Goal: Task Accomplishment & Management: Complete application form

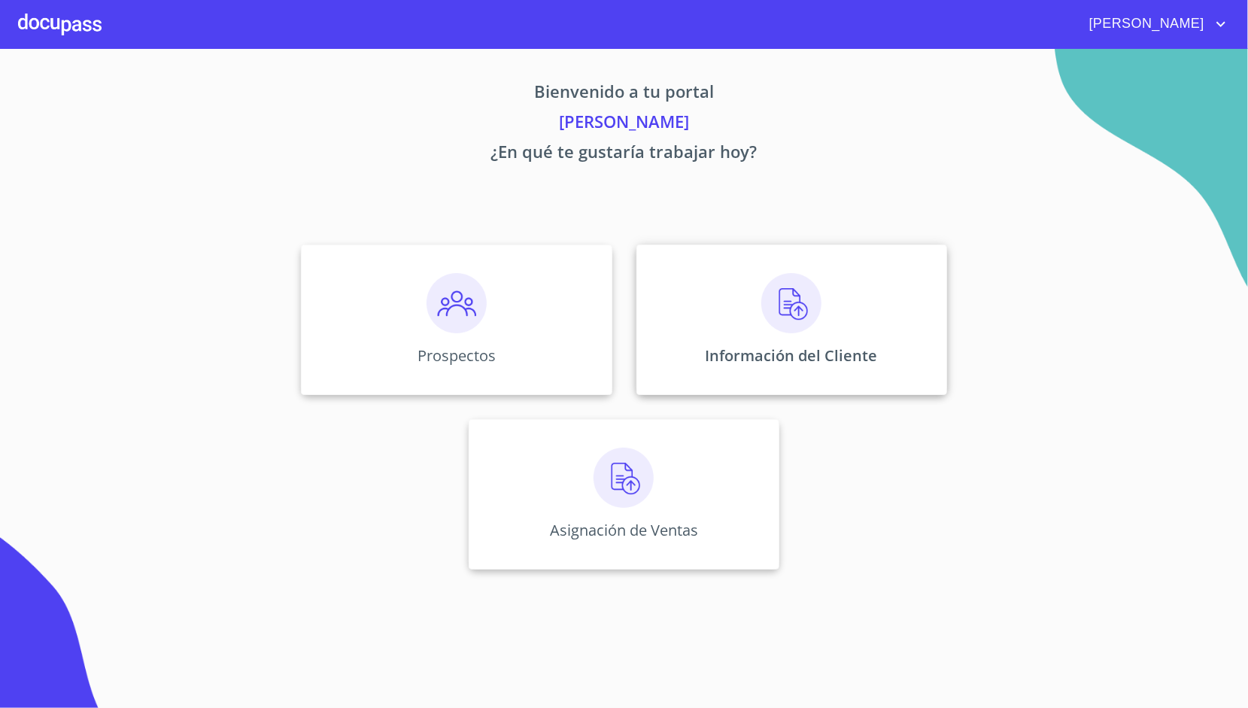
click at [708, 316] on div "Información del Cliente" at bounding box center [791, 319] width 311 height 150
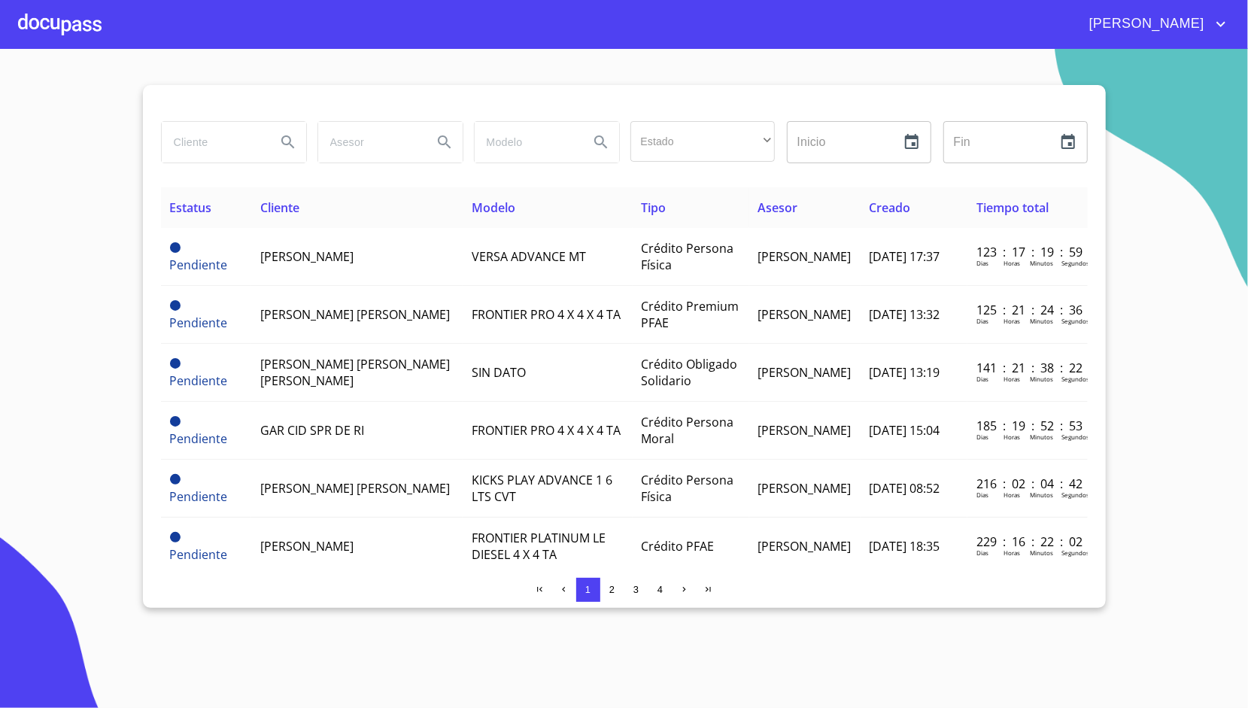
click at [210, 146] on input "search" at bounding box center [213, 142] width 102 height 41
click at [223, 149] on input "search" at bounding box center [213, 142] width 102 height 41
type input "[PERSON_NAME]"
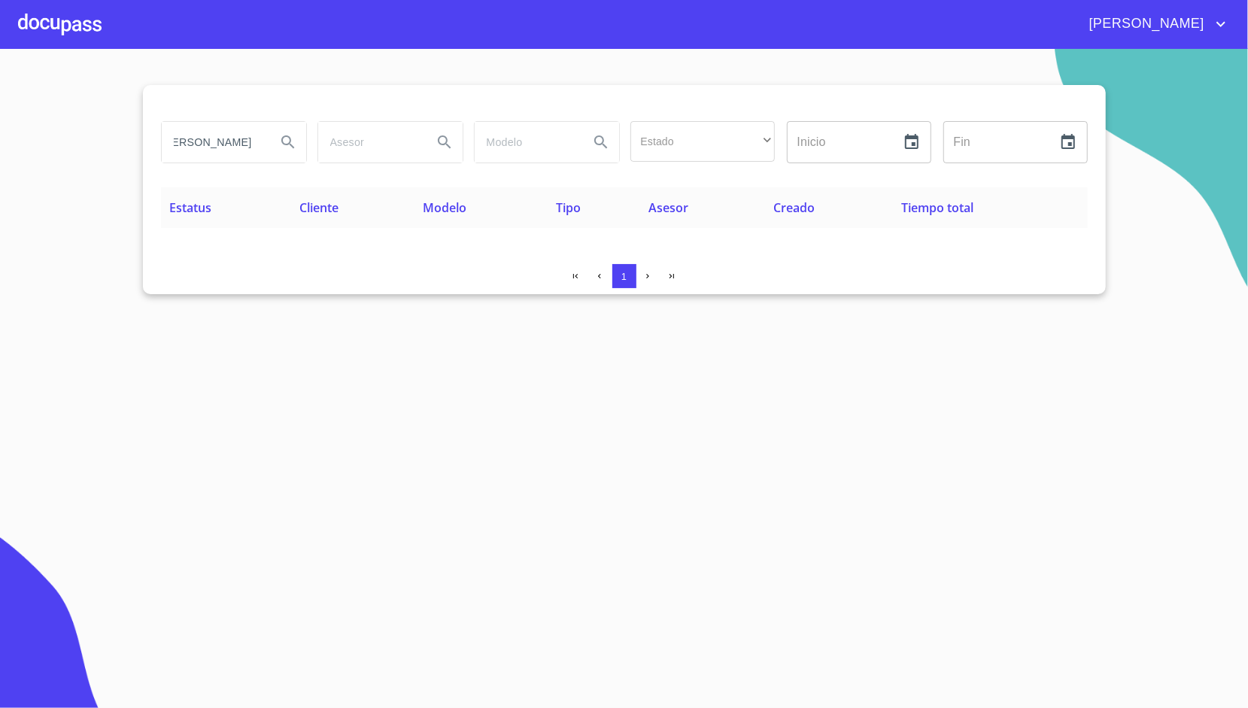
scroll to position [0, 0]
click at [60, 23] on div at bounding box center [59, 24] width 83 height 48
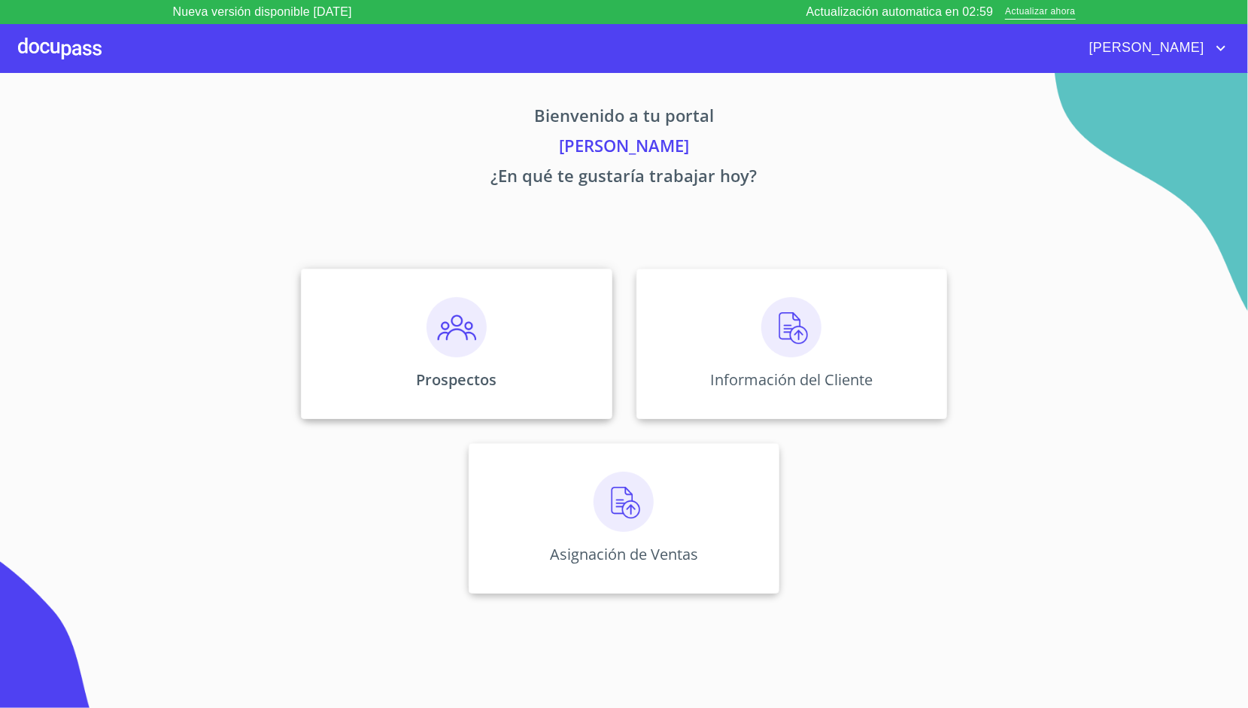
click at [472, 345] on img at bounding box center [456, 327] width 60 height 60
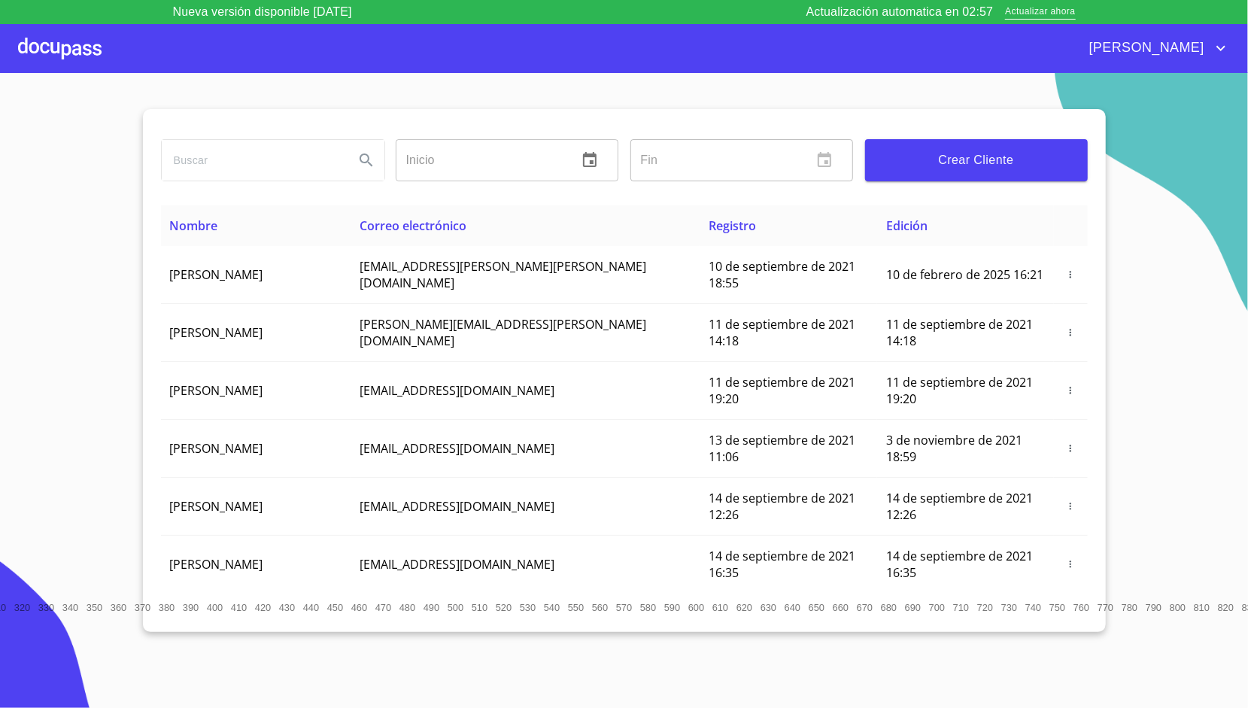
click at [284, 152] on input "search" at bounding box center [252, 160] width 180 height 41
type input "alejandra carrillo rivera"
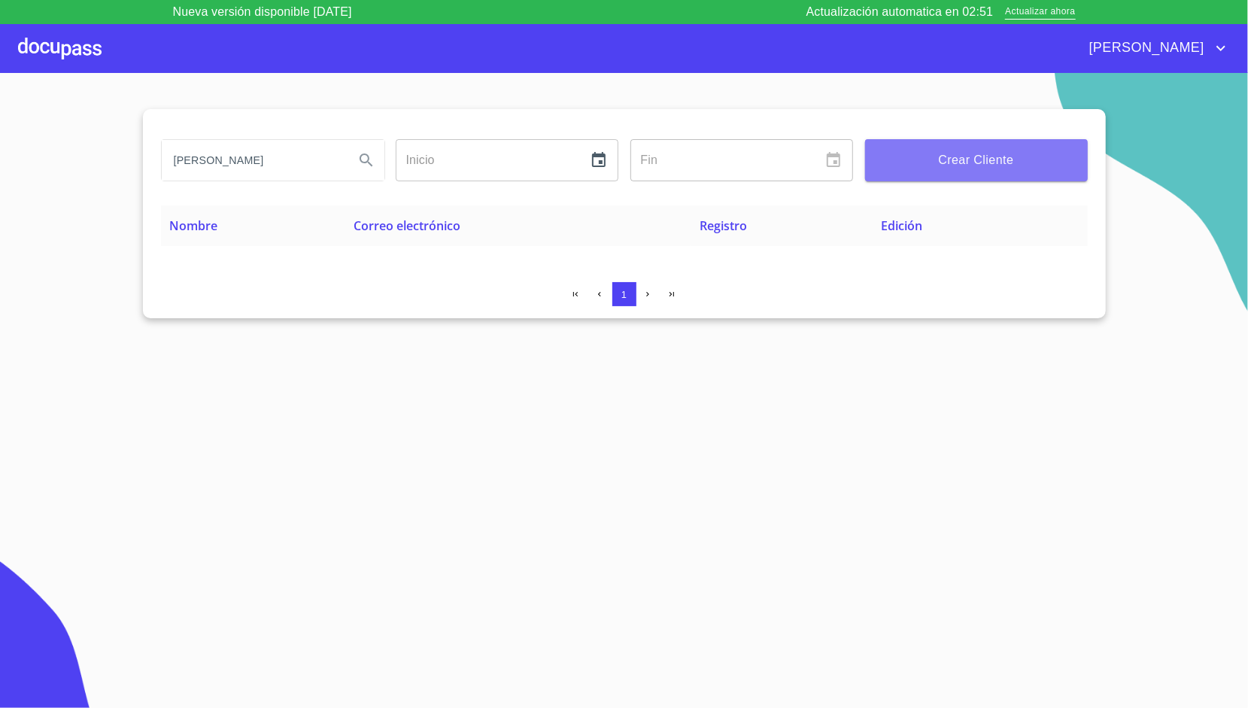
click at [1003, 177] on button "Crear Cliente" at bounding box center [976, 160] width 223 height 42
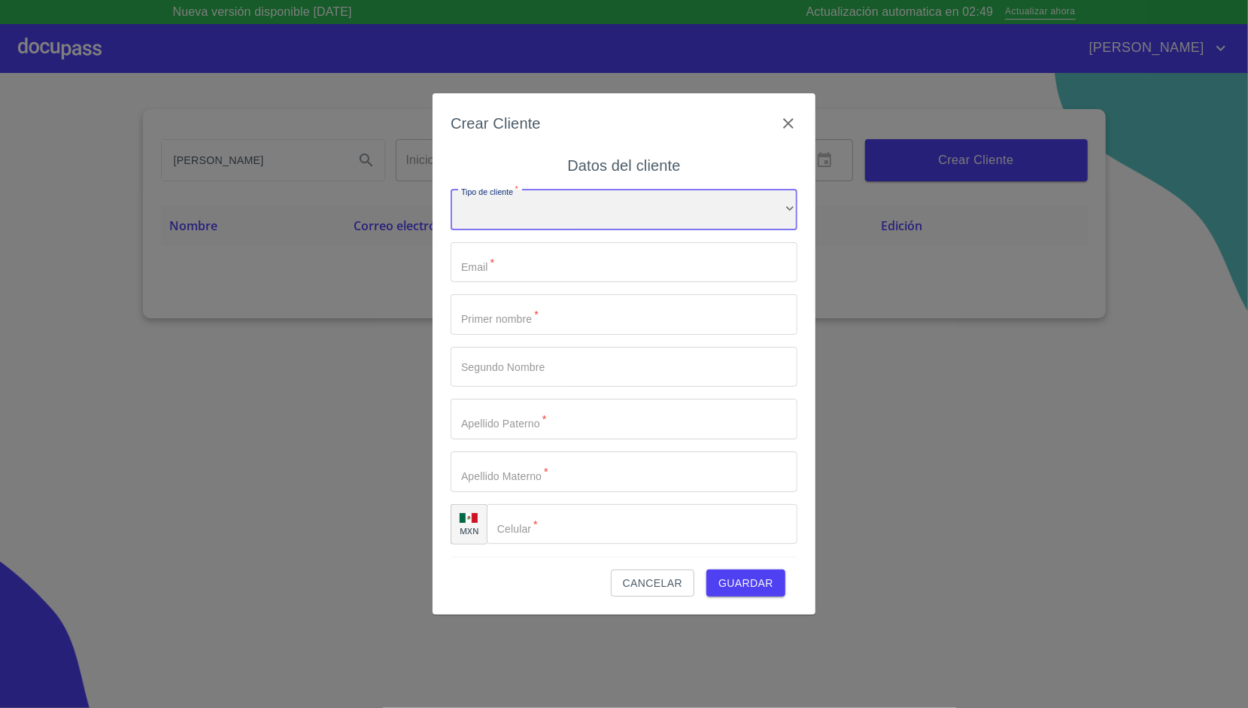
click at [584, 198] on div "​" at bounding box center [623, 210] width 347 height 41
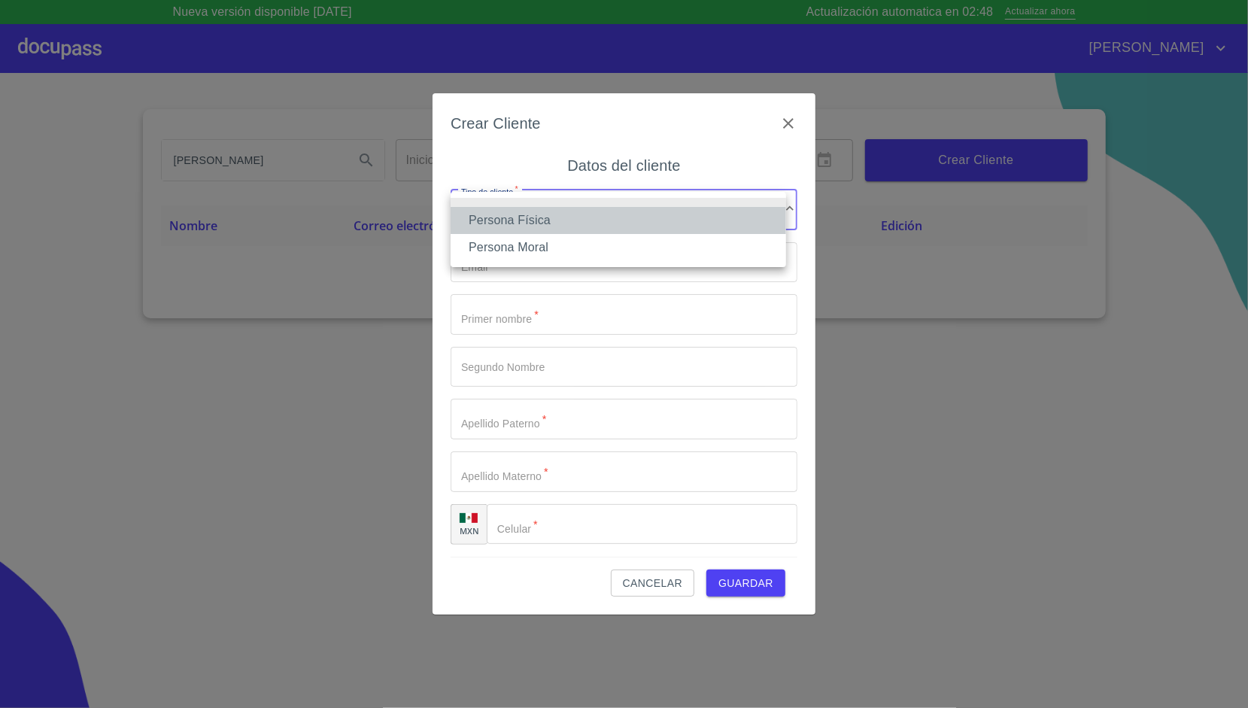
click at [538, 224] on li "Persona Física" at bounding box center [617, 220] width 335 height 27
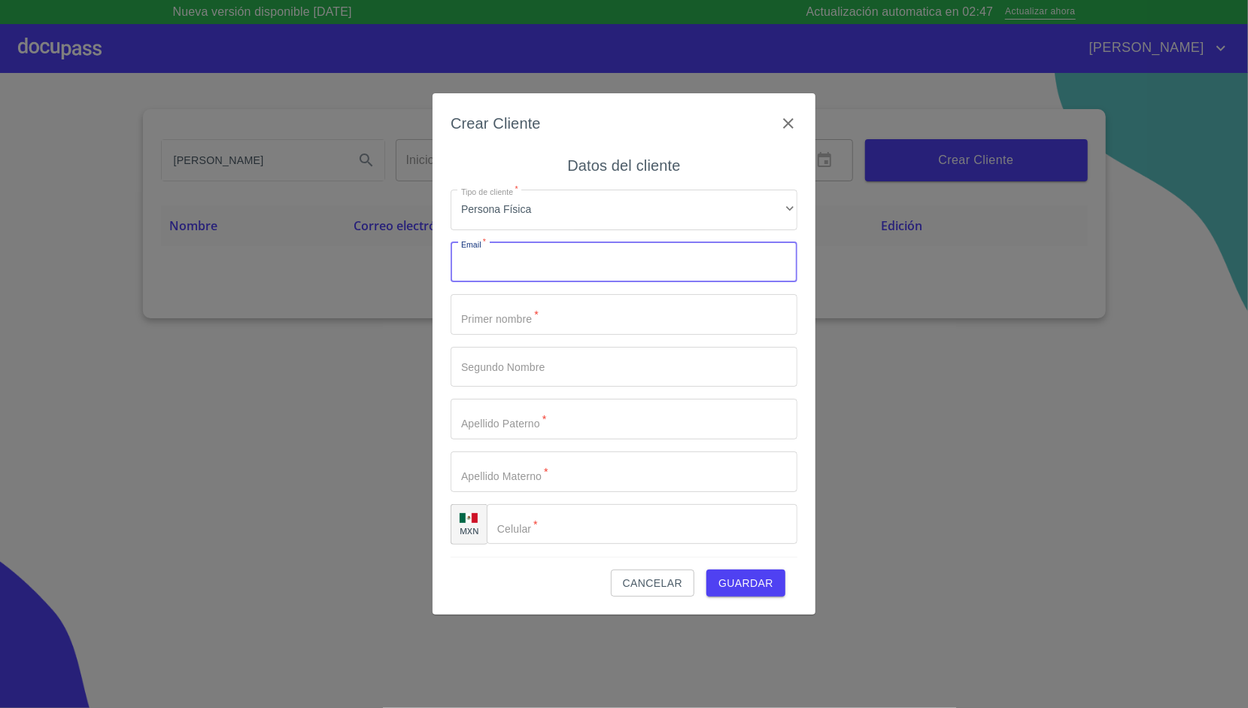
click at [501, 266] on input "Tipo de cliente   *" at bounding box center [623, 262] width 347 height 41
paste input "carjazz27@gmail.com"
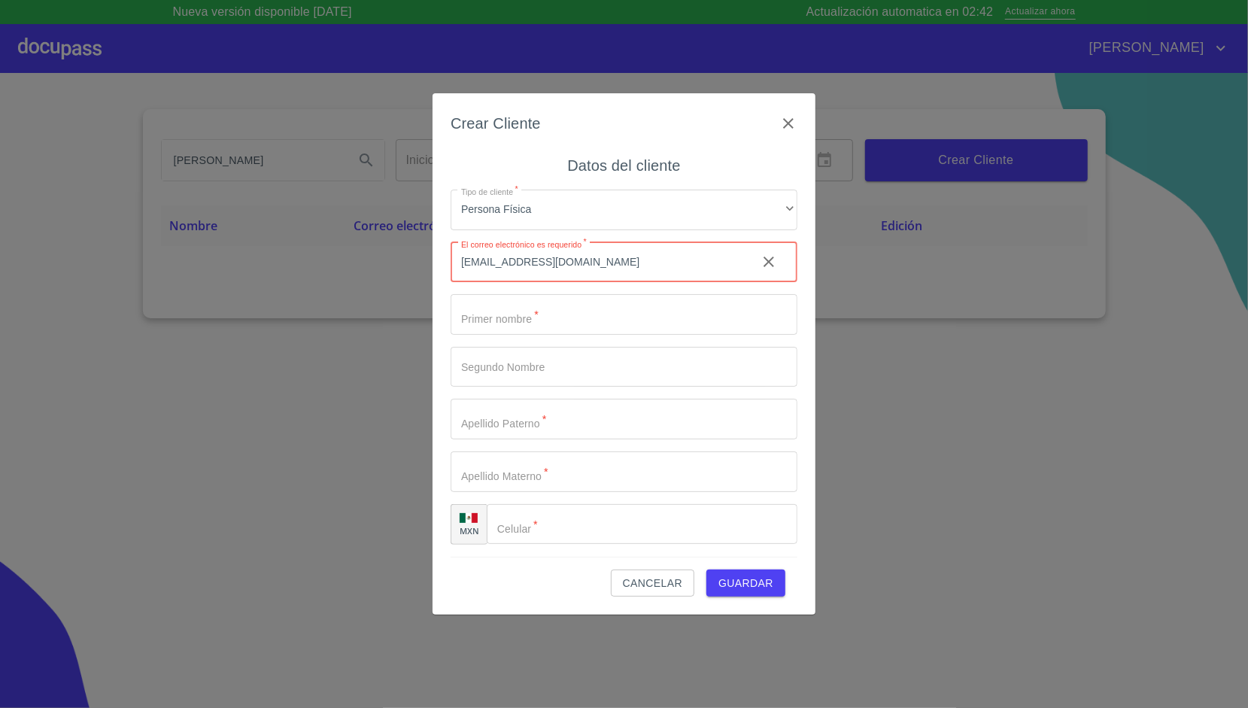
type input "carjazz27@gmail.com"
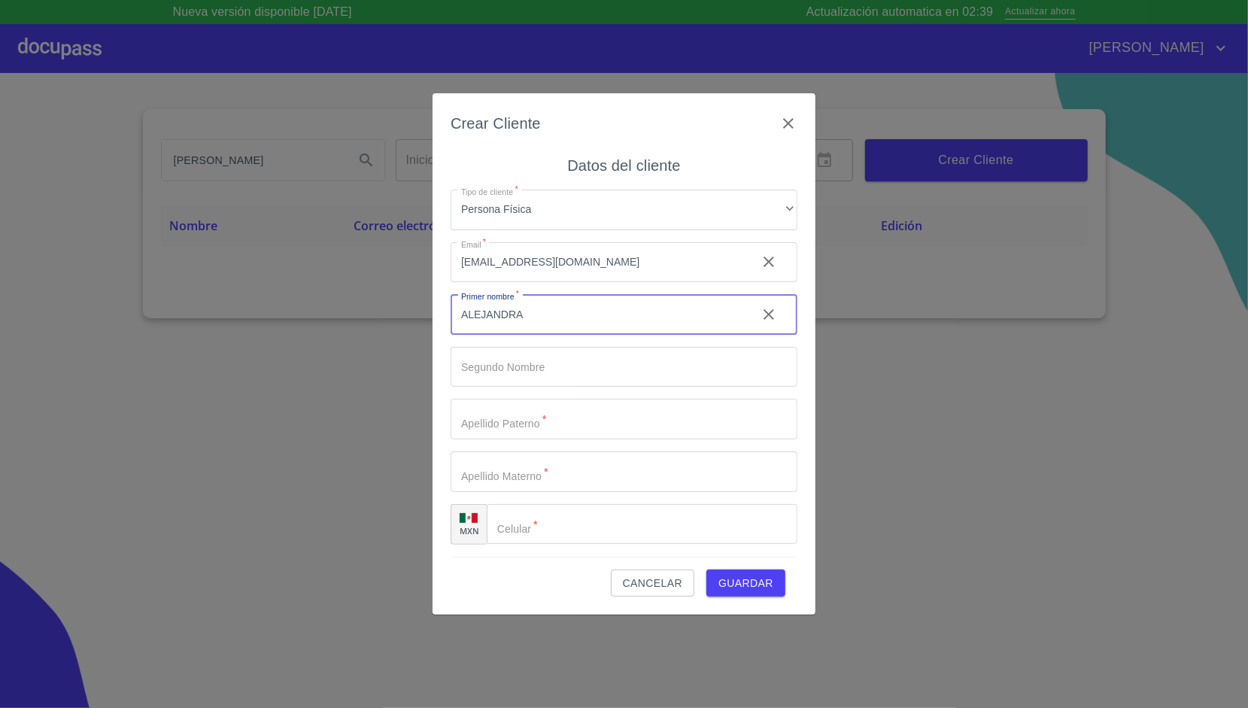
type input "ALEJANDRA"
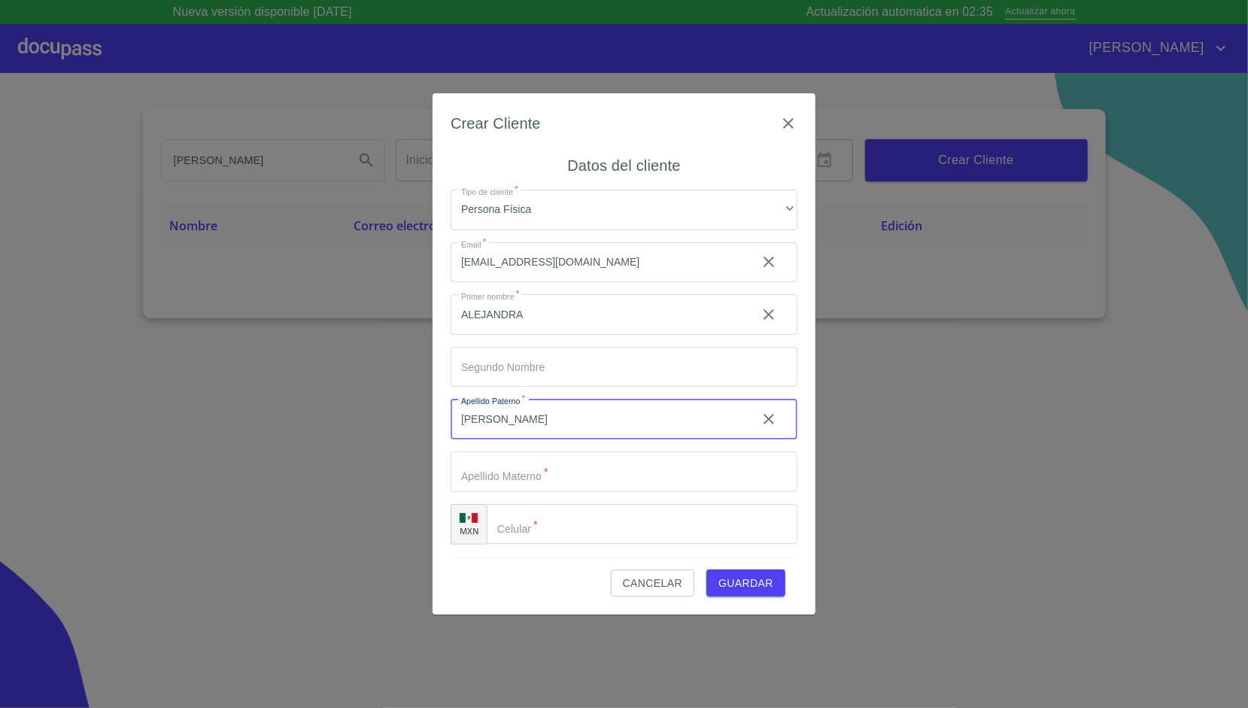
type input "[PERSON_NAME]"
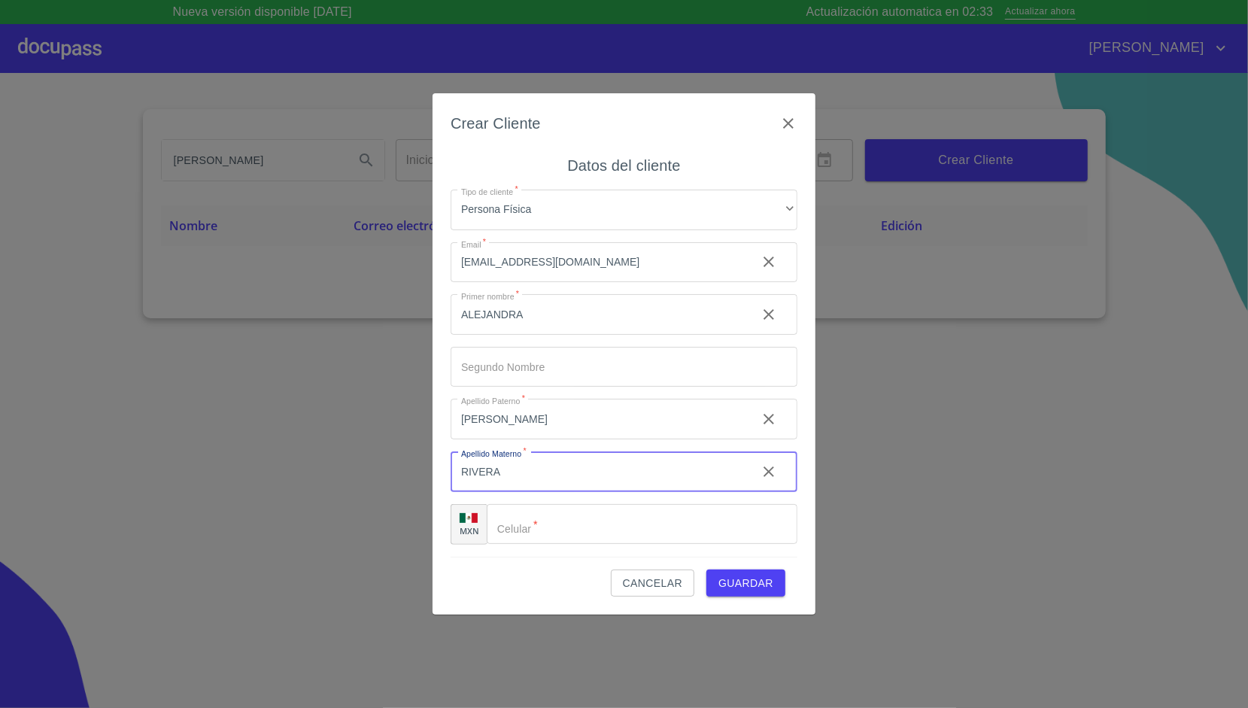
type input "RIVERA"
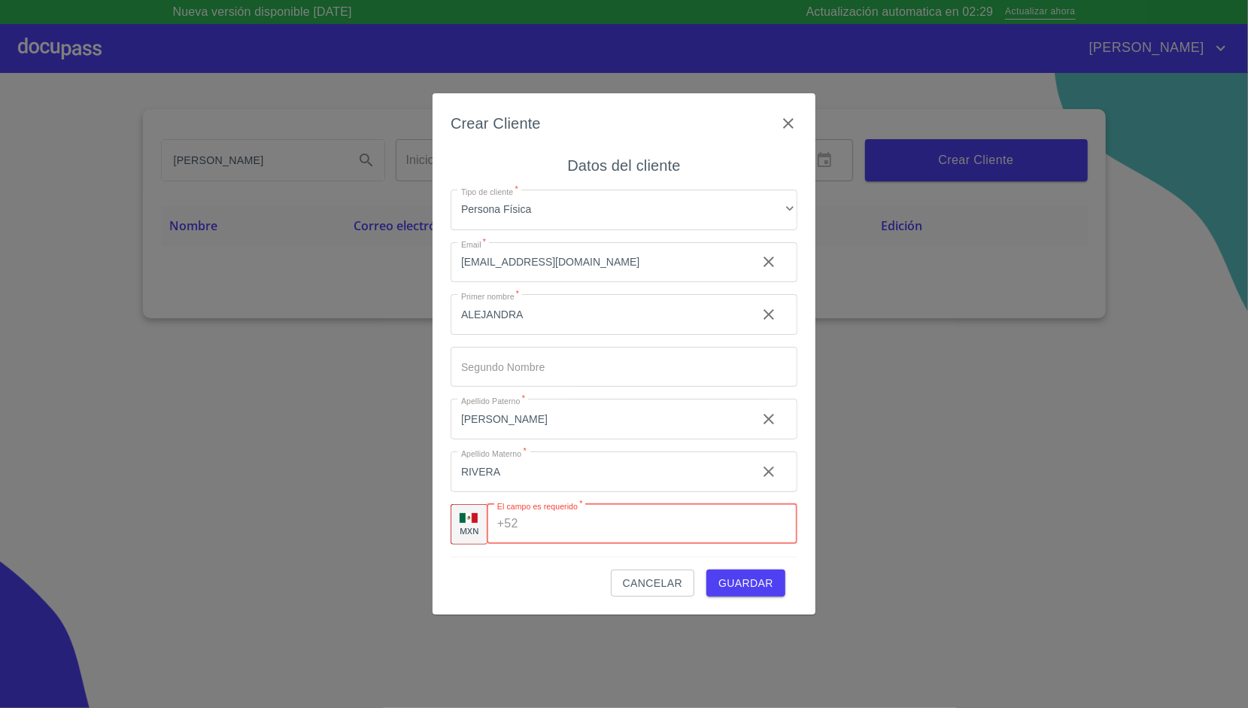
paste input "[PHONE_NUMBER]"
type input "[PHONE_NUMBER]"
click at [536, 555] on div "Tipo de cliente   * Persona Física ​ Email   * carjazz27@gmail.com ​ Primer nom…" at bounding box center [623, 366] width 347 height 379
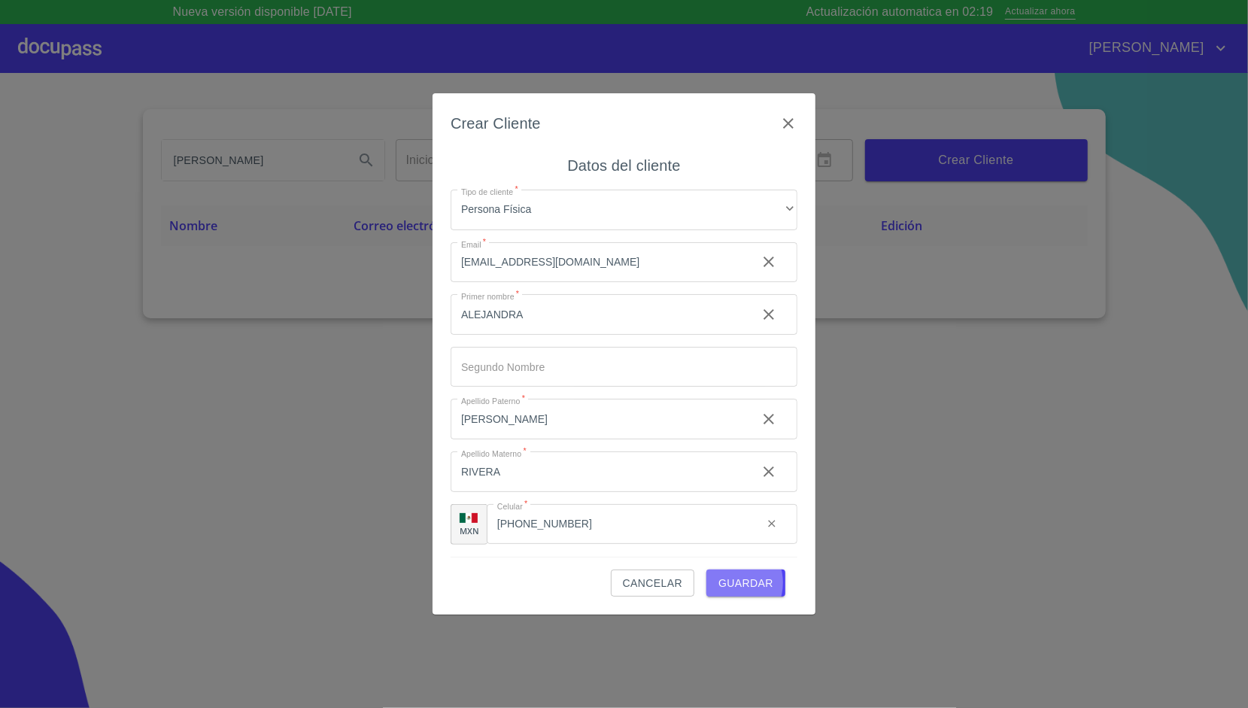
click at [732, 583] on span "Guardar" at bounding box center [745, 583] width 55 height 19
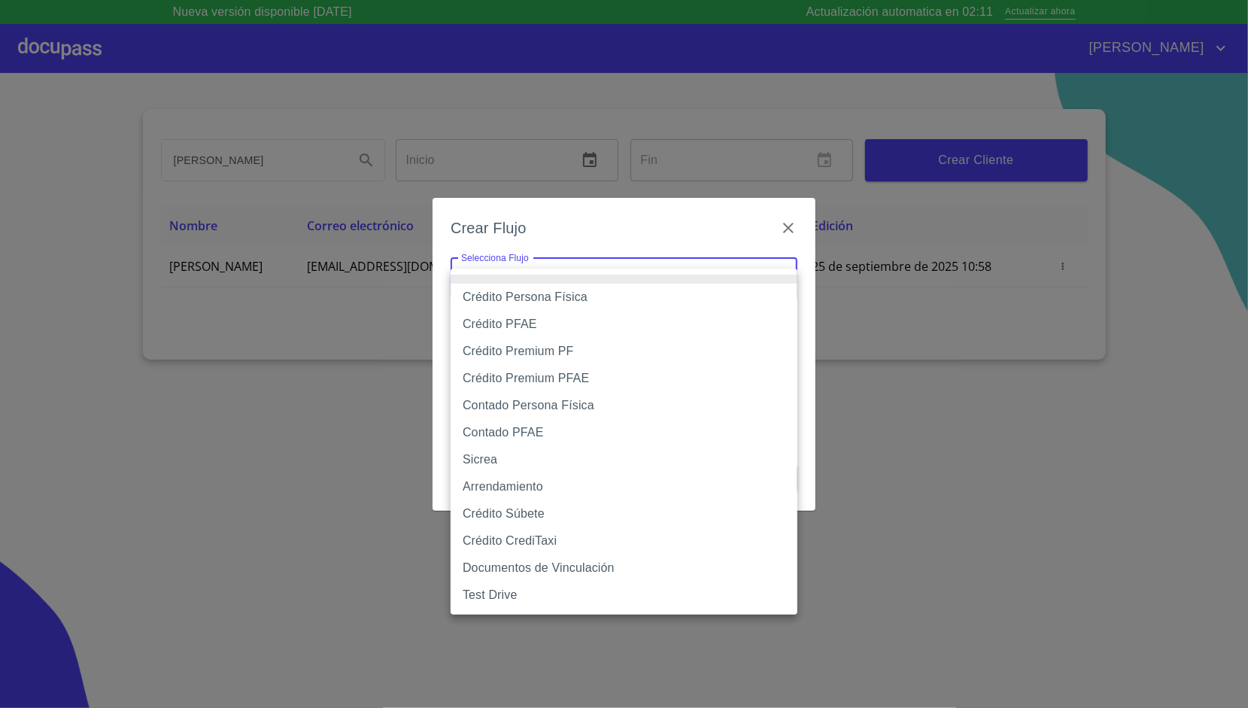
click at [584, 280] on body "Nueva versión disponible 4.02.08 Actualización automatica en 02:11 Actualizar a…" at bounding box center [624, 354] width 1248 height 708
click at [560, 301] on li "Crédito Persona Física" at bounding box center [623, 297] width 347 height 27
type input "6009fb3c7d1714eb8809aa97"
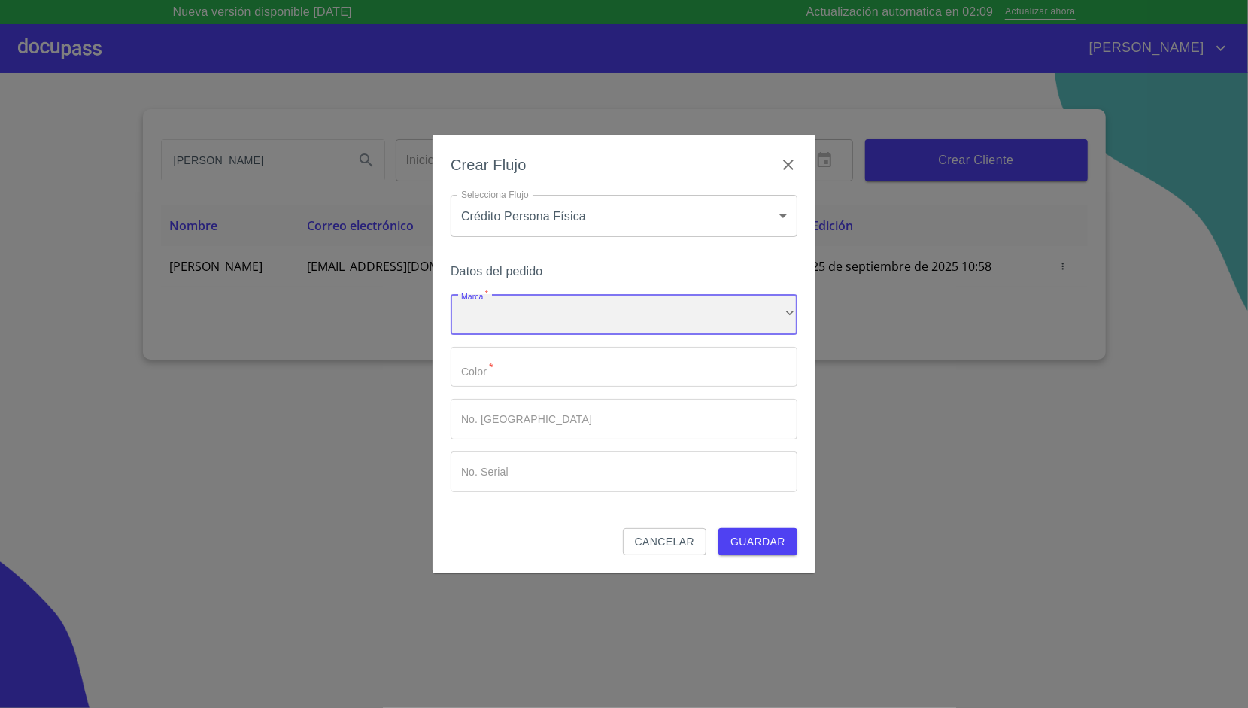
click at [532, 311] on div "​" at bounding box center [623, 314] width 347 height 41
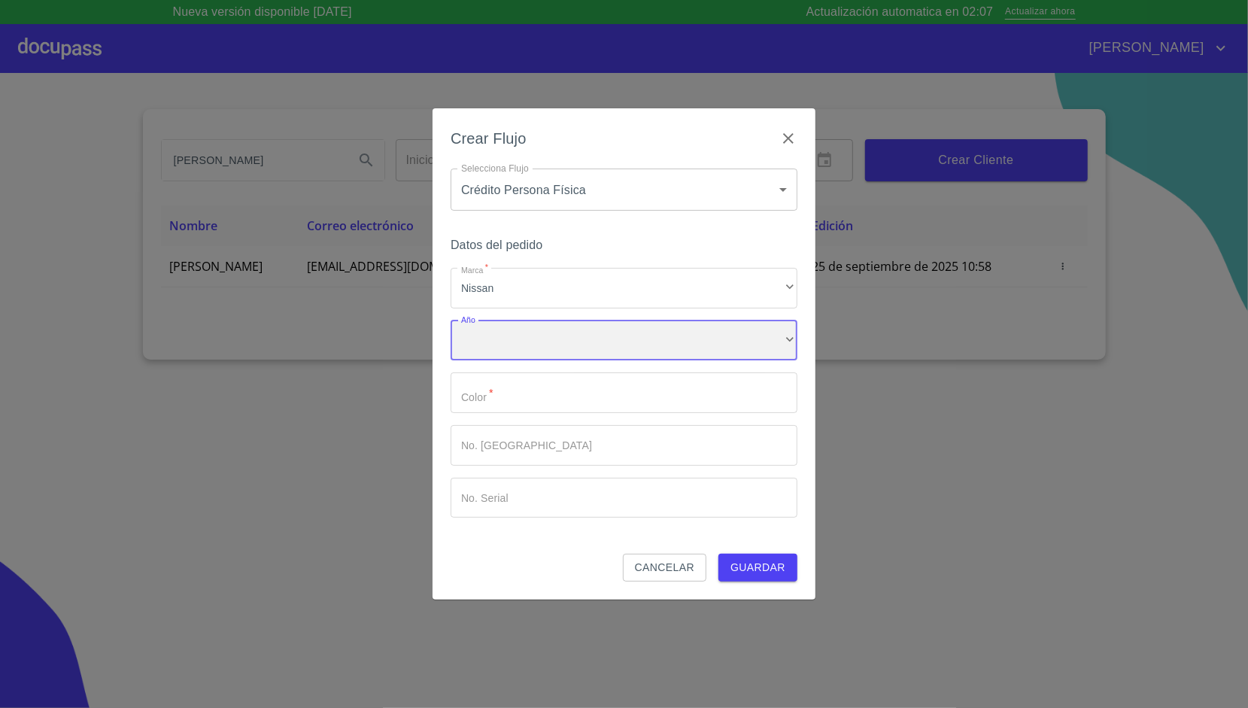
click at [531, 326] on div "​" at bounding box center [623, 340] width 347 height 41
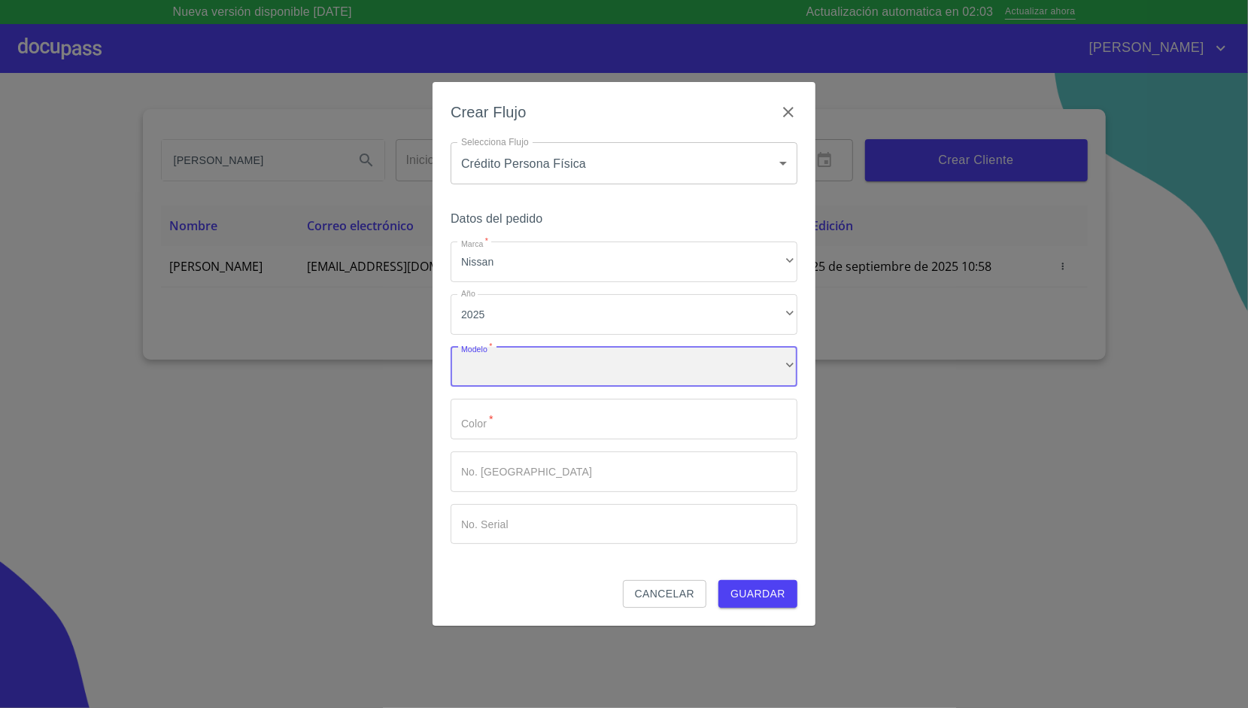
click at [542, 359] on div "​" at bounding box center [623, 367] width 347 height 41
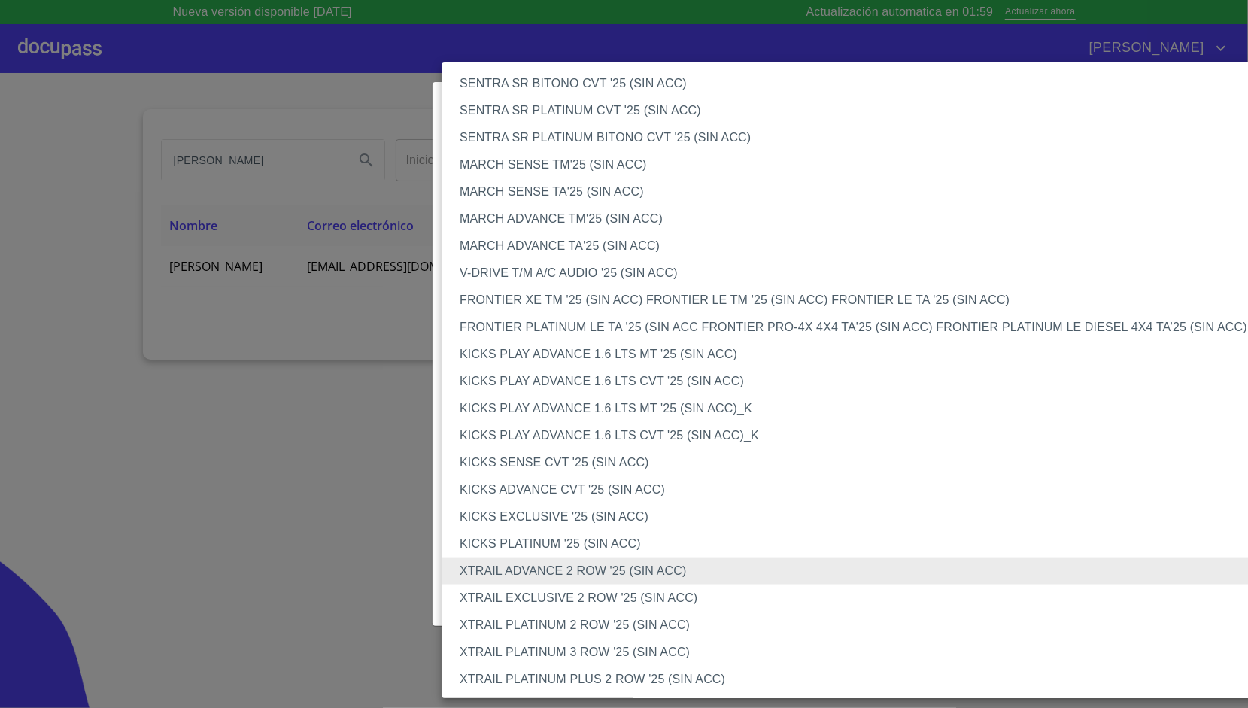
scroll to position [1009, 0]
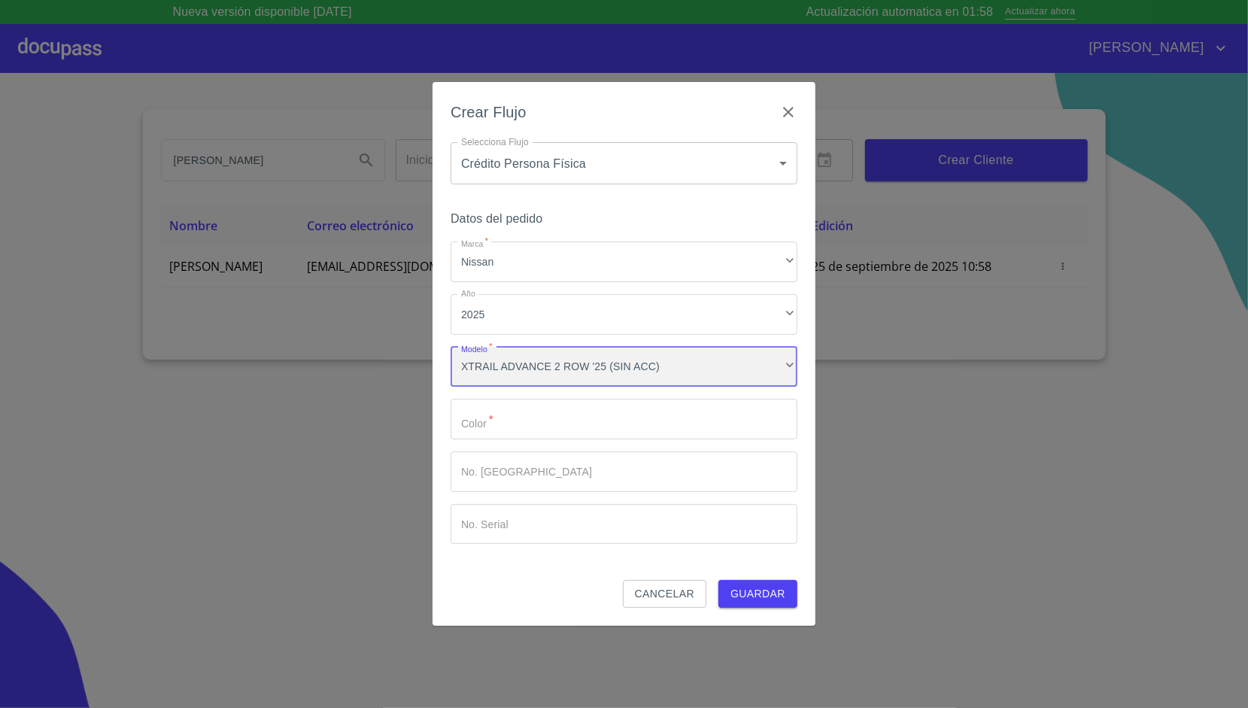
click at [571, 359] on div "XTRAIL ADVANCE 2 ROW '25 (SIN ACC)" at bounding box center [623, 367] width 347 height 41
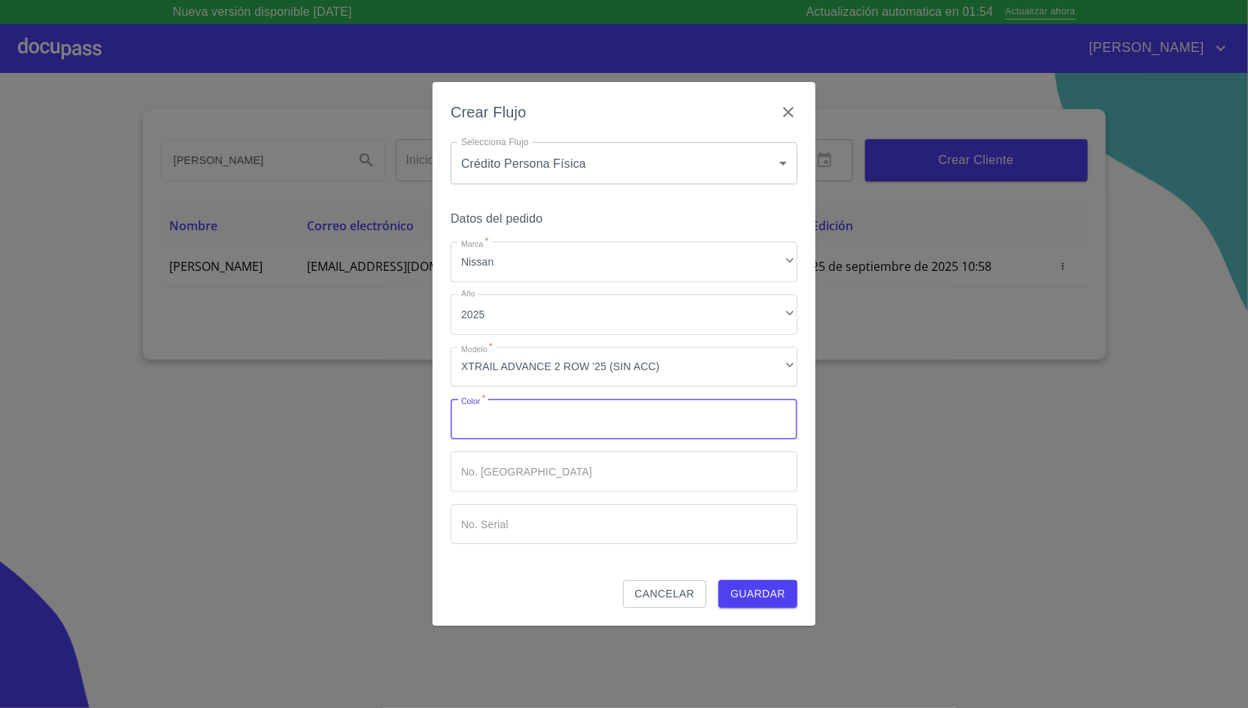
click at [571, 431] on input "Marca   *" at bounding box center [623, 419] width 347 height 41
type input "AZUL"
click at [435, 384] on div "Crear Flujo Selecciona Flujo Crédito Persona Física 6009fb3c7d1714eb8809aa97 Se…" at bounding box center [623, 353] width 383 height 543
click at [766, 600] on span "Guardar" at bounding box center [757, 593] width 55 height 19
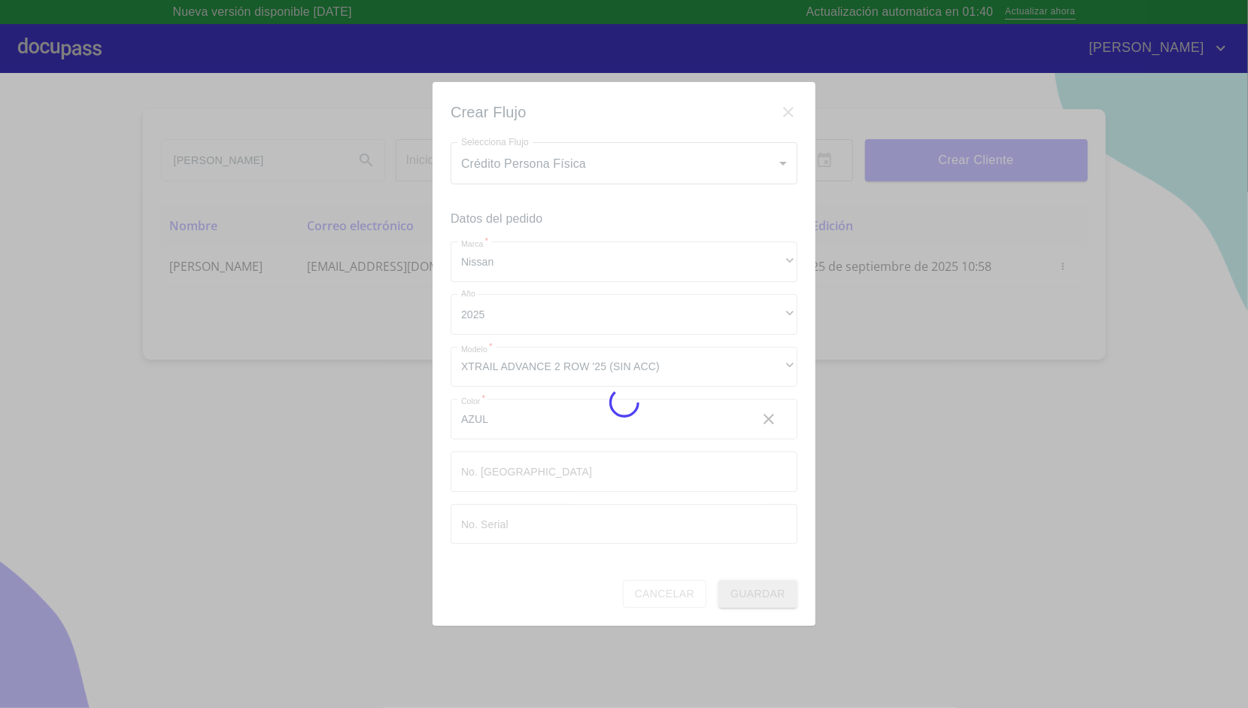
click at [766, 600] on div at bounding box center [624, 402] width 1248 height 659
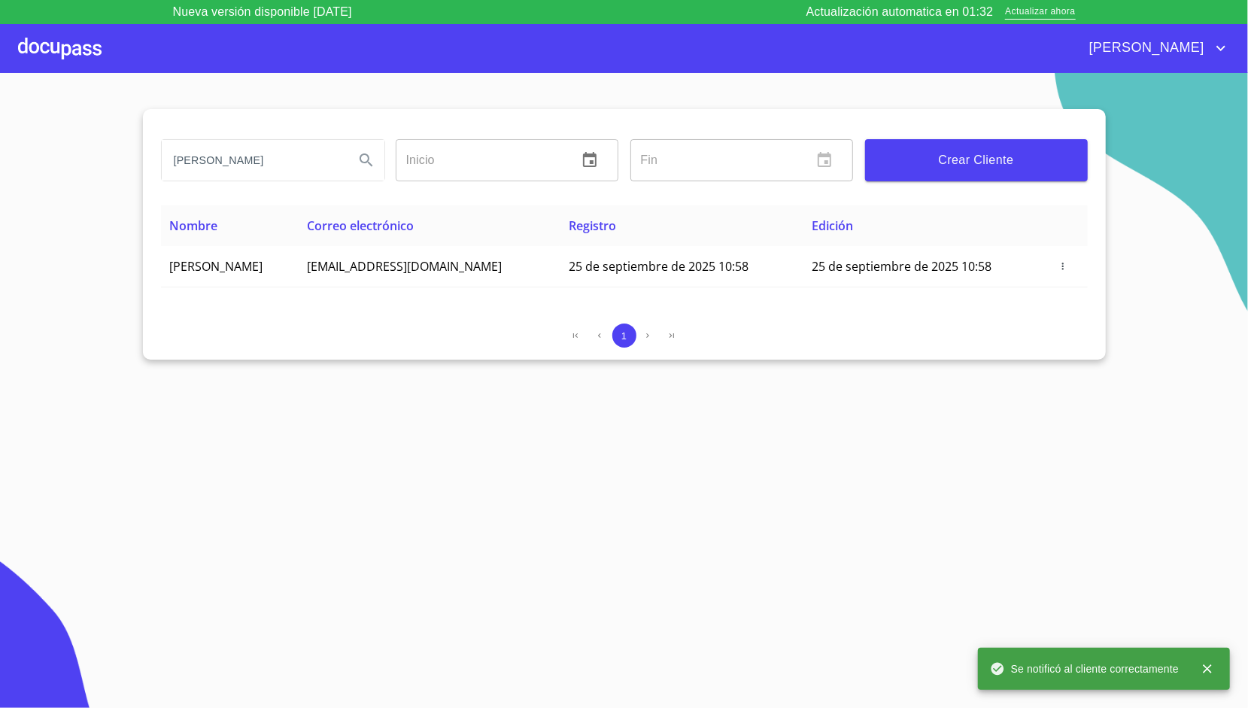
click at [71, 49] on div at bounding box center [59, 48] width 83 height 48
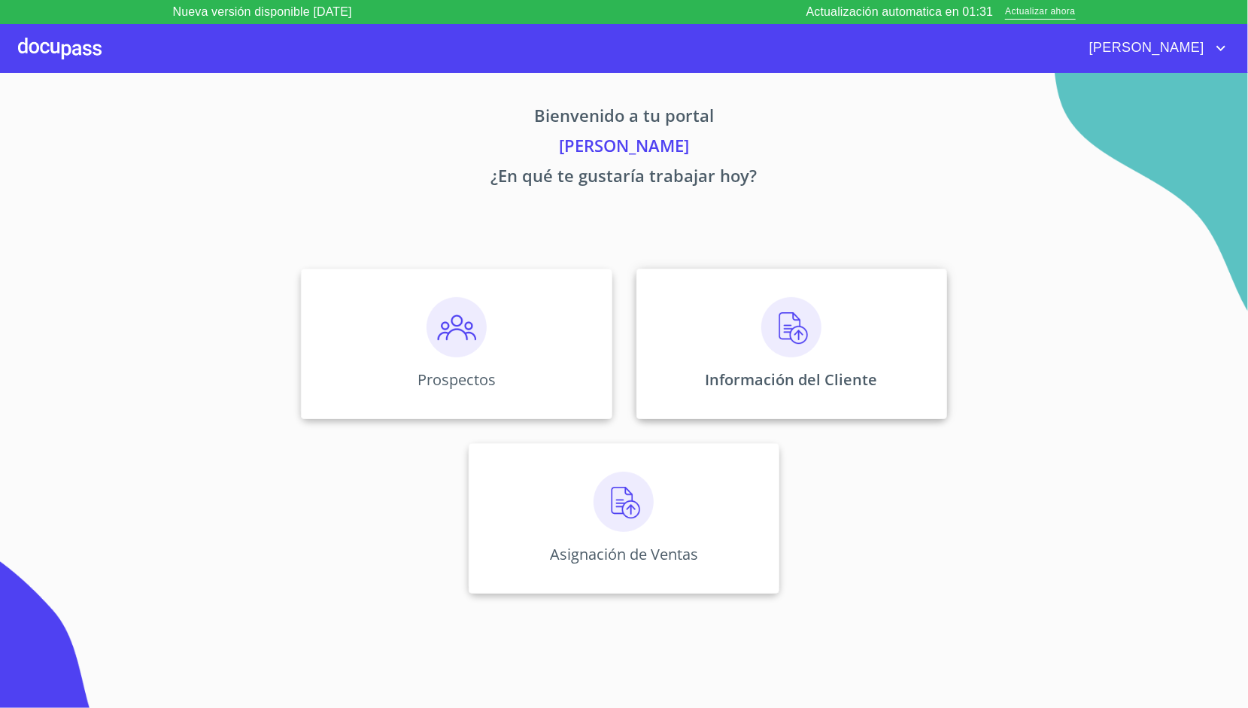
click at [684, 290] on div "Información del Cliente" at bounding box center [791, 343] width 311 height 150
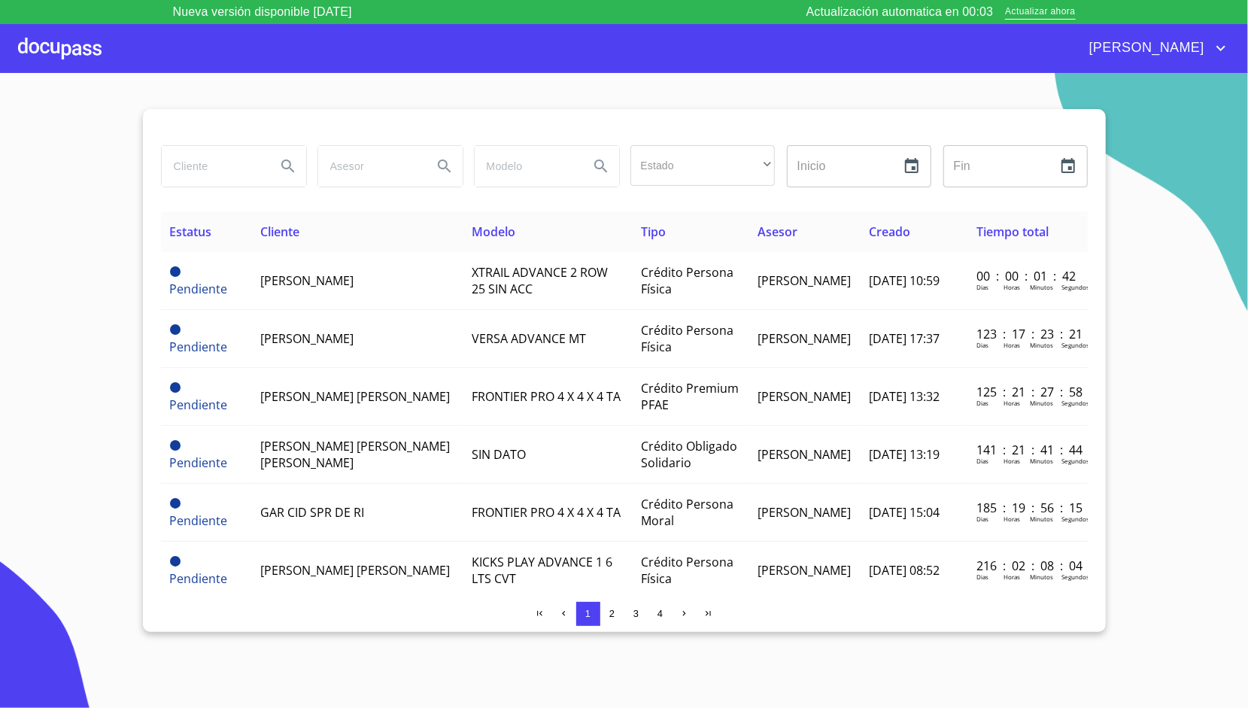
click at [257, 44] on div "[PERSON_NAME]" at bounding box center [666, 48] width 1128 height 24
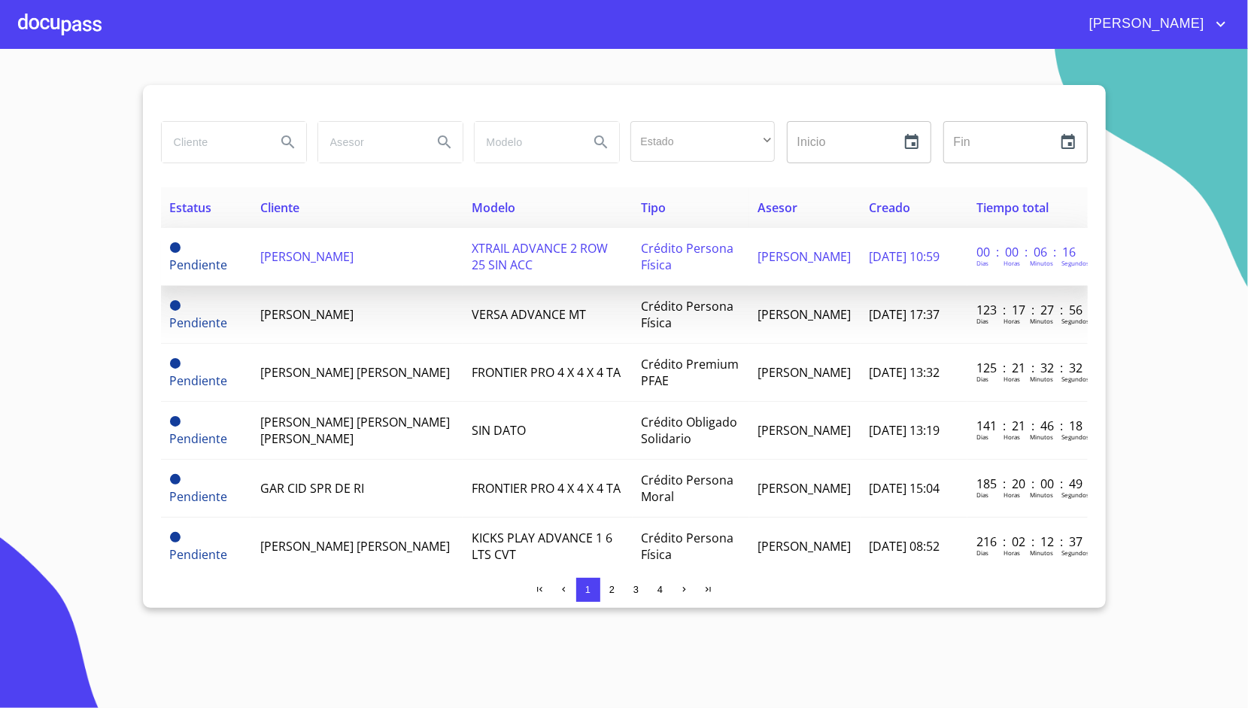
click at [314, 253] on span "[PERSON_NAME]" at bounding box center [306, 256] width 93 height 17
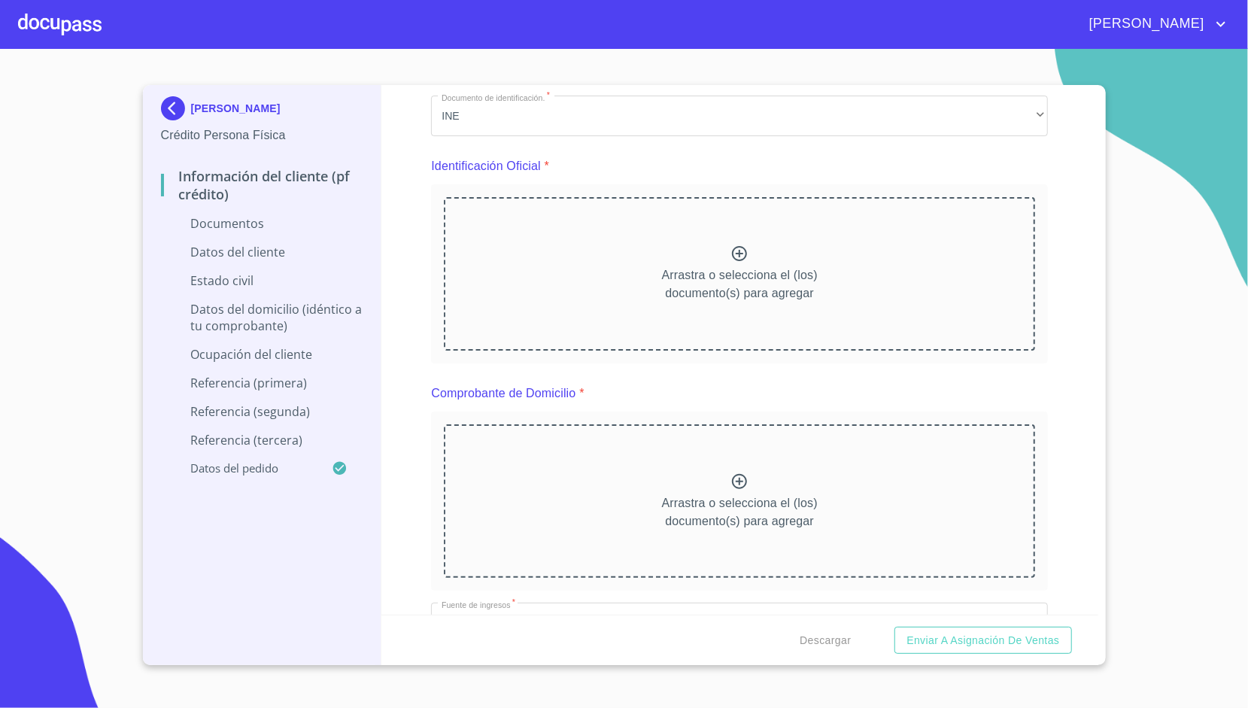
scroll to position [114, 0]
click at [418, 265] on div "Información del cliente (PF crédito) Documentos Documento de identificación.   …" at bounding box center [739, 349] width 717 height 529
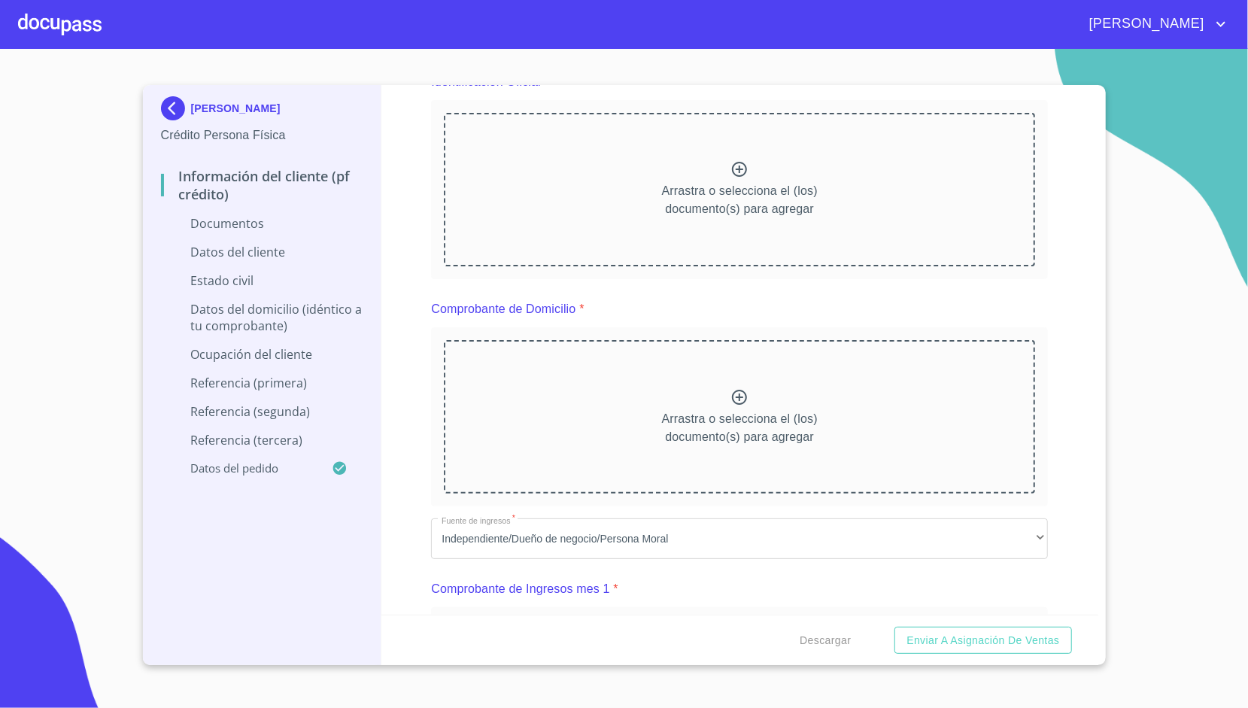
scroll to position [203, 0]
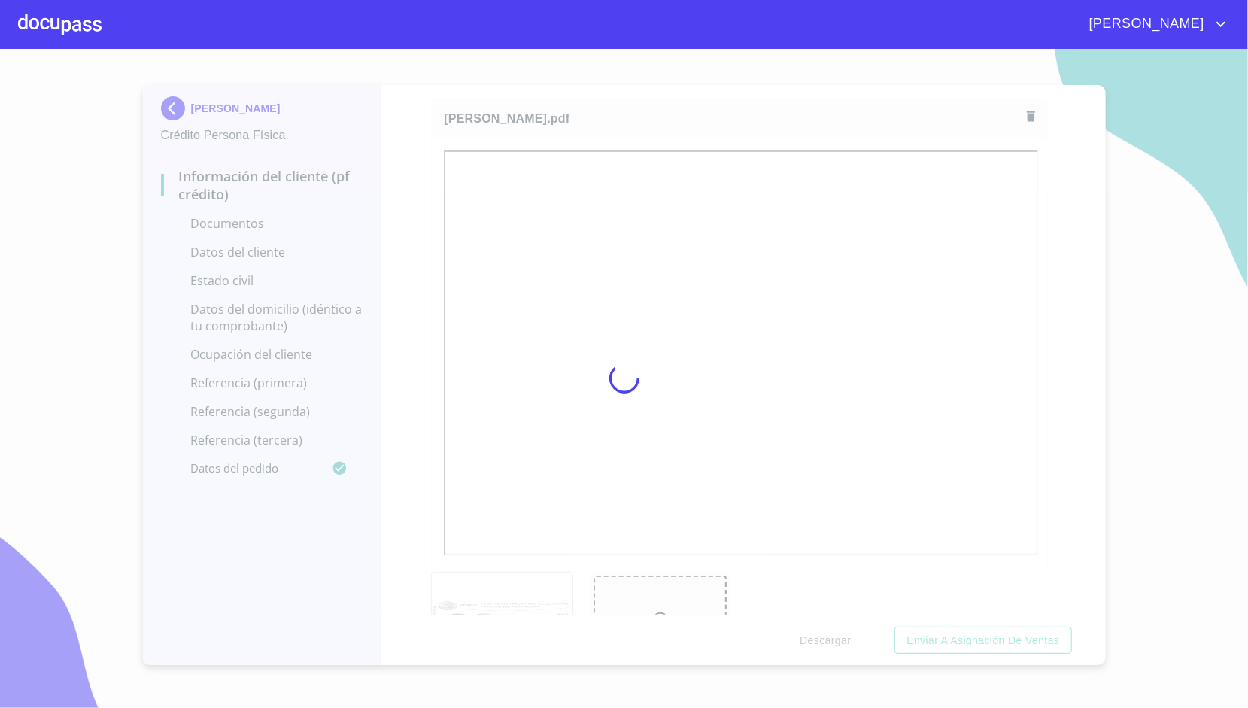
click at [411, 301] on div at bounding box center [624, 378] width 1248 height 659
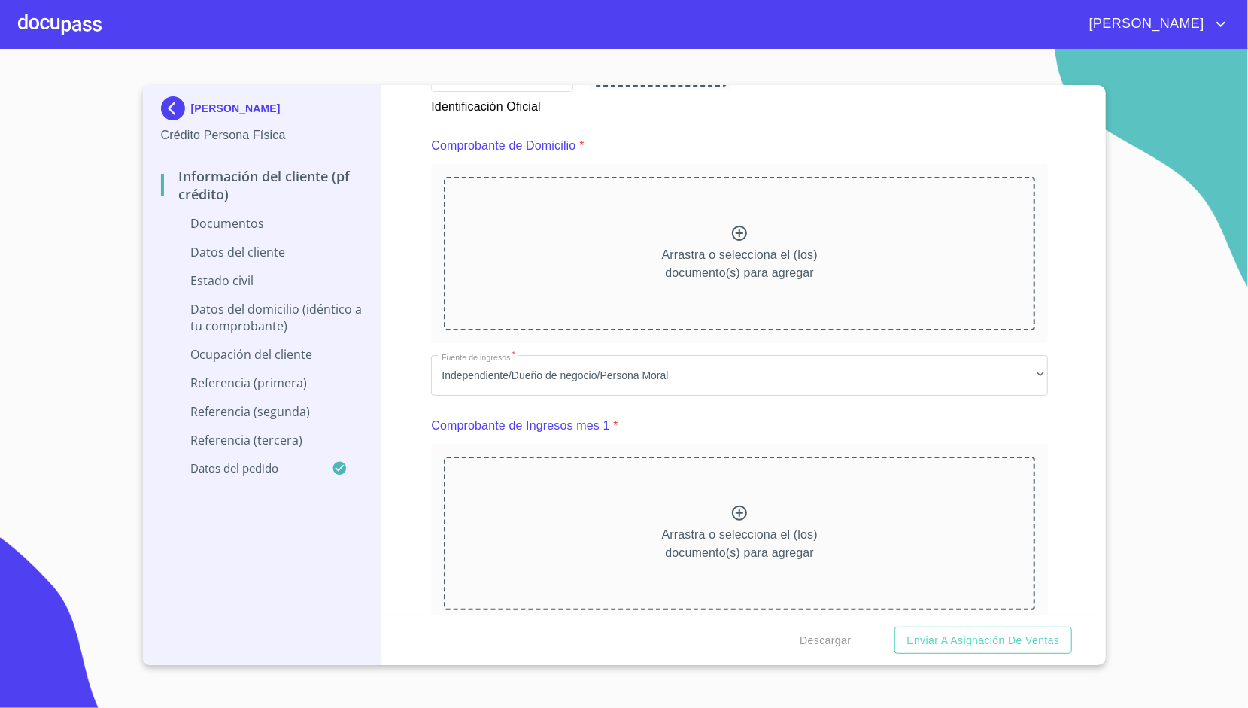
scroll to position [784, 0]
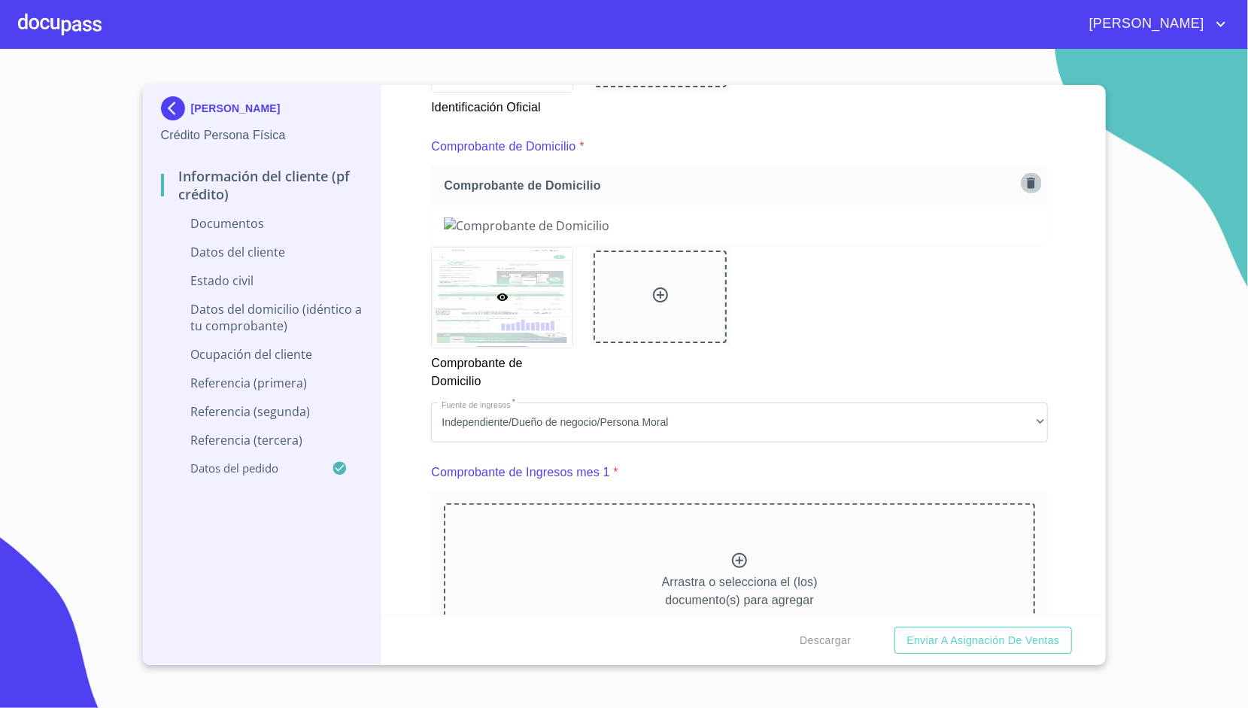
click at [1024, 187] on icon "button" at bounding box center [1031, 183] width 14 height 14
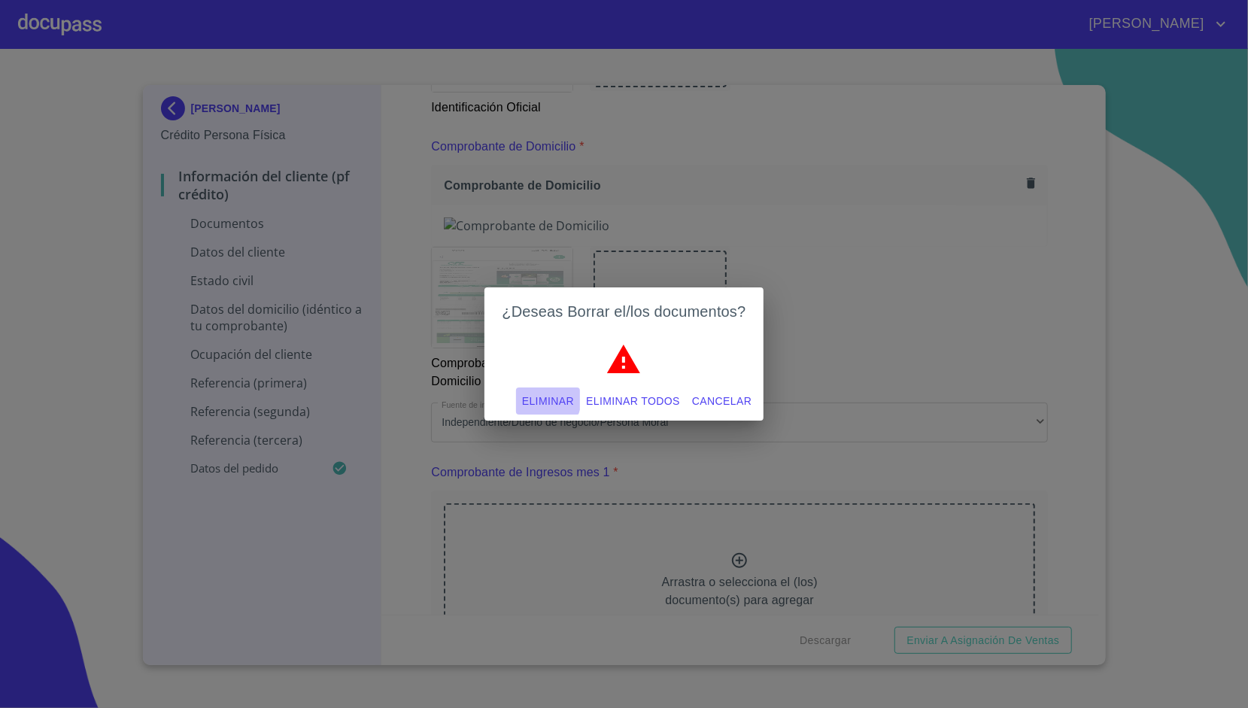
click at [547, 399] on span "Eliminar" at bounding box center [548, 401] width 52 height 19
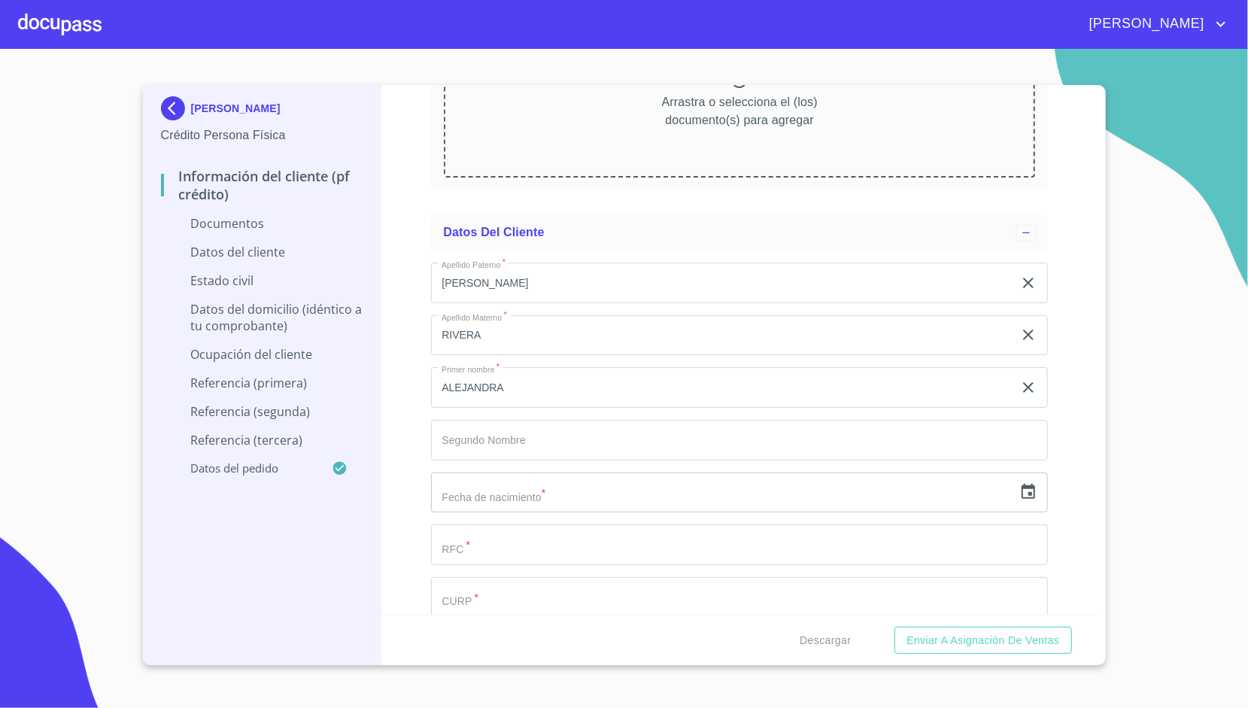
scroll to position [2174, 0]
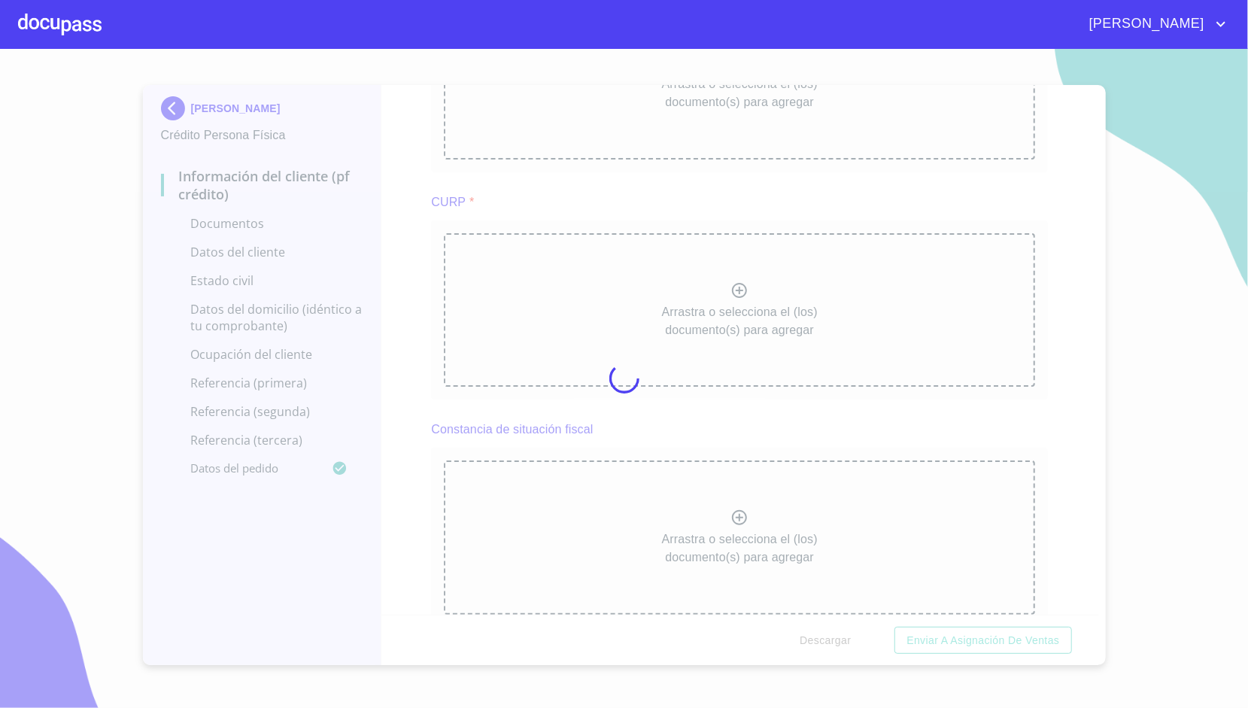
click at [412, 341] on div at bounding box center [624, 378] width 1248 height 659
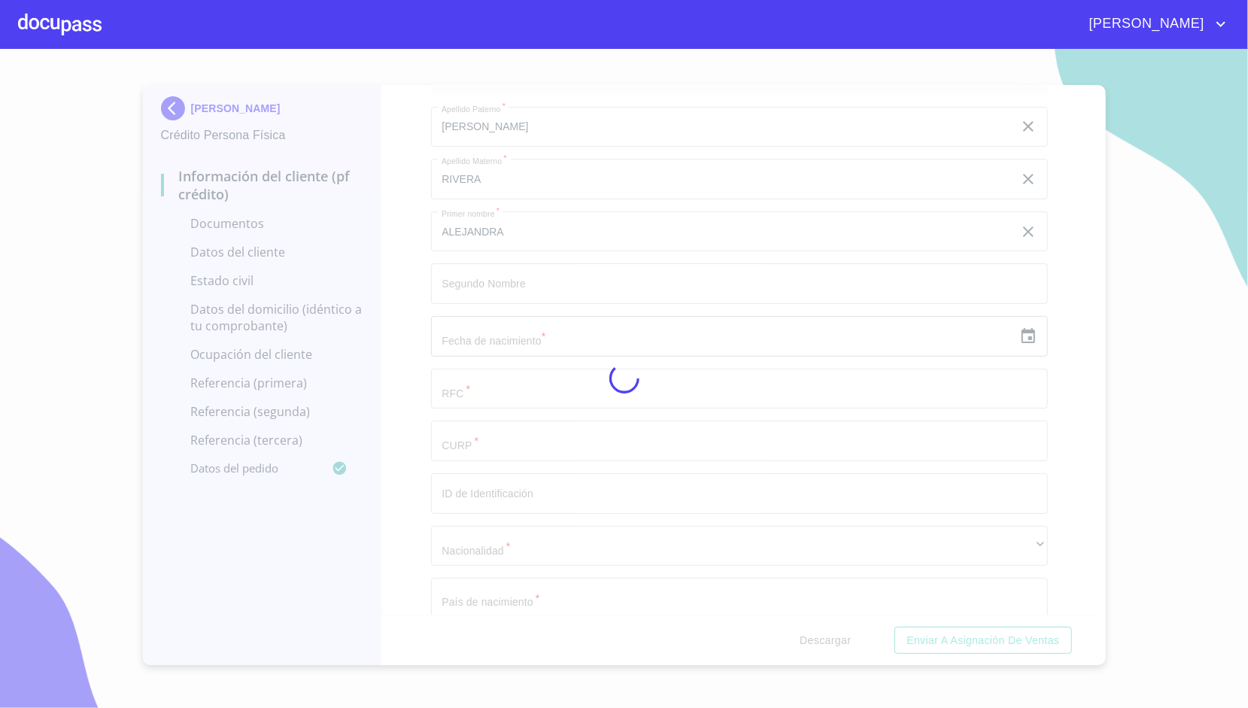
scroll to position [0, 0]
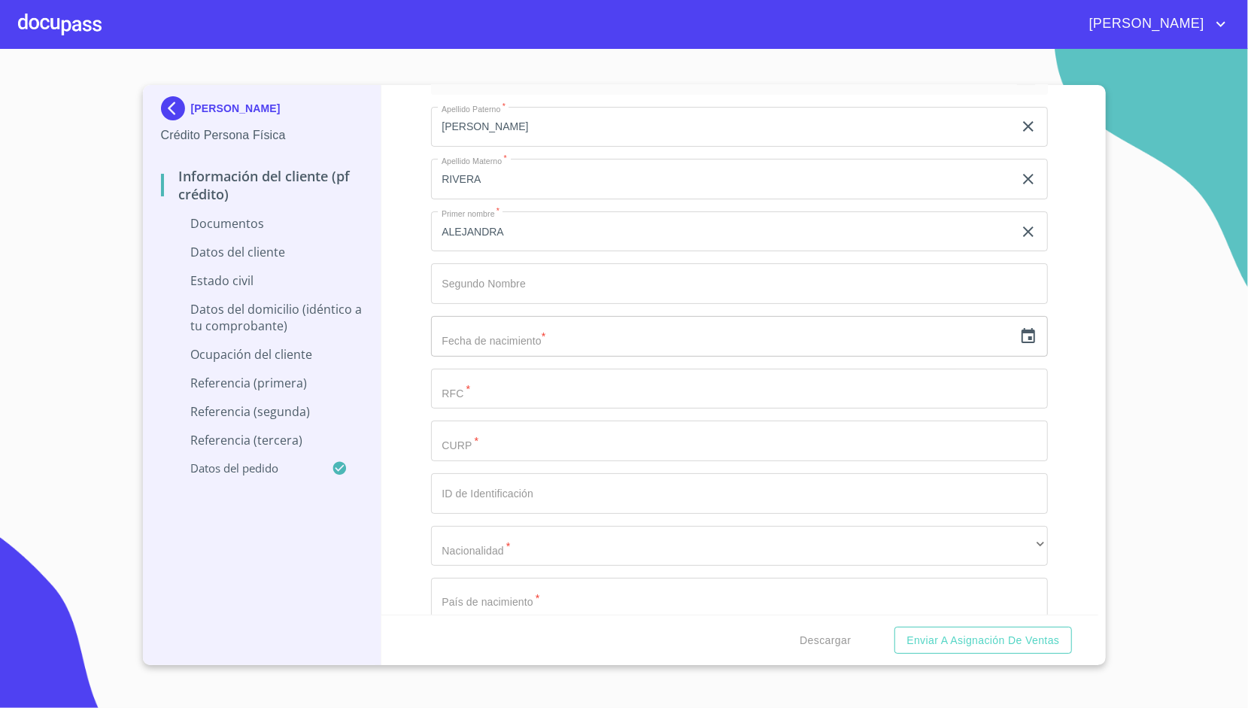
click at [423, 320] on div "Información del cliente (PF crédito) Documentos Documento de identificación.   …" at bounding box center [739, 349] width 717 height 529
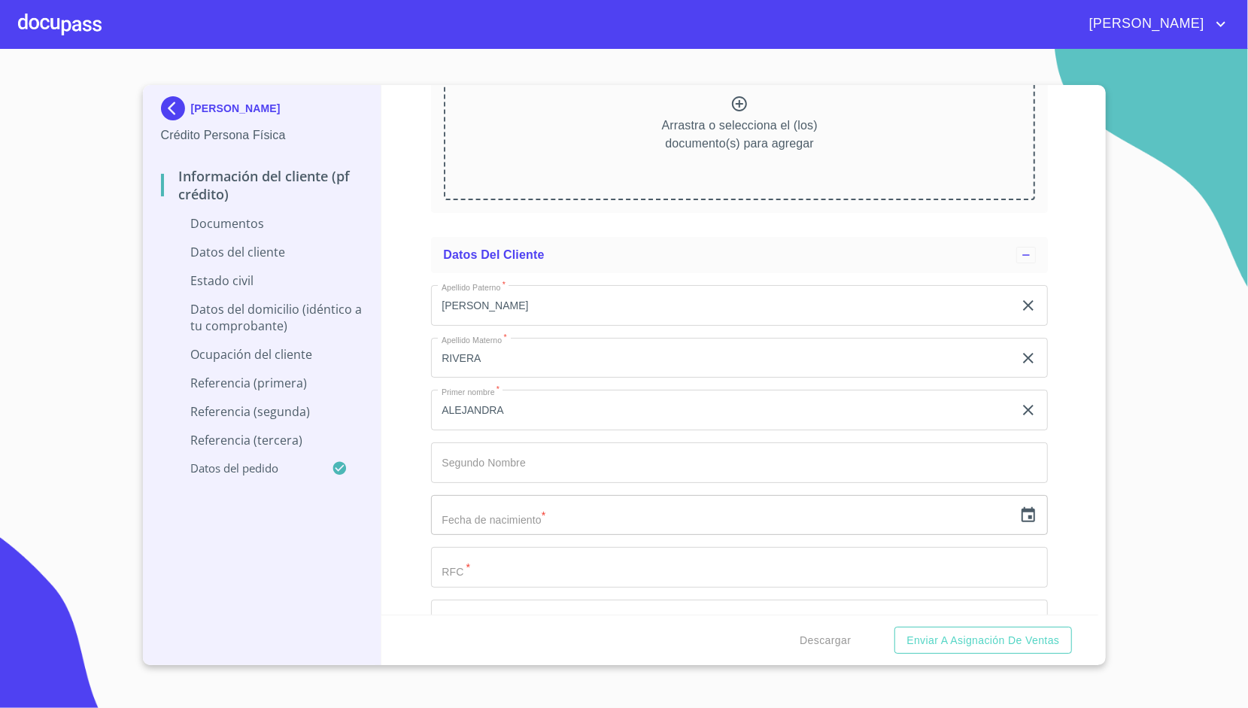
scroll to position [3447, 0]
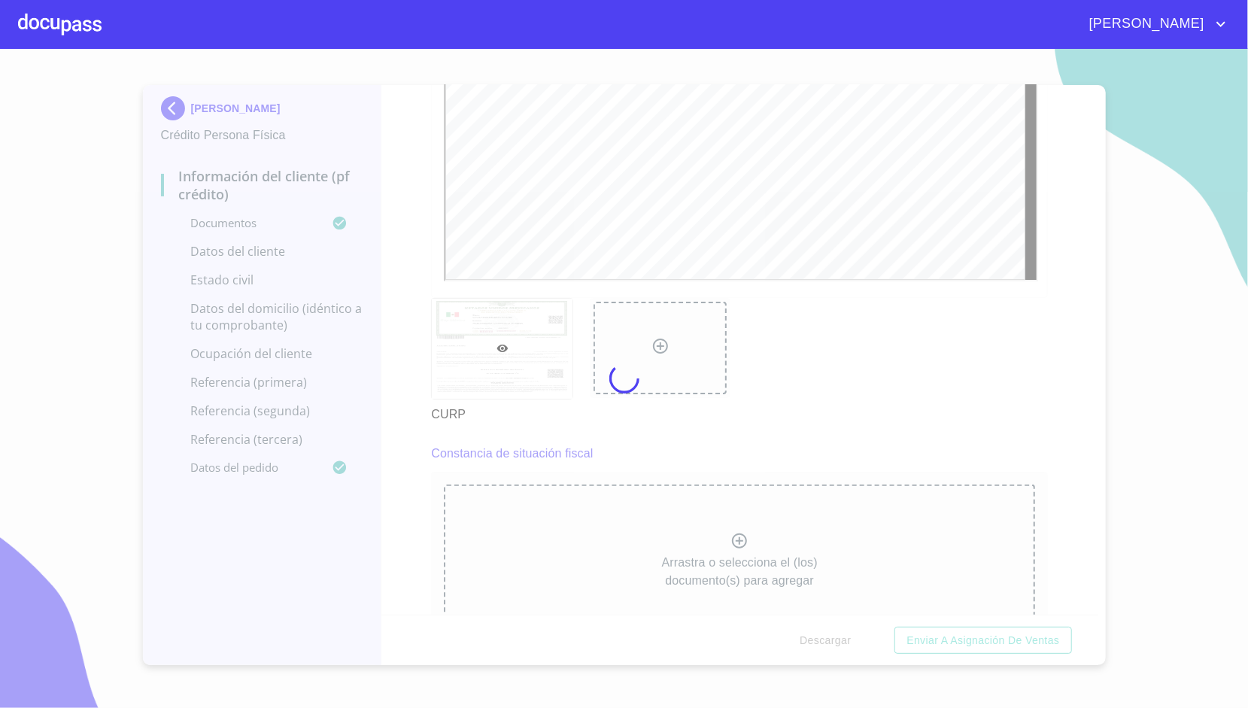
click at [410, 304] on div at bounding box center [624, 378] width 1248 height 659
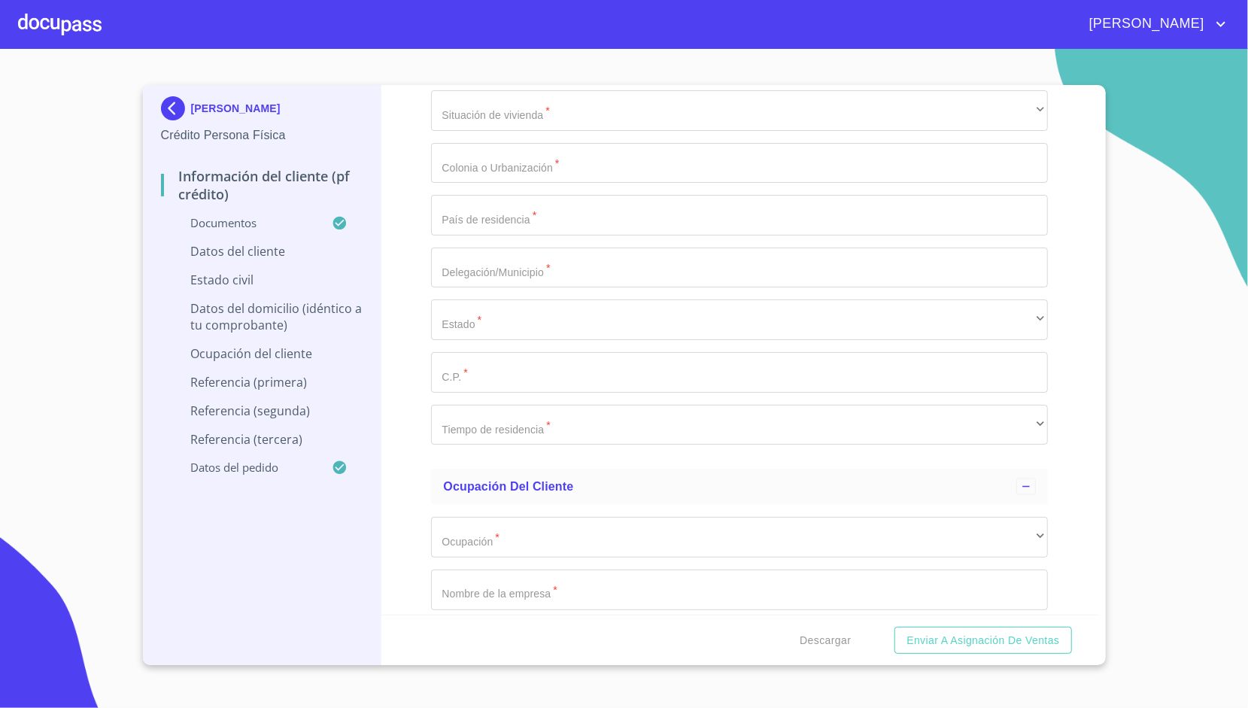
scroll to position [5091, 0]
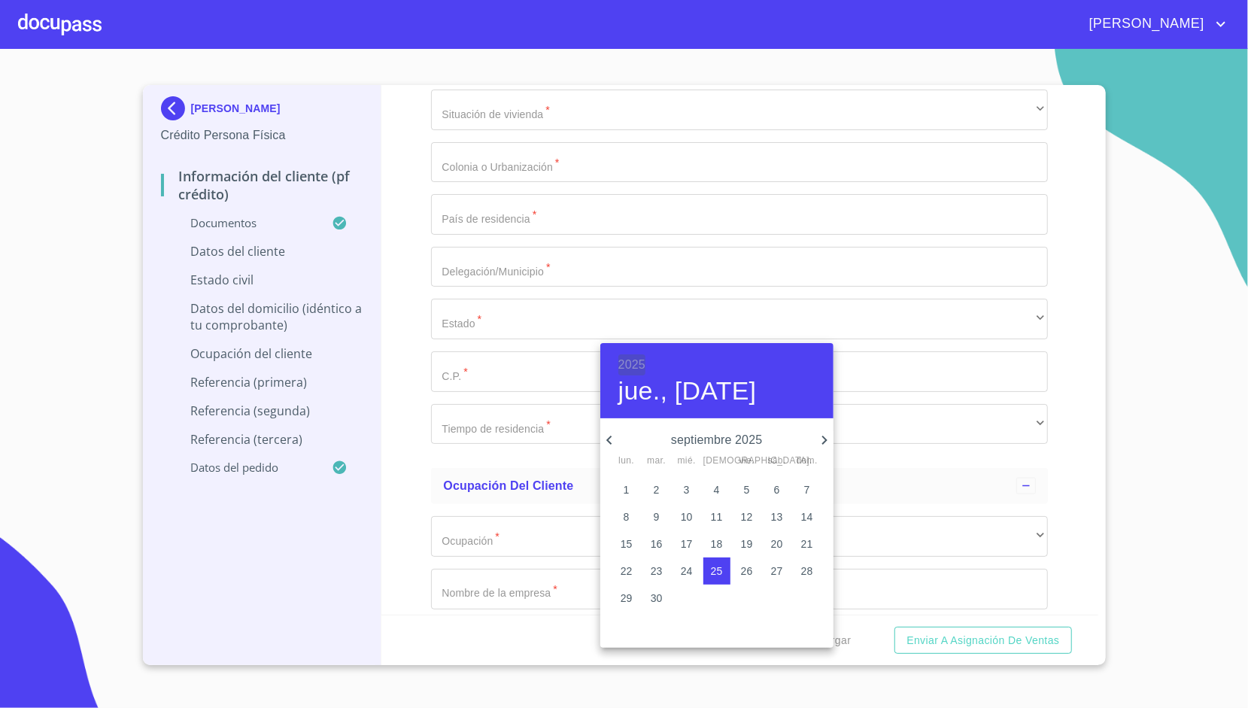
click at [630, 369] on h6 "2025" at bounding box center [631, 364] width 27 height 21
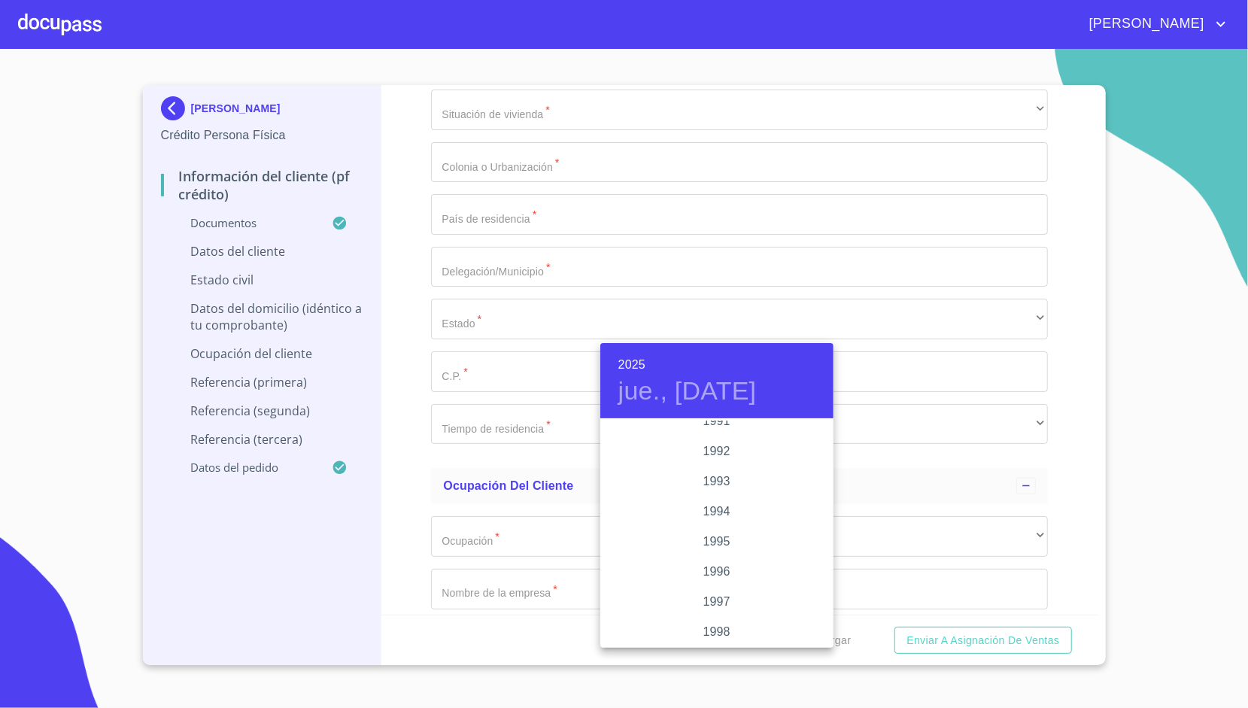
scroll to position [1949, 0]
click at [715, 502] on div "1992" at bounding box center [716, 502] width 233 height 30
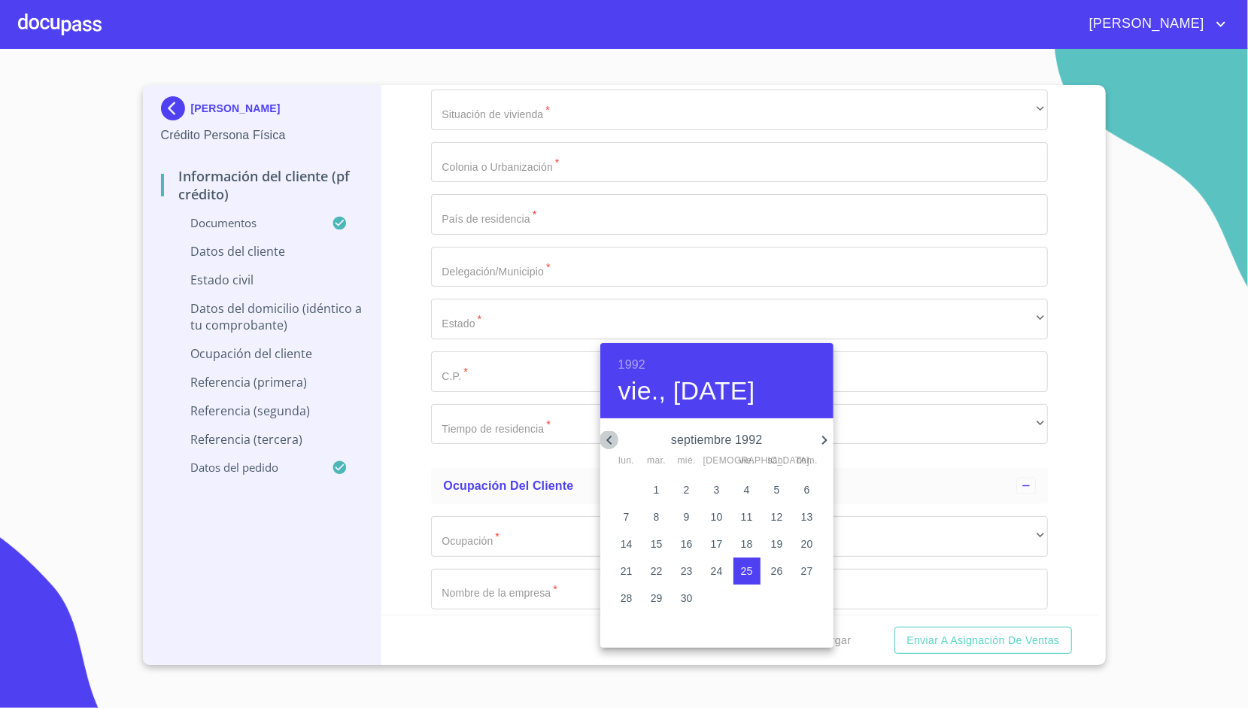
click at [611, 438] on icon "button" at bounding box center [609, 440] width 18 height 18
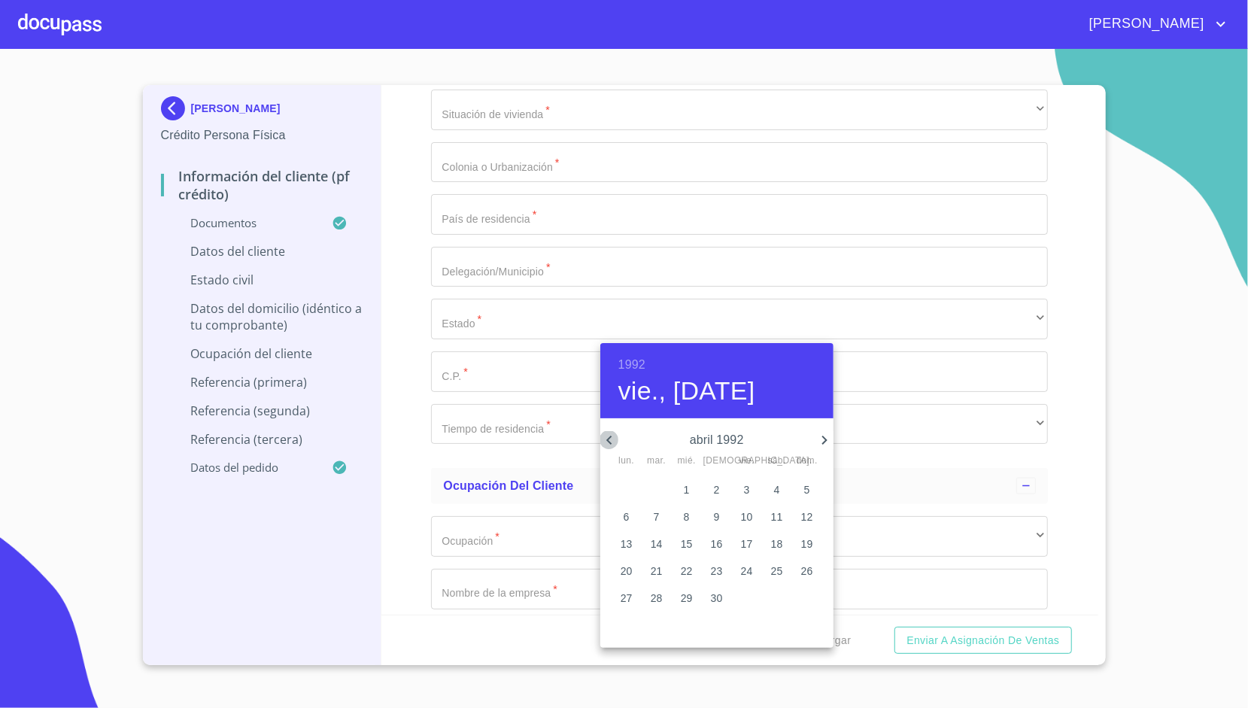
click at [611, 438] on icon "button" at bounding box center [609, 440] width 18 height 18
click at [744, 578] on p "20" at bounding box center [747, 570] width 12 height 15
type input "20 de mar. de 1992"
click at [405, 366] on div at bounding box center [624, 354] width 1248 height 708
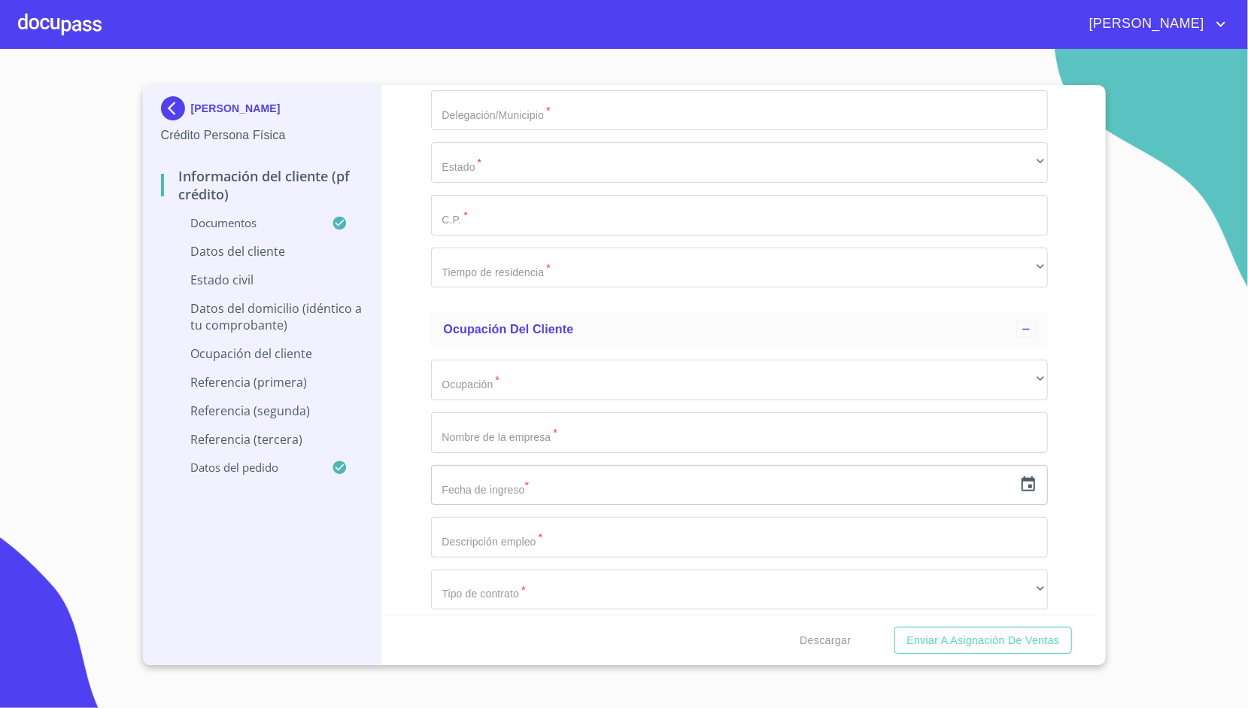
scroll to position [5234, 0]
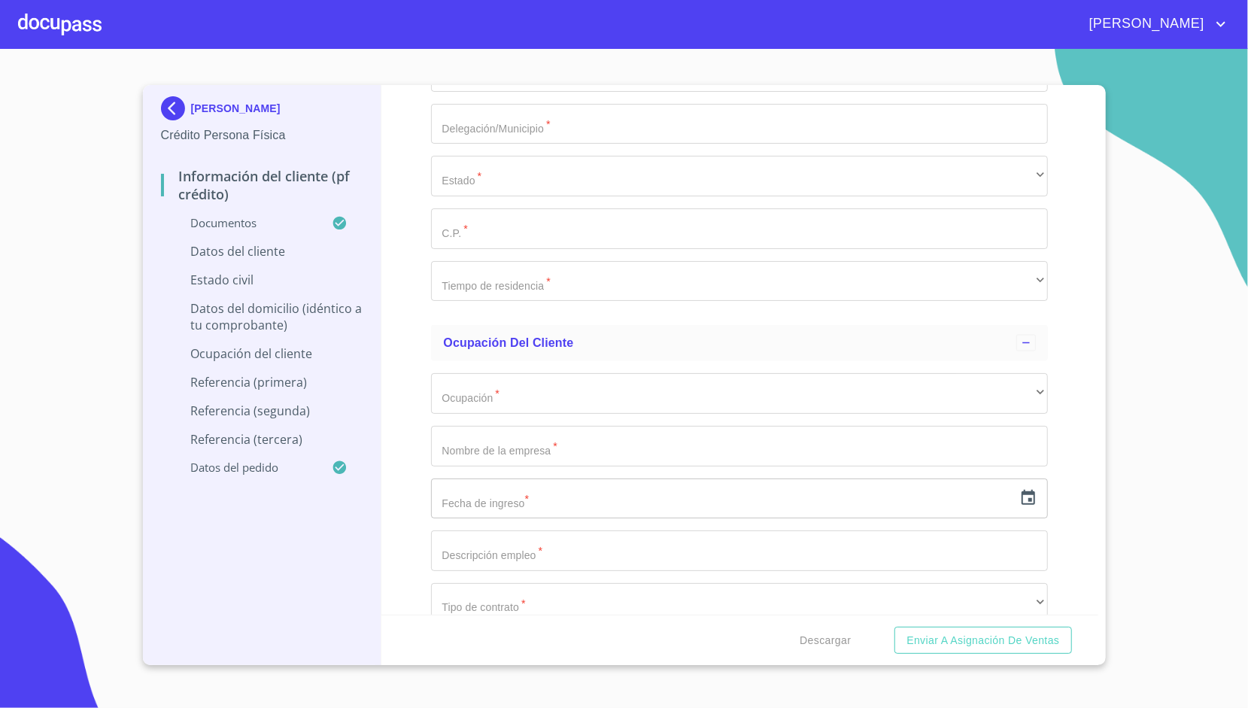
paste input "CARA920320"
type input "CARA920320AAA"
paste input "CARA920320MJCRVL09"
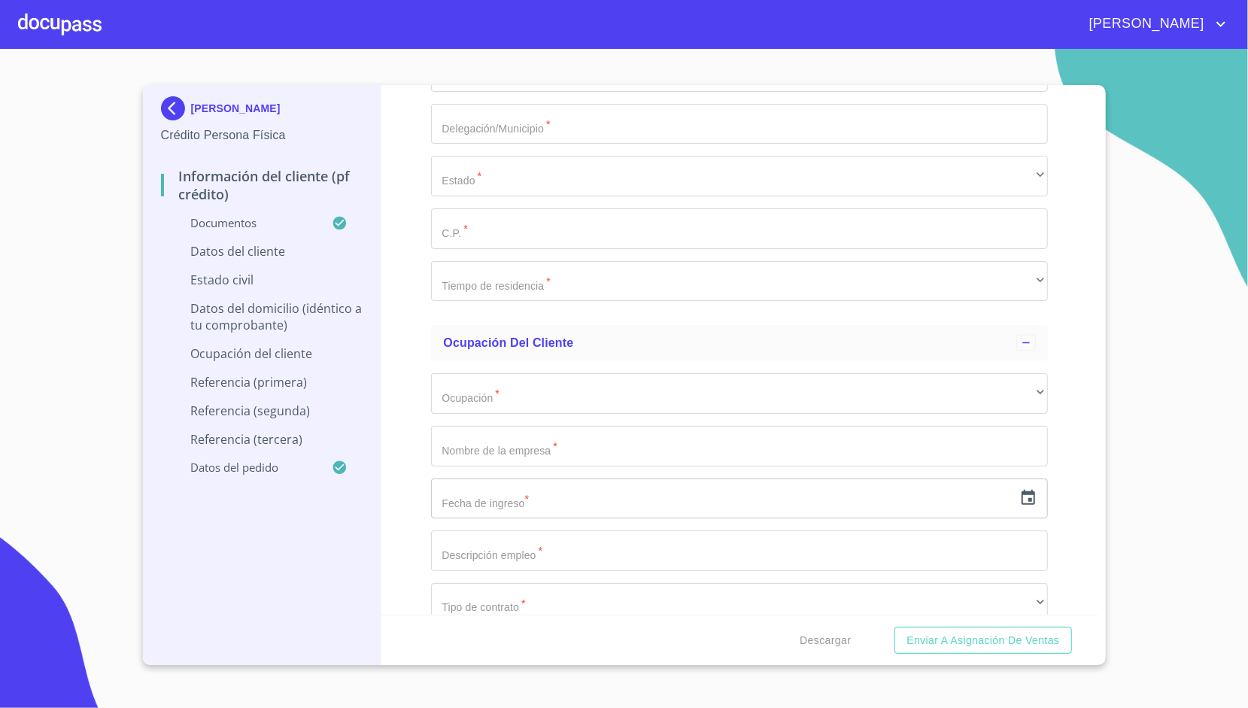
type input "CARA920320MJCRVL09"
click at [418, 295] on div "Información del cliente (PF crédito) Documentos Documento de identificación.   …" at bounding box center [739, 349] width 717 height 529
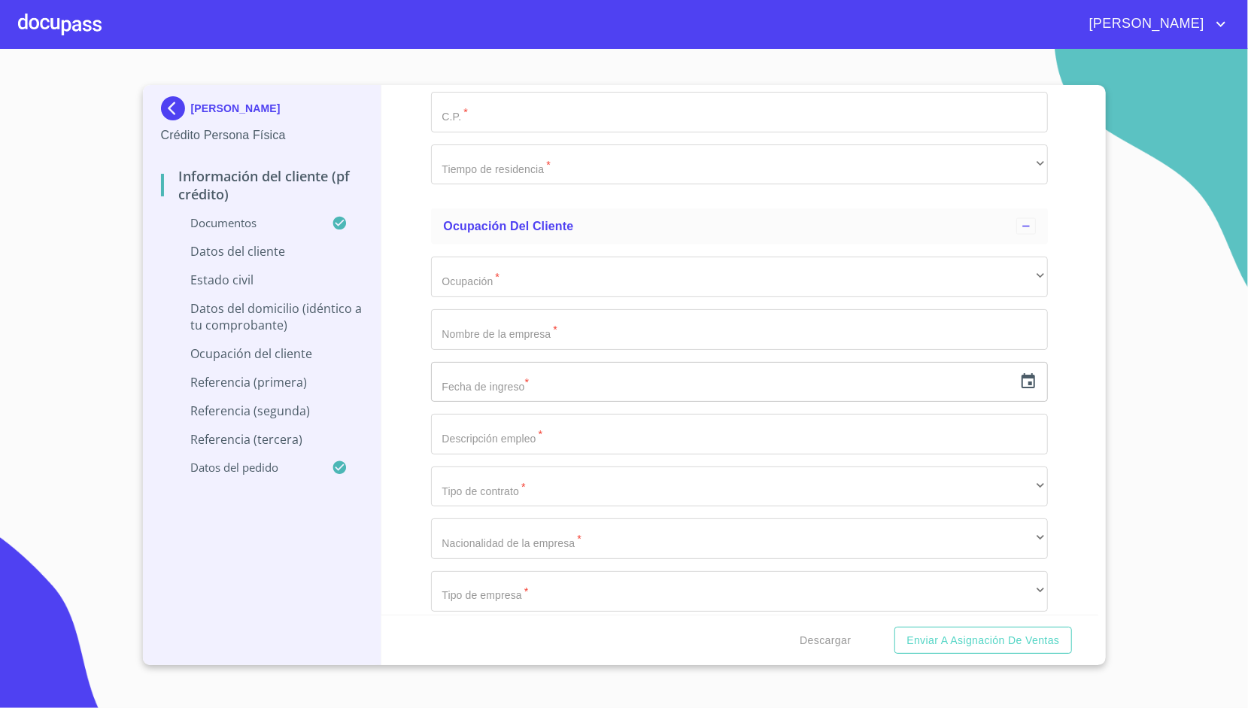
scroll to position [5352, 0]
type input "2545109484"
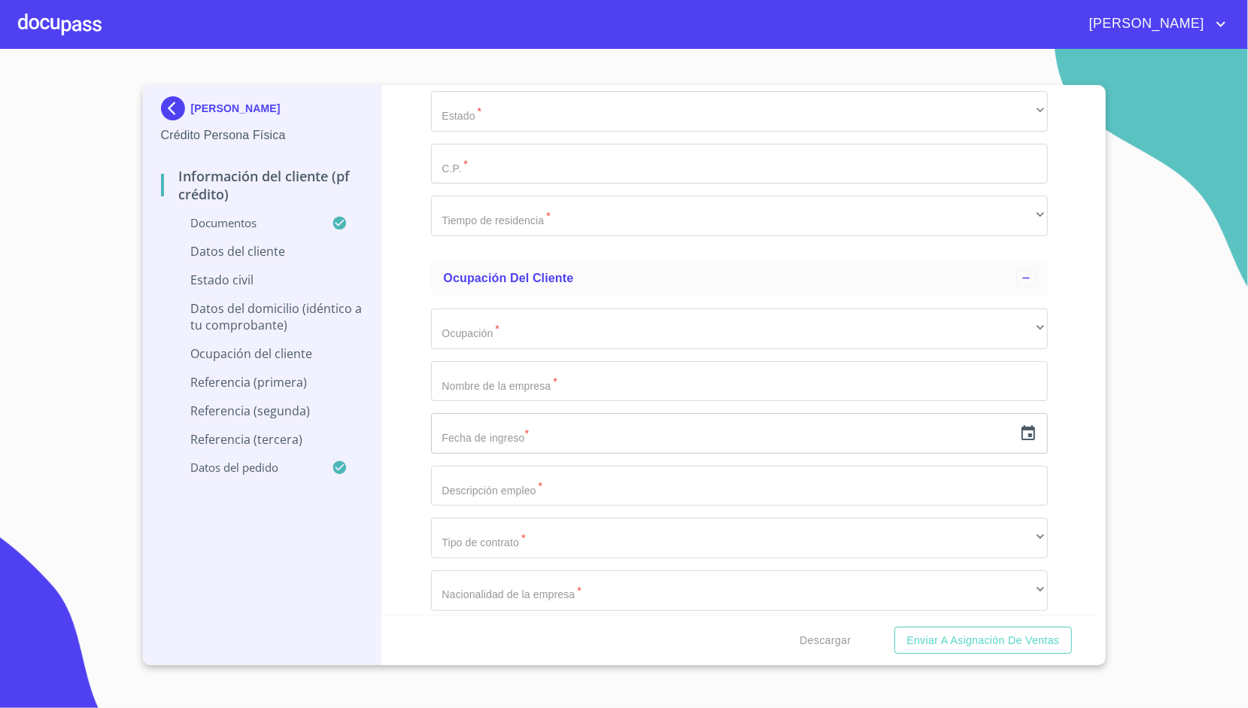
type input "[GEOGRAPHIC_DATA]"
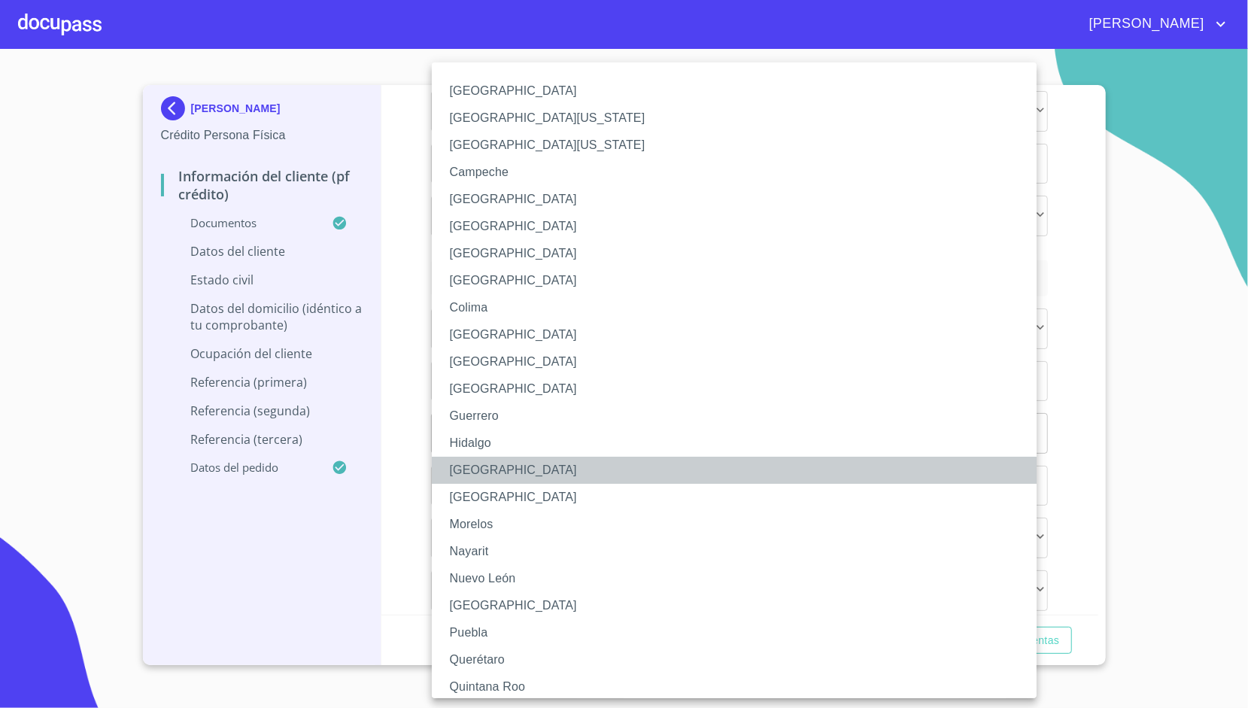
click at [487, 466] on li "[GEOGRAPHIC_DATA]" at bounding box center [740, 469] width 616 height 27
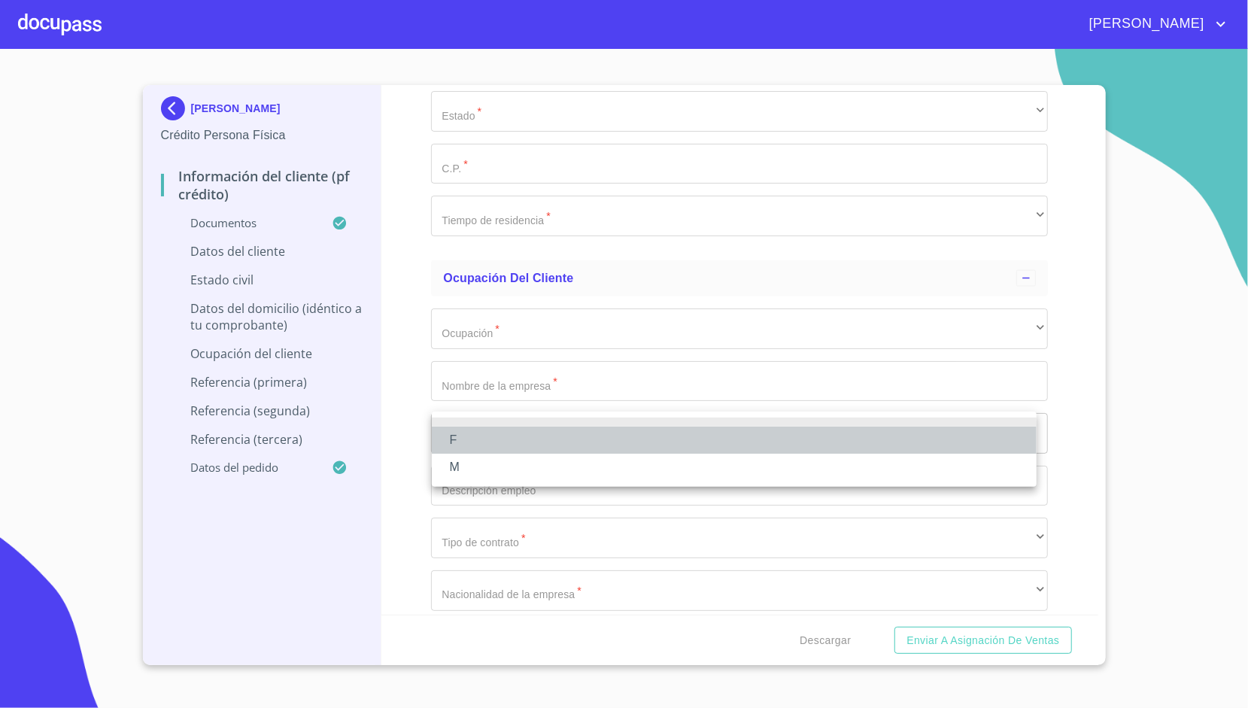
click at [466, 438] on li "F" at bounding box center [734, 439] width 605 height 27
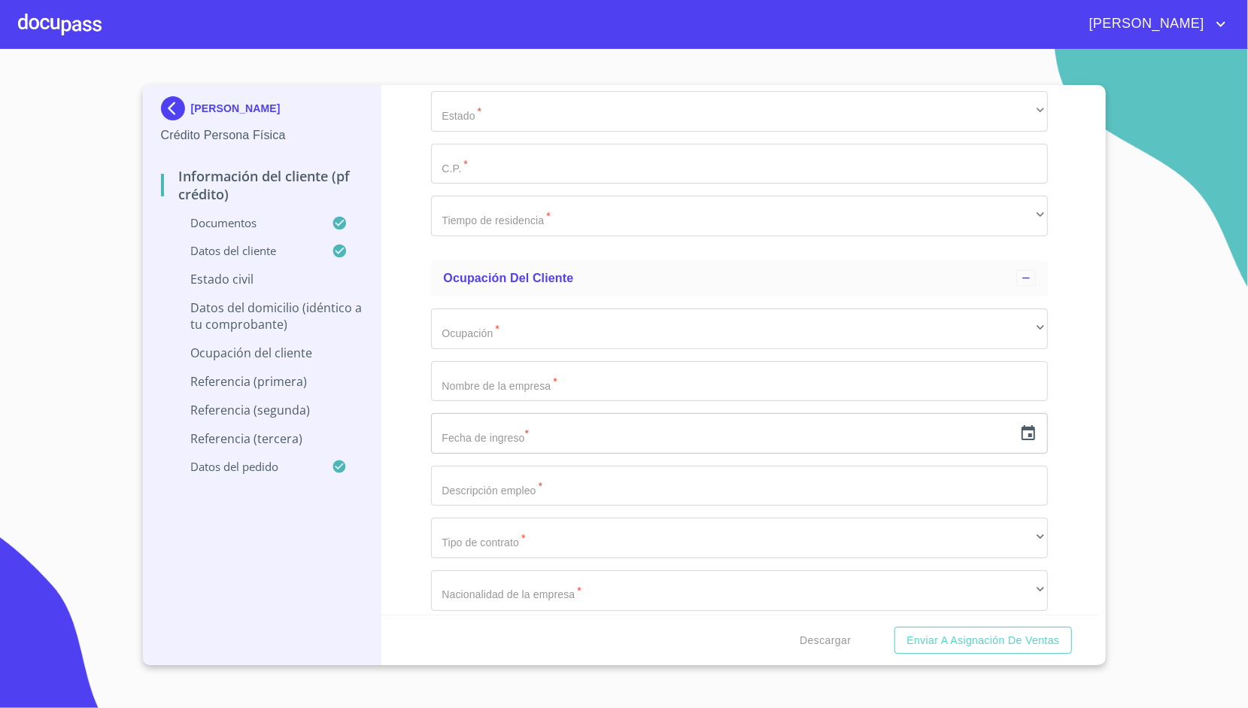
click at [382, 371] on div "Información del cliente (PF crédito) Documentos Documento de identificación.   …" at bounding box center [739, 349] width 717 height 529
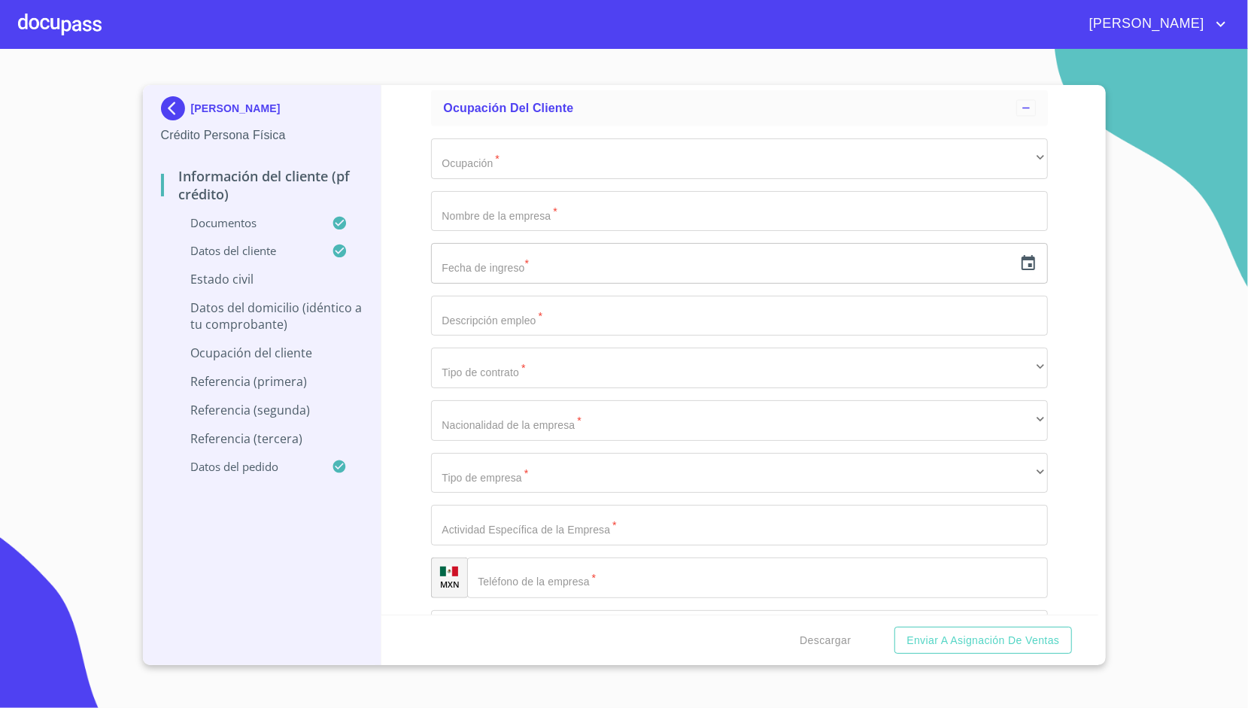
scroll to position [5526, 0]
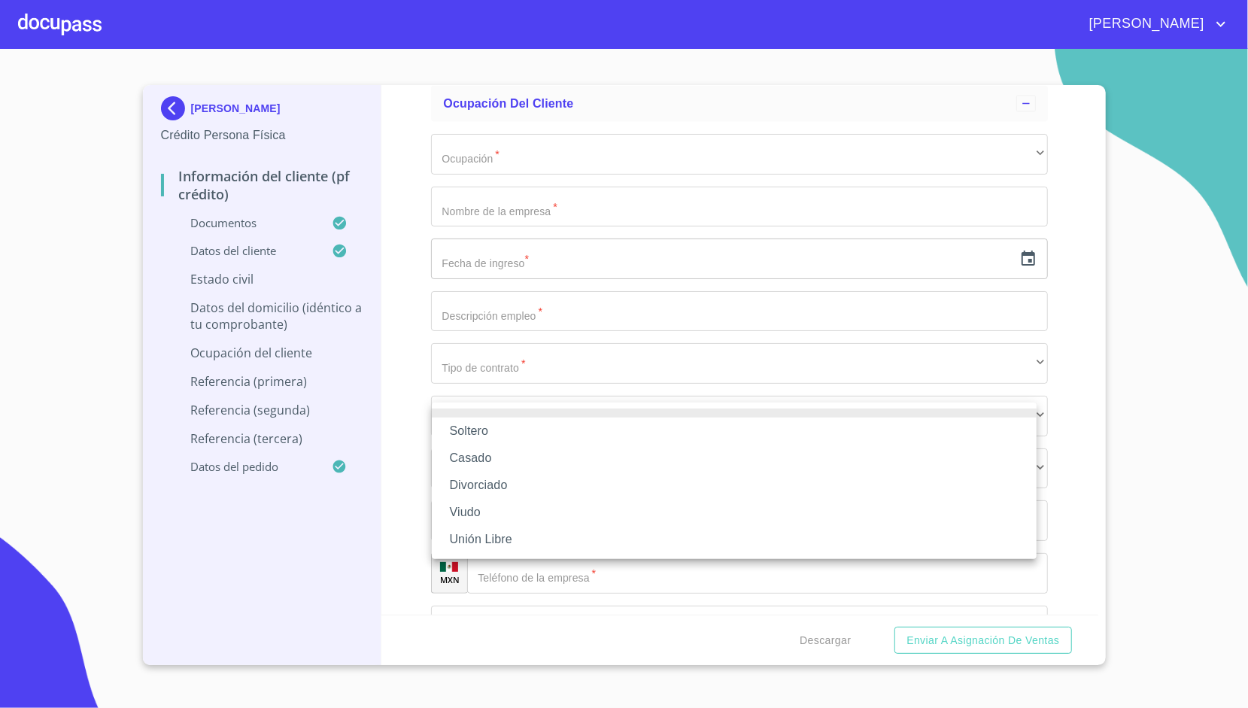
click at [492, 532] on li "Unión Libre" at bounding box center [734, 539] width 605 height 27
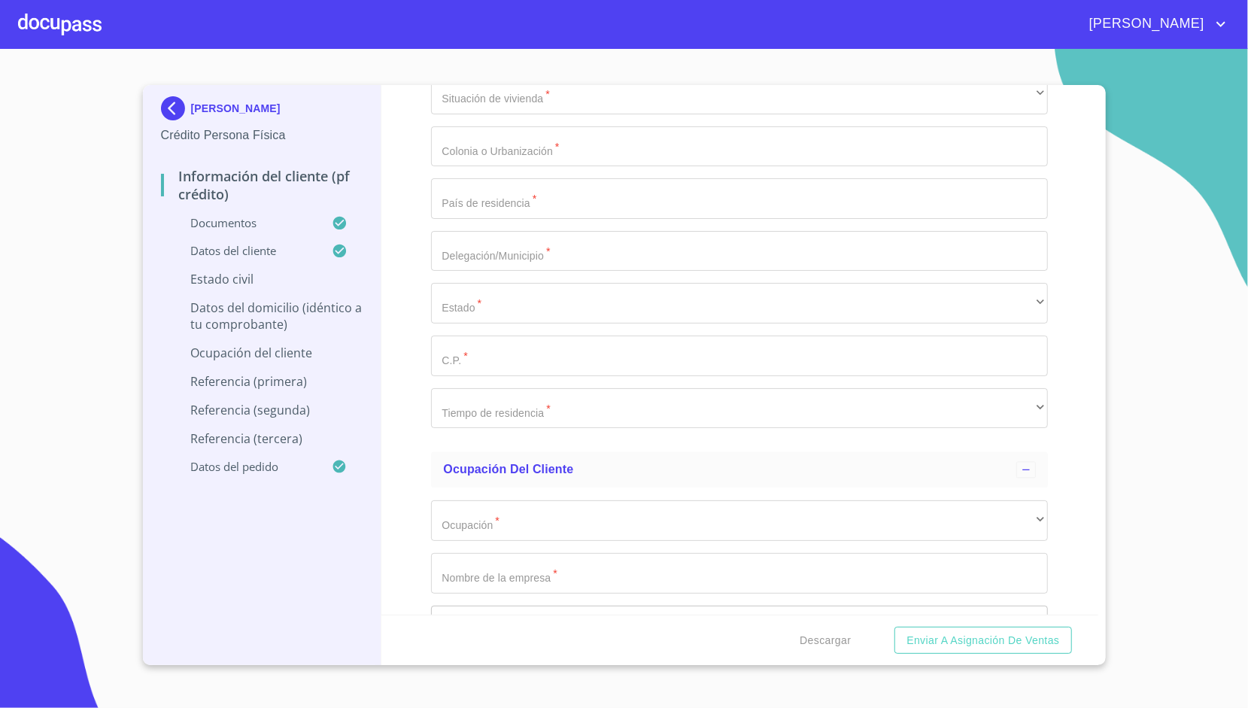
click at [402, 359] on div "Información del cliente (PF crédito) Documentos Documento de identificación.   …" at bounding box center [739, 349] width 717 height 529
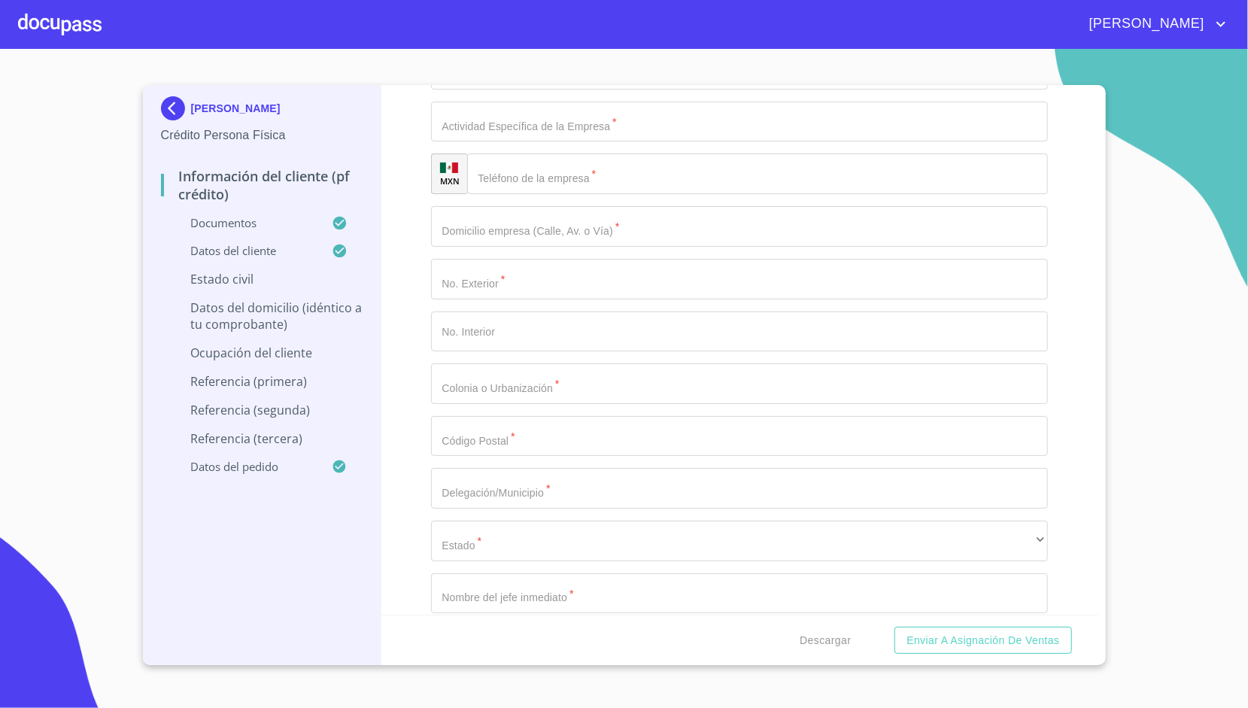
scroll to position [6292, 0]
click at [25, 382] on section "[PERSON_NAME] Crédito Persona Física Información del cliente (PF crédito) Docum…" at bounding box center [624, 378] width 1248 height 659
click at [106, 265] on section "[PERSON_NAME] Crédito Persona Física Información del cliente (PF crédito) Docum…" at bounding box center [624, 378] width 1248 height 659
type input "VIA LUGURIA"
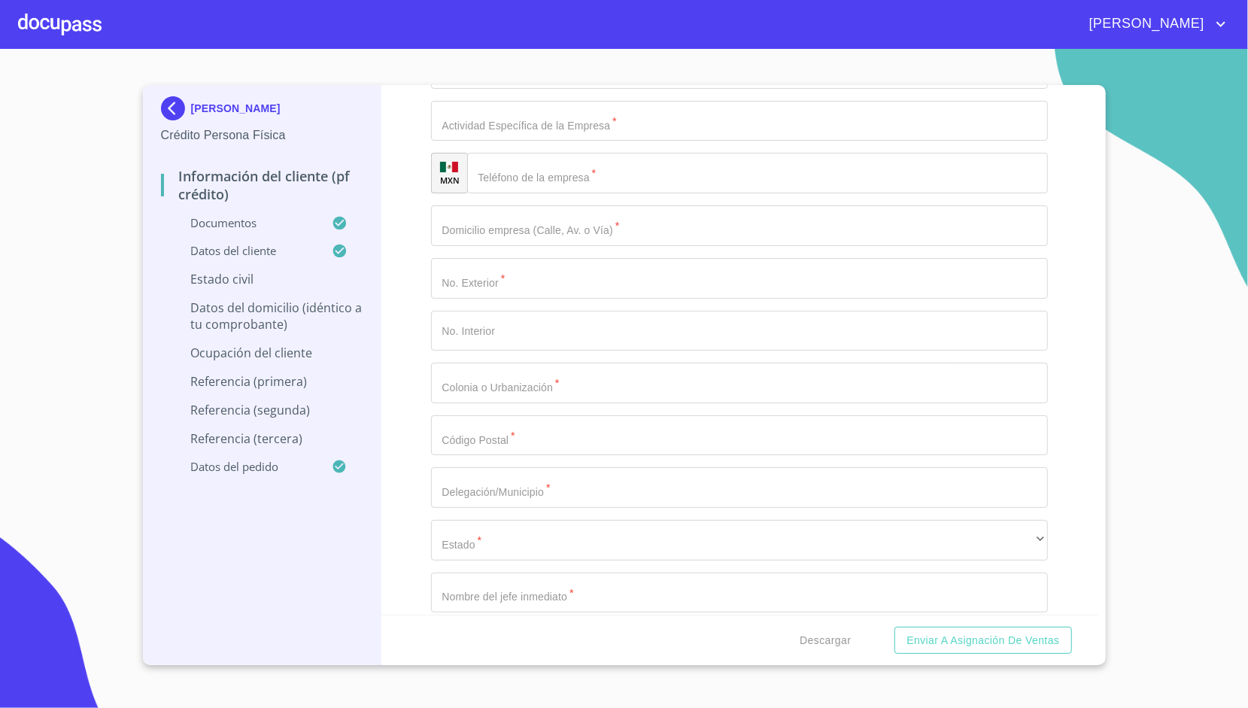
type input "131"
click at [405, 152] on div "Información del cliente (PF crédito) Documentos Documento de identificación.   …" at bounding box center [739, 349] width 717 height 529
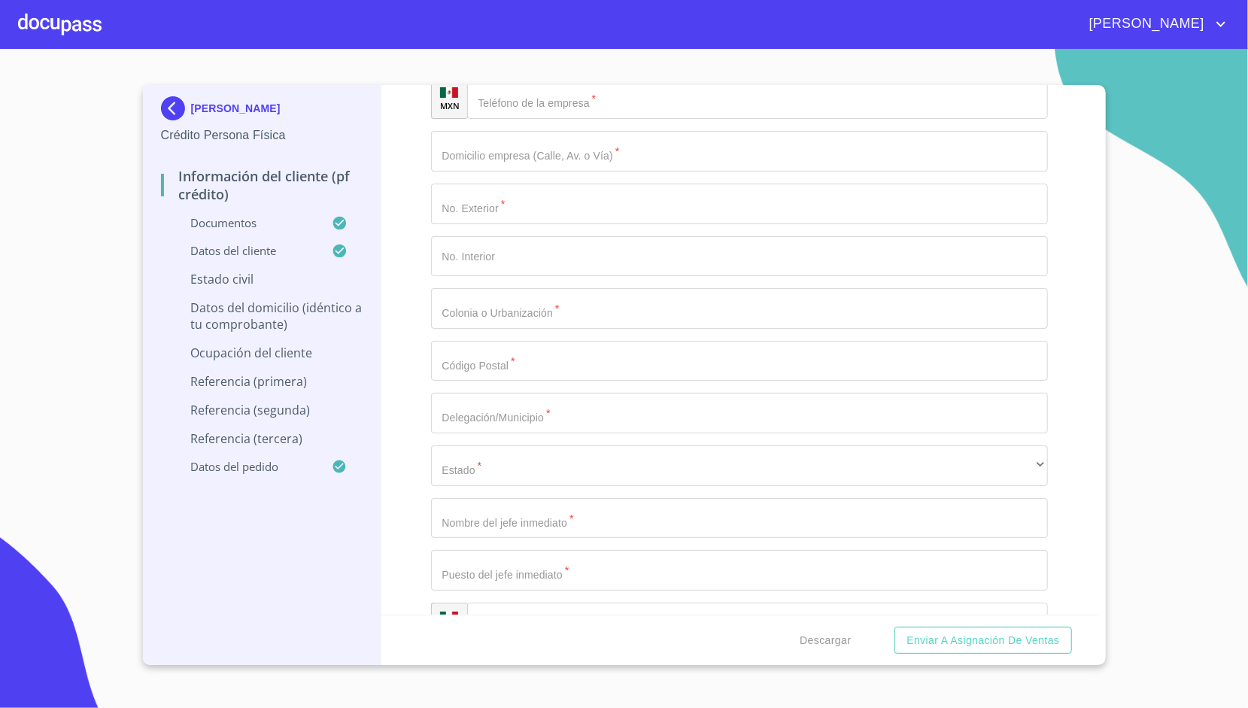
scroll to position [6368, 0]
type input "VIA BERNINI"
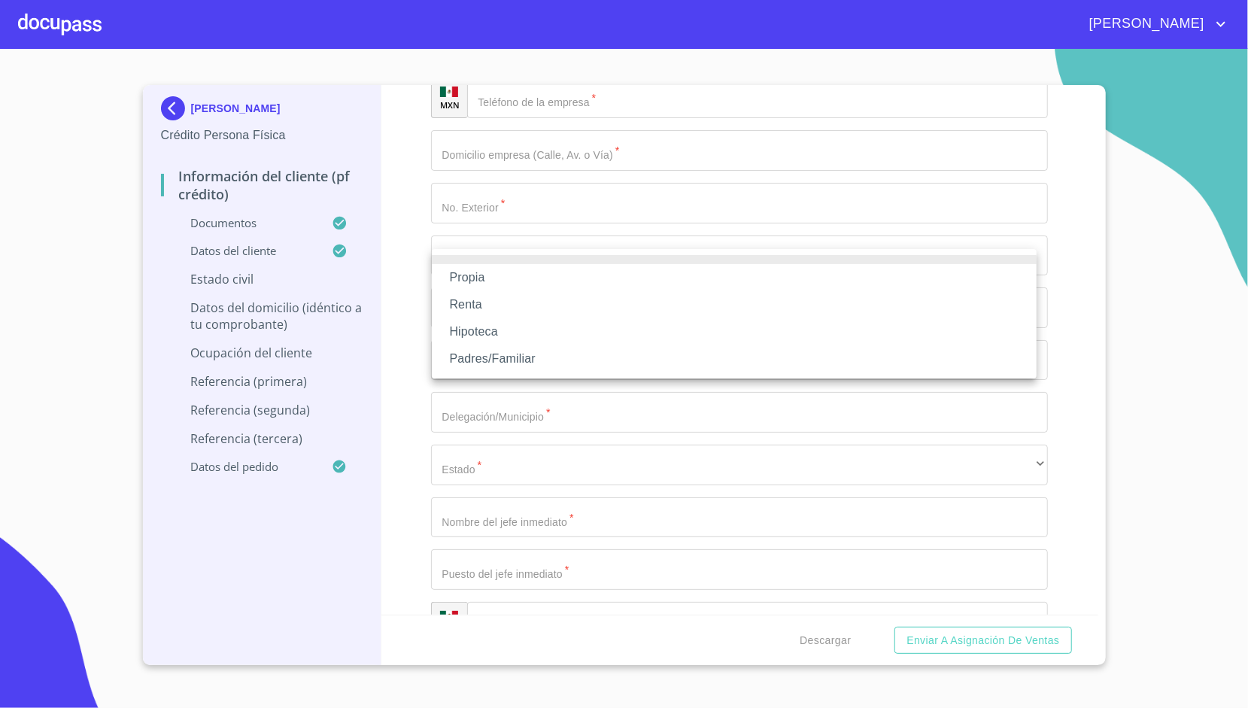
click at [512, 278] on li "Propia" at bounding box center [734, 277] width 605 height 27
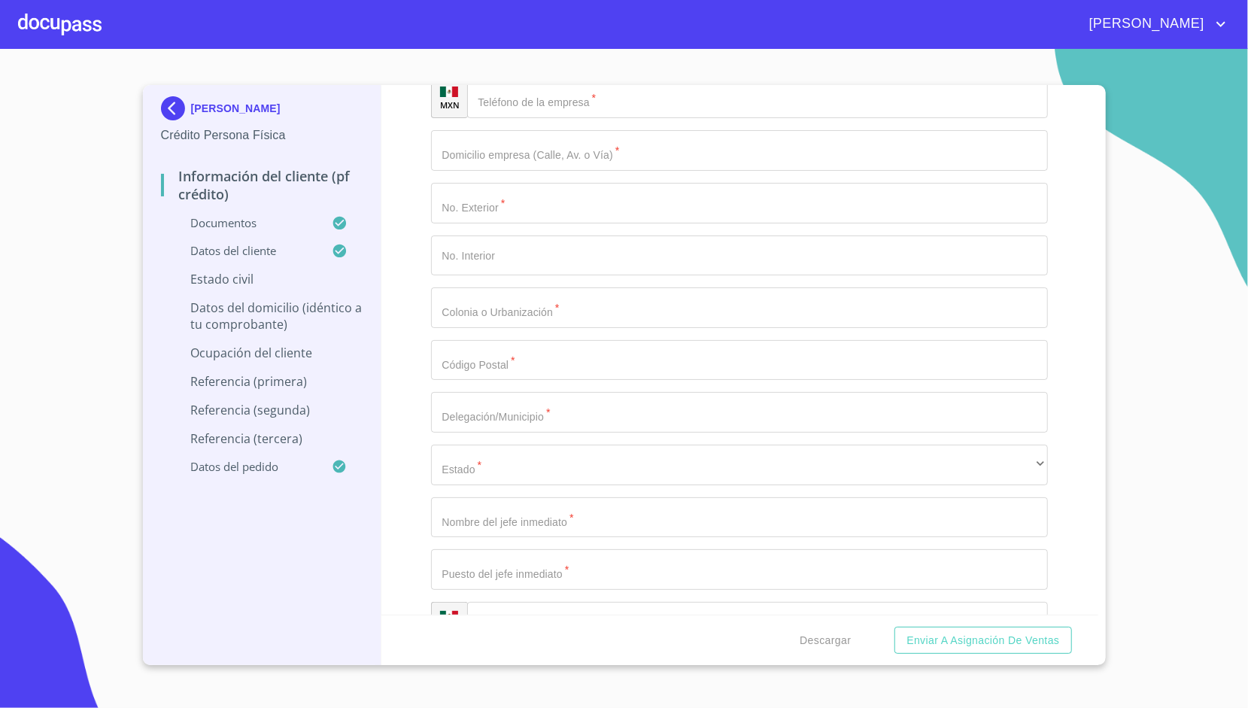
click at [405, 276] on div "Información del cliente (PF crédito) Documentos Documento de identificación.   …" at bounding box center [739, 349] width 717 height 529
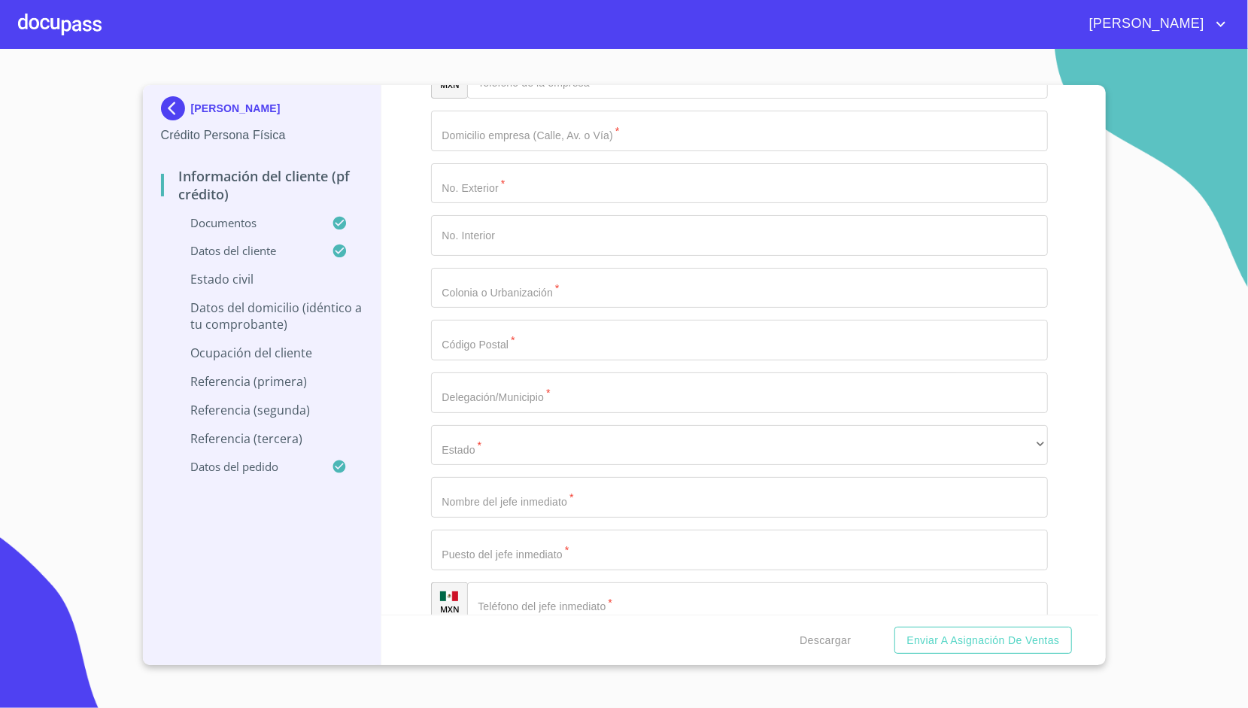
scroll to position [6441, 0]
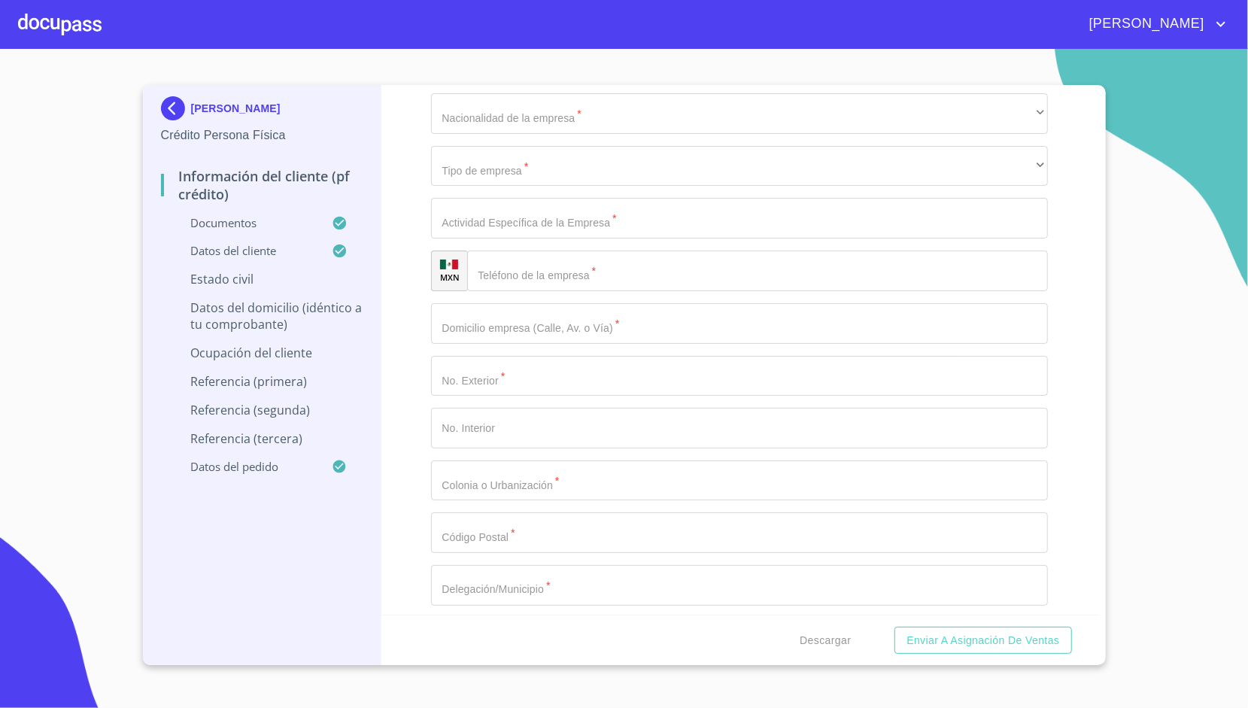
scroll to position [6226, 0]
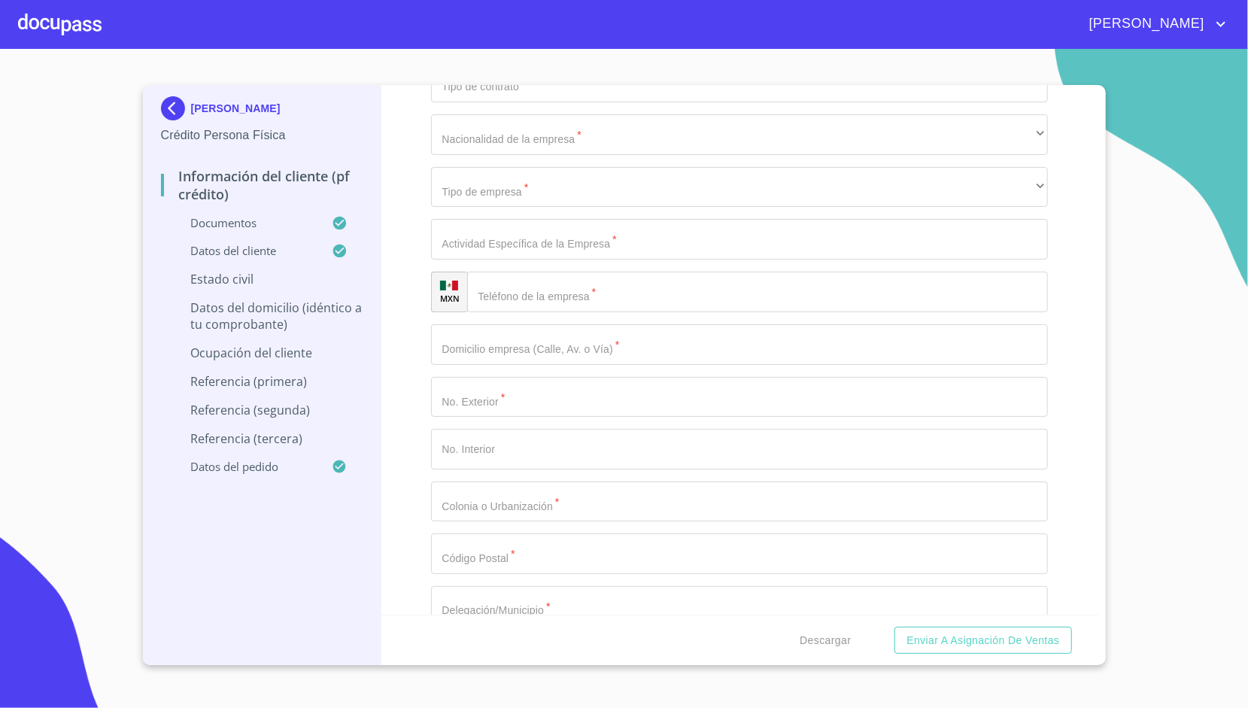
type input "$5"
type input "$3"
type input "$1"
type input "$2,800,000"
click at [409, 384] on div "Información del cliente (PF crédito) Documentos Documento de identificación.   …" at bounding box center [739, 349] width 717 height 529
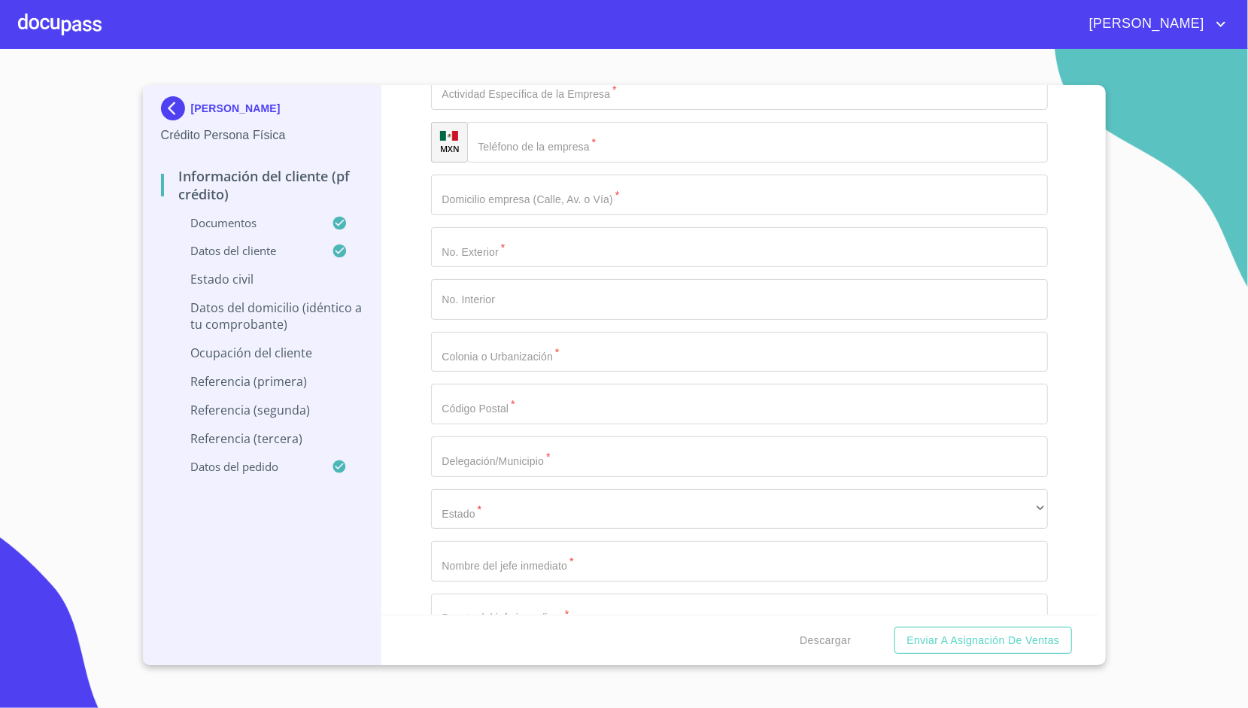
scroll to position [6383, 0]
click at [145, 359] on div "[PERSON_NAME] Crédito Persona Física Información del cliente (PF crédito) Docum…" at bounding box center [262, 375] width 239 height 580
type input "LA CAMPINA DEL BOSQUE"
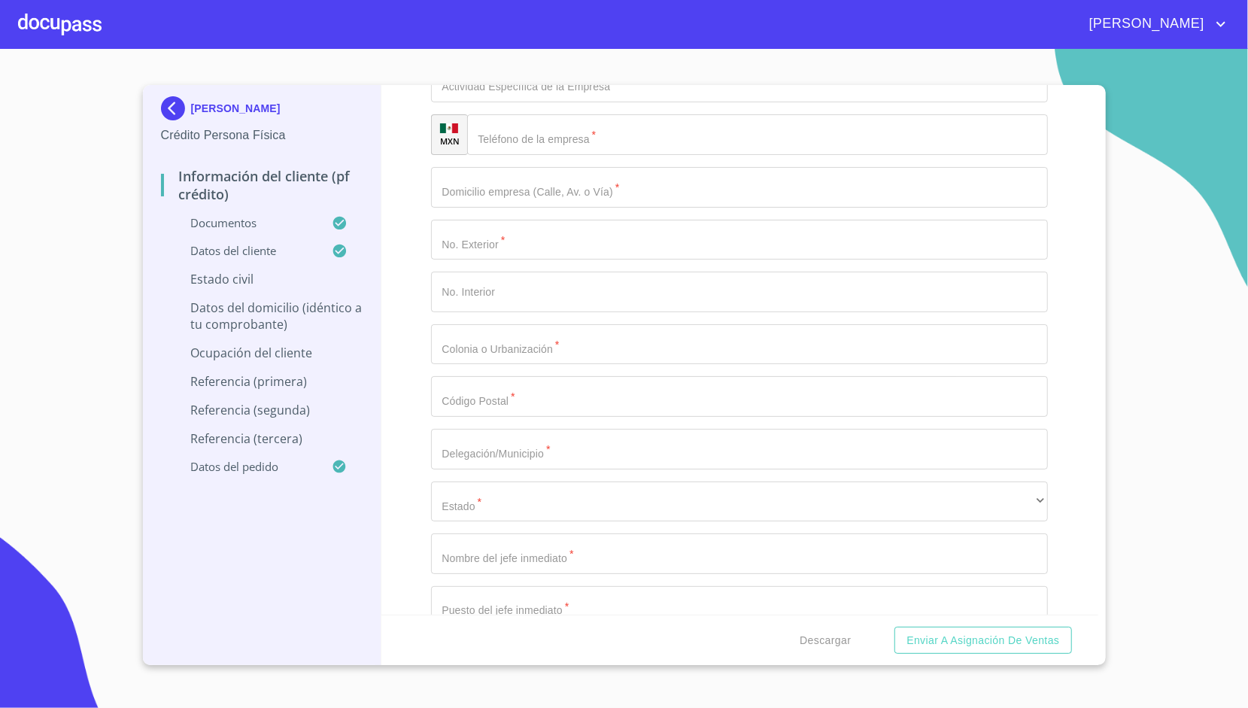
type input "[GEOGRAPHIC_DATA]"
type input "[PERSON_NAME]"
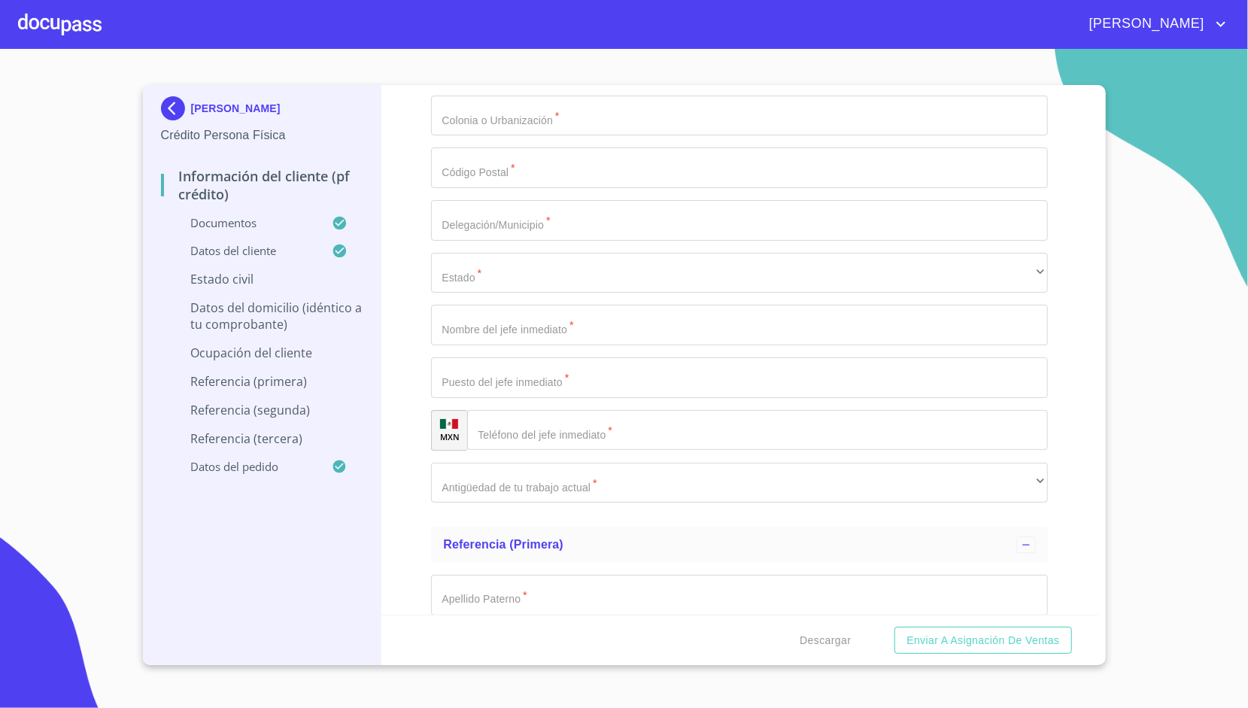
scroll to position [6614, 0]
type input "37690"
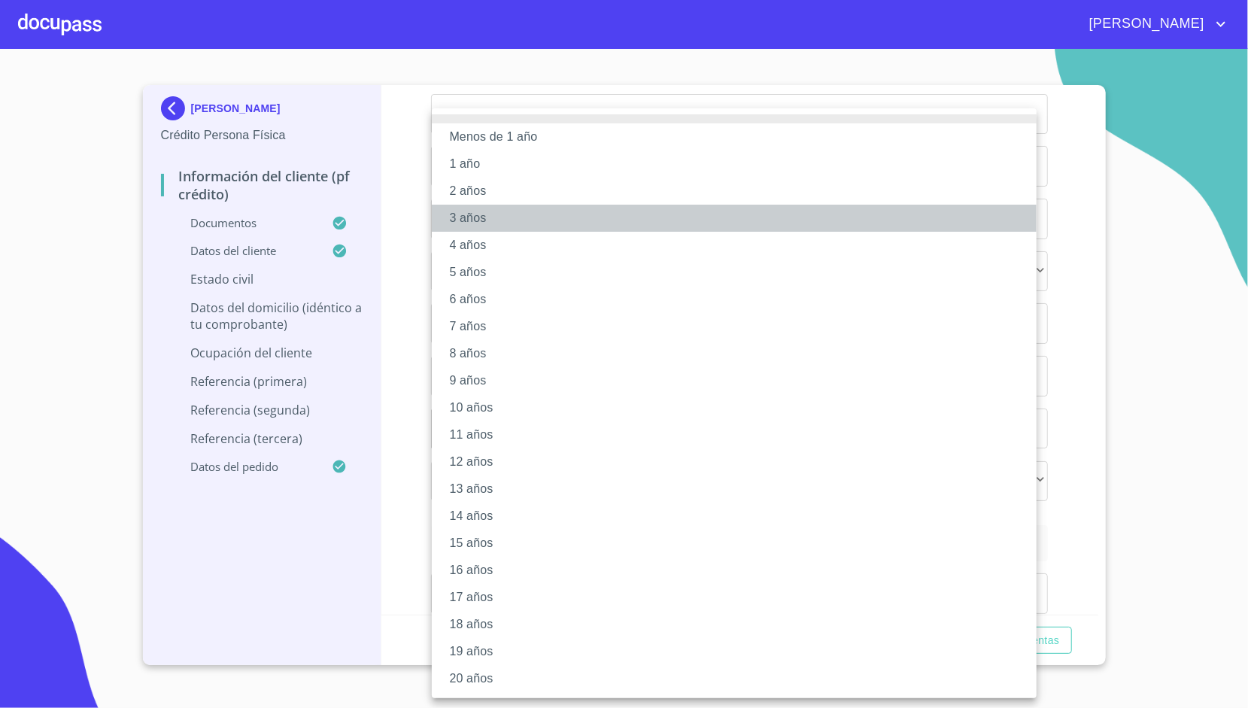
click at [481, 226] on li "3 años" at bounding box center [734, 218] width 605 height 27
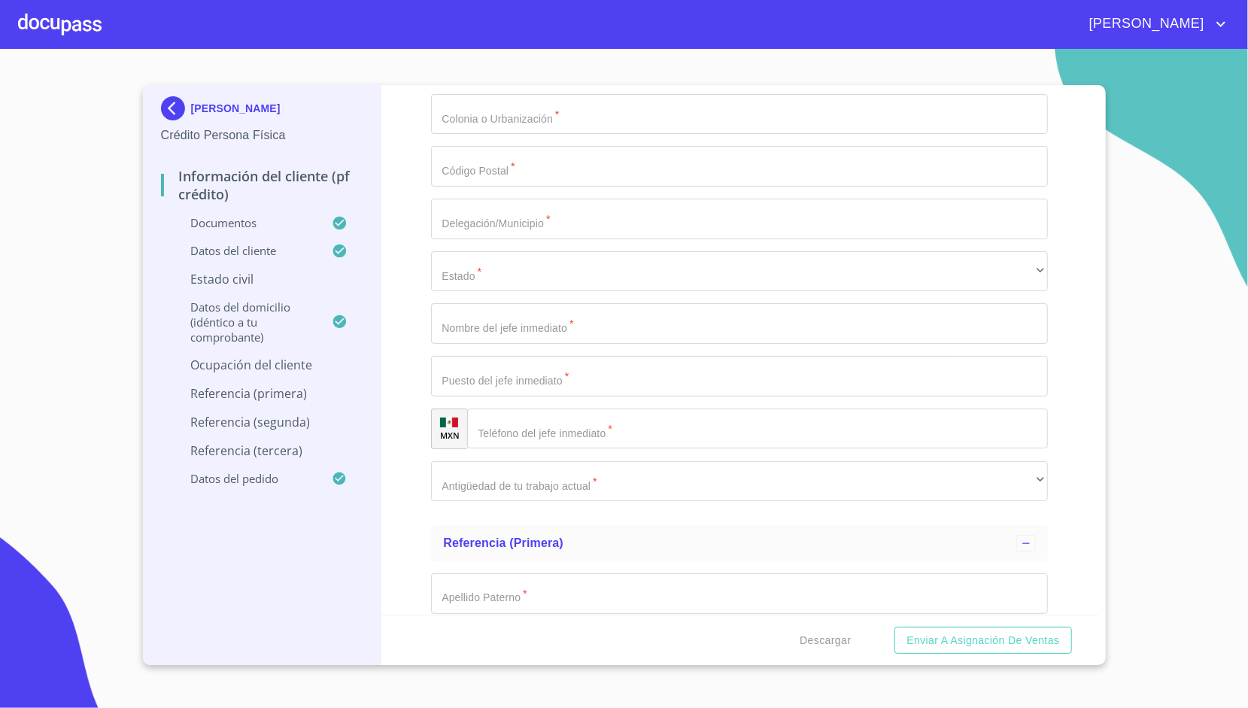
click at [398, 347] on div "Información del cliente (PF crédito) Documentos Documento de identificación.   …" at bounding box center [739, 349] width 717 height 529
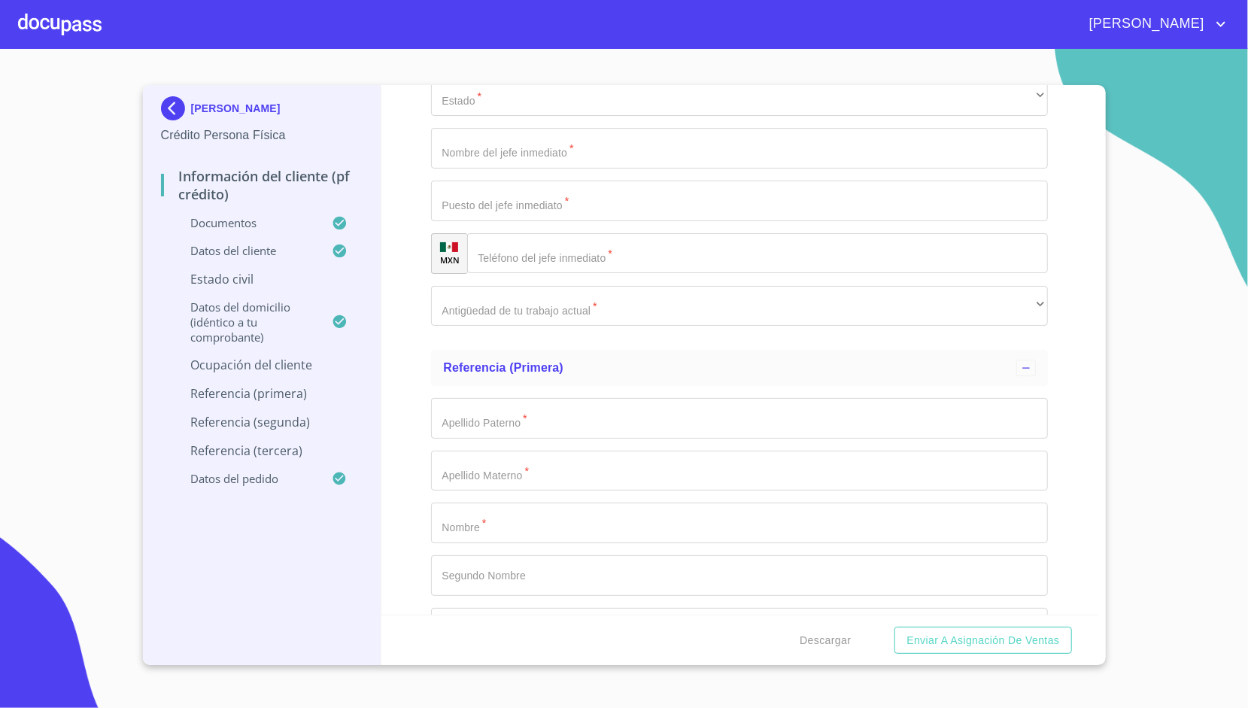
scroll to position [6796, 0]
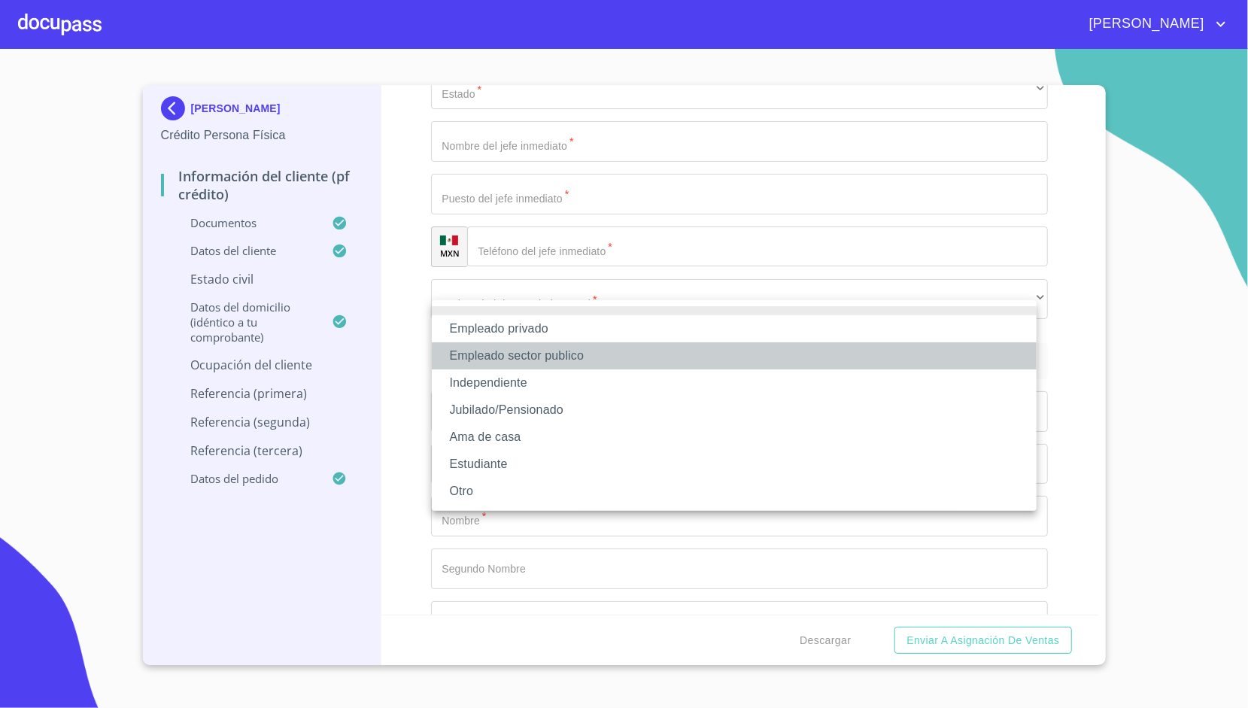
click at [526, 362] on li "Empleado sector publico" at bounding box center [734, 355] width 605 height 27
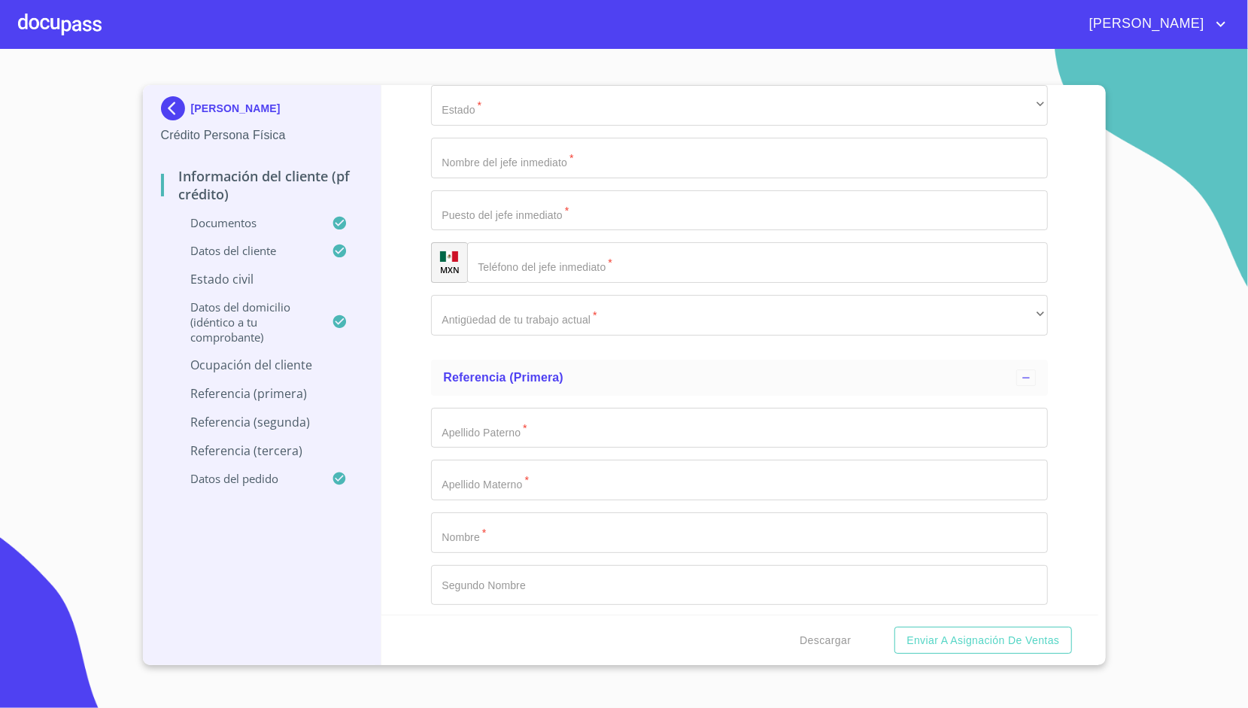
type input "SECRETARIA DE EDUCACIÓN"
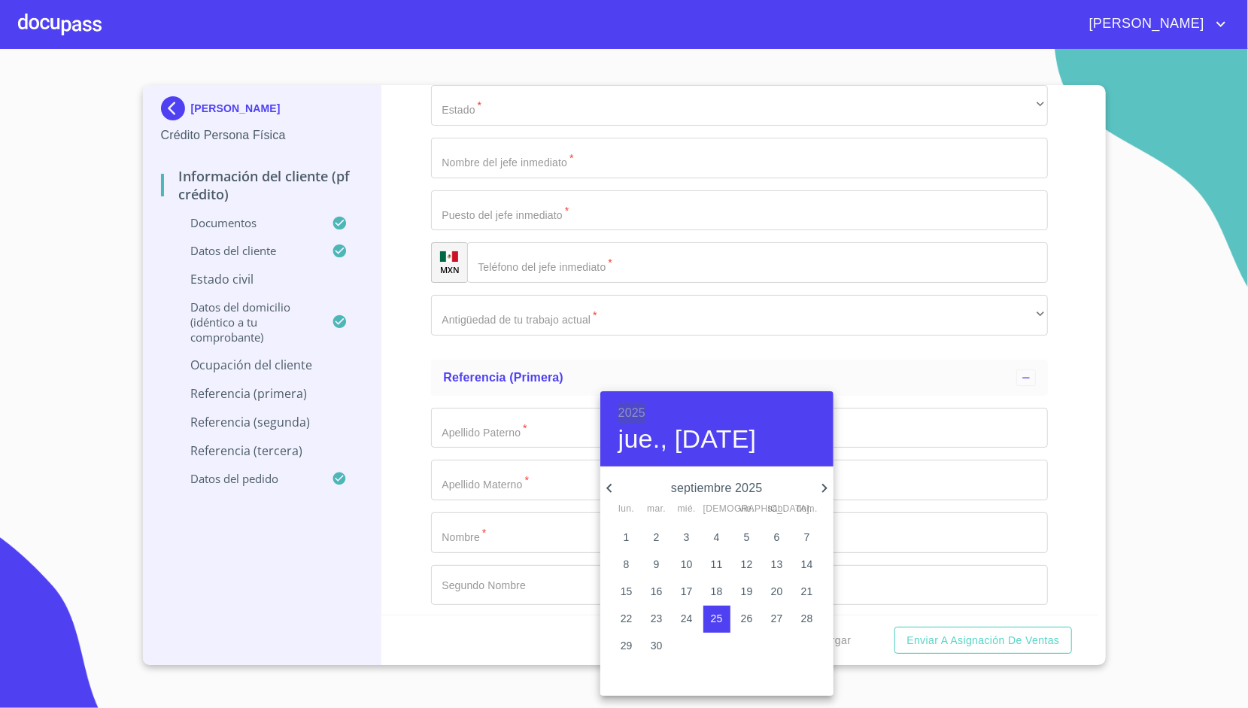
click at [630, 412] on h6 "2025" at bounding box center [631, 412] width 27 height 21
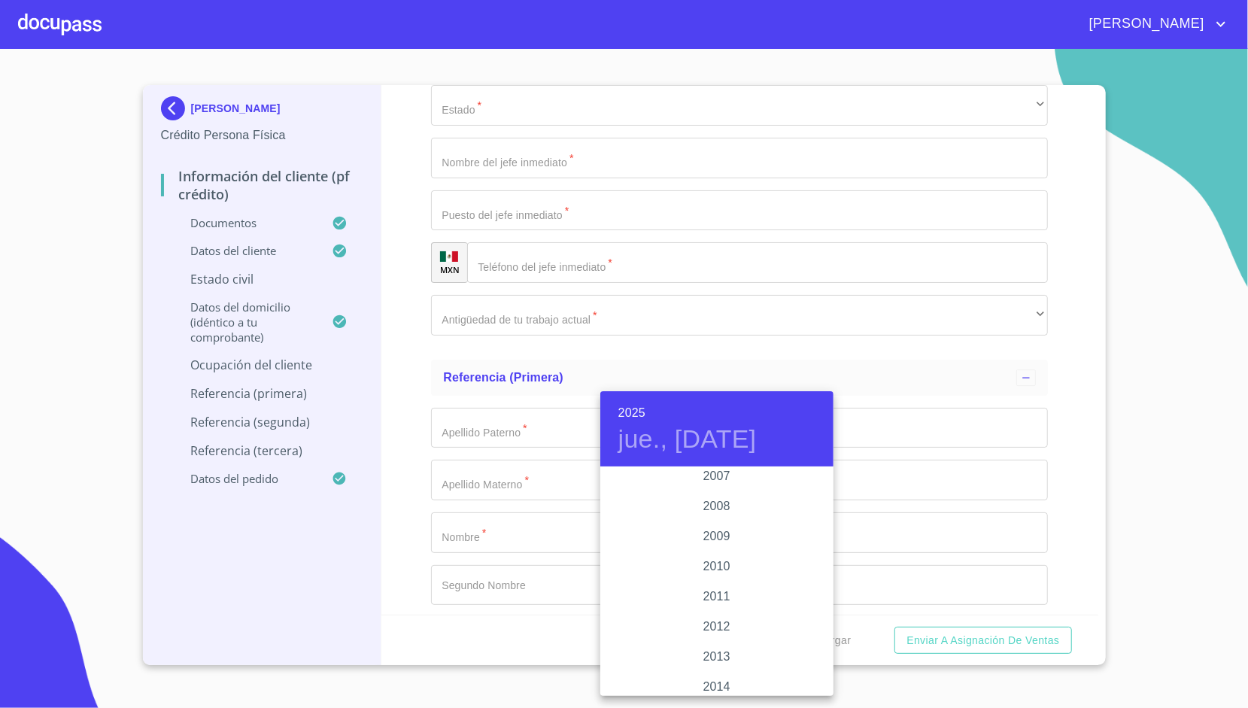
scroll to position [2441, 0]
click at [708, 594] on div "2010" at bounding box center [716, 599] width 233 height 30
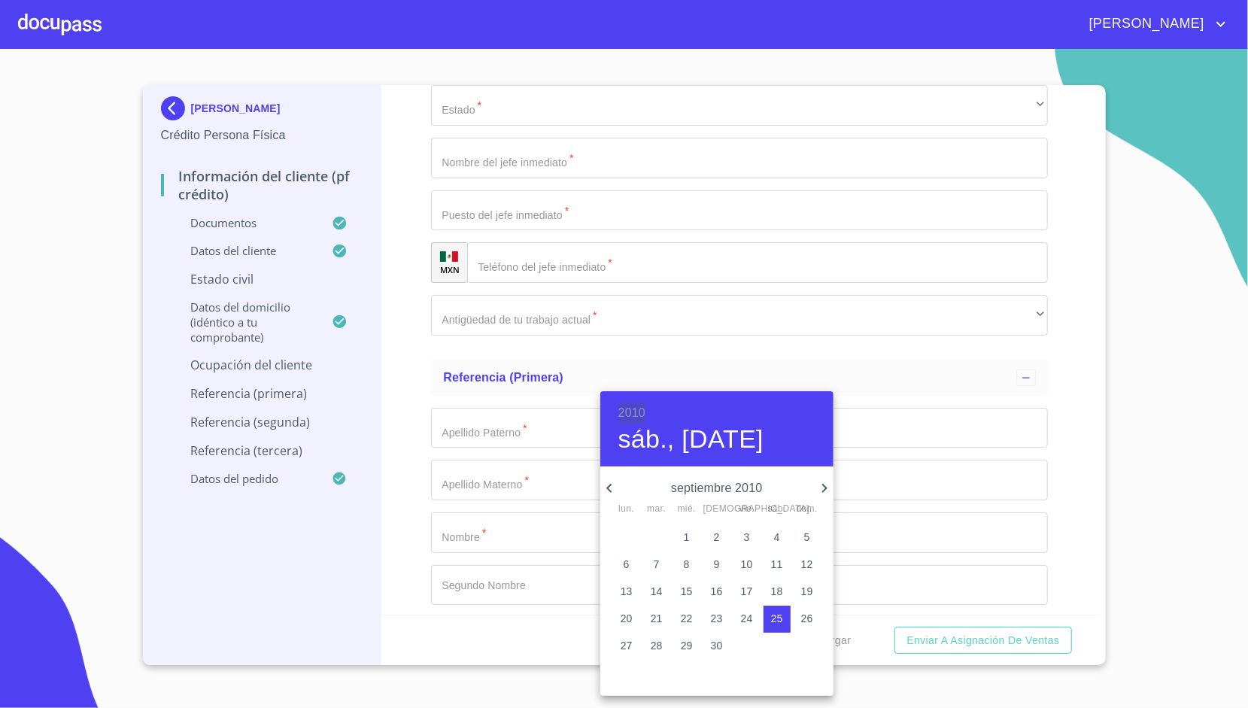
click at [621, 412] on h6 "2010" at bounding box center [631, 412] width 27 height 21
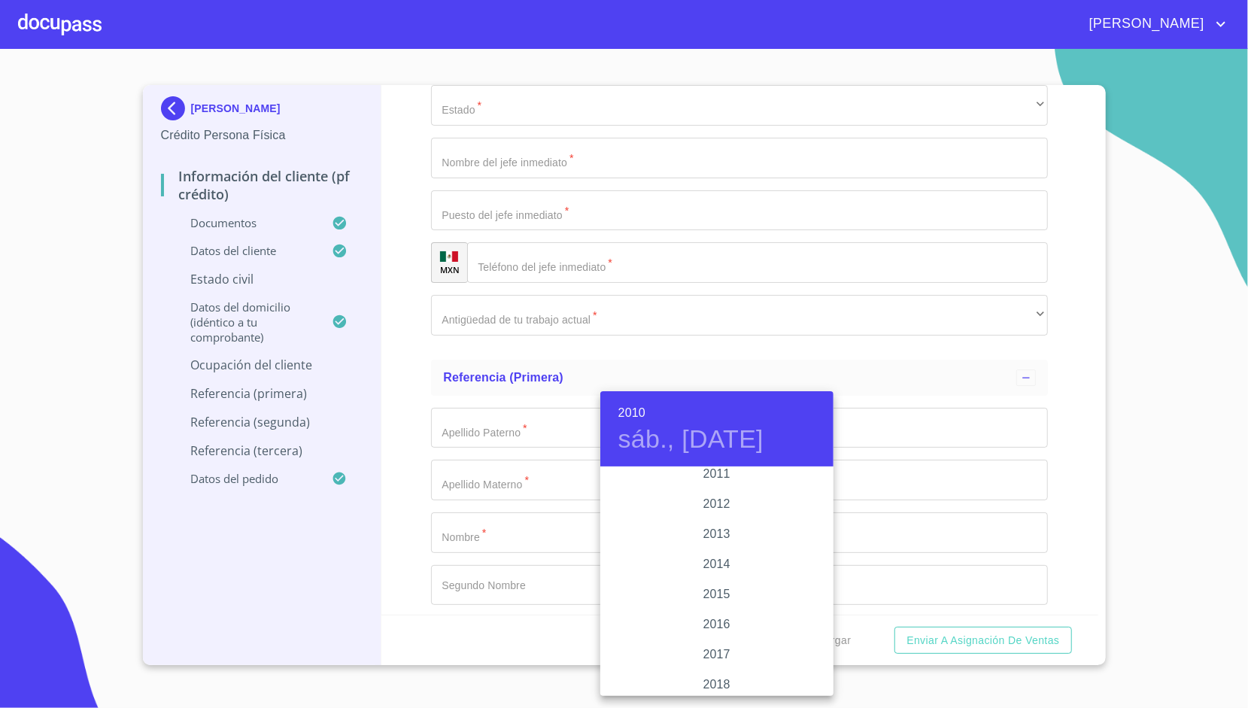
scroll to position [2613, 0]
click at [711, 683] on div "2018" at bounding box center [716, 684] width 233 height 30
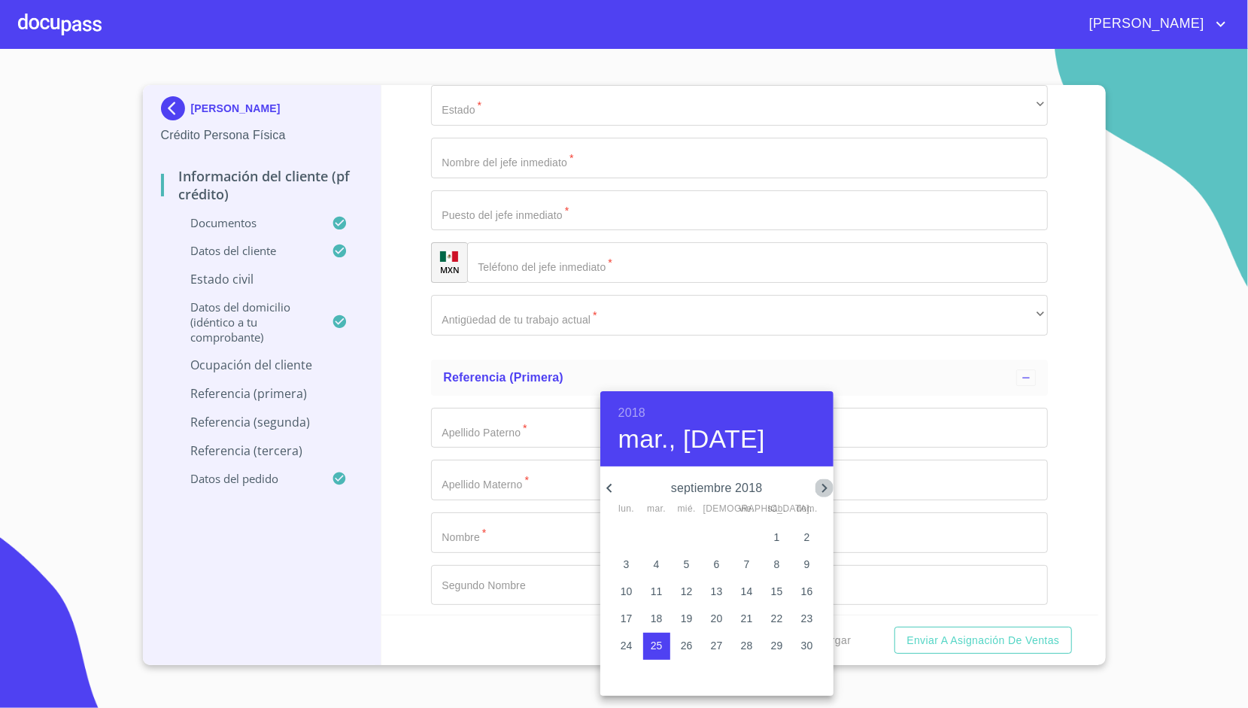
click at [826, 487] on icon "button" at bounding box center [824, 488] width 18 height 18
click at [650, 547] on button "2" at bounding box center [656, 537] width 27 height 27
type input "2 de oct. de 2018"
click at [403, 385] on div at bounding box center [624, 354] width 1248 height 708
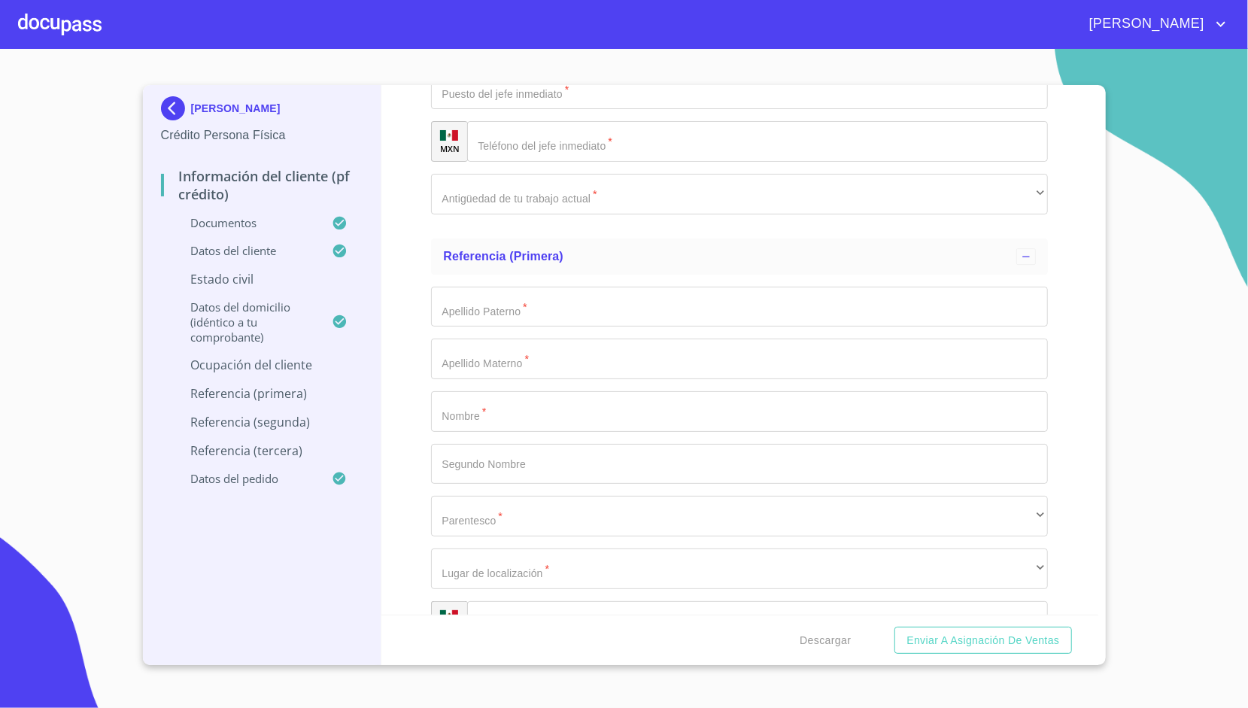
scroll to position [6954, 0]
type input "EDUCACI"
type input "MAESTRA DE EDUCACIÓN PÚBLICA"
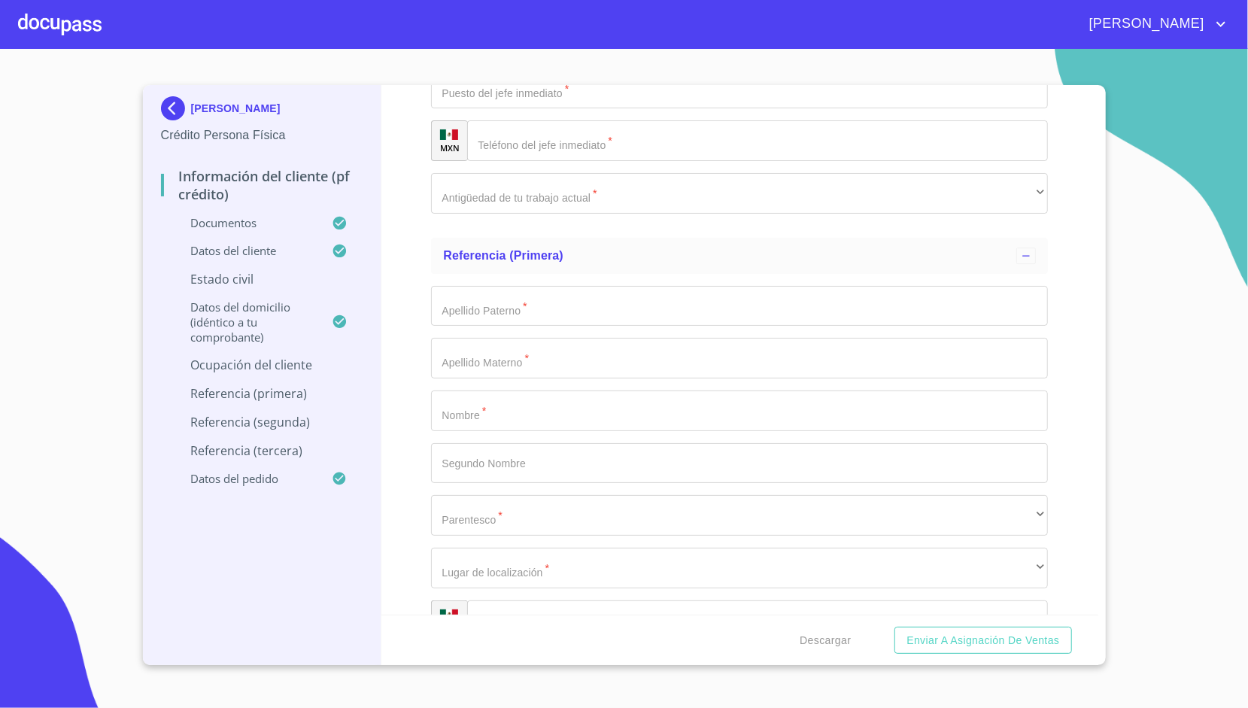
type input "24000"
click at [414, 370] on div "Información del cliente (PF crédito) Documentos Documento de identificación.   …" at bounding box center [739, 349] width 717 height 529
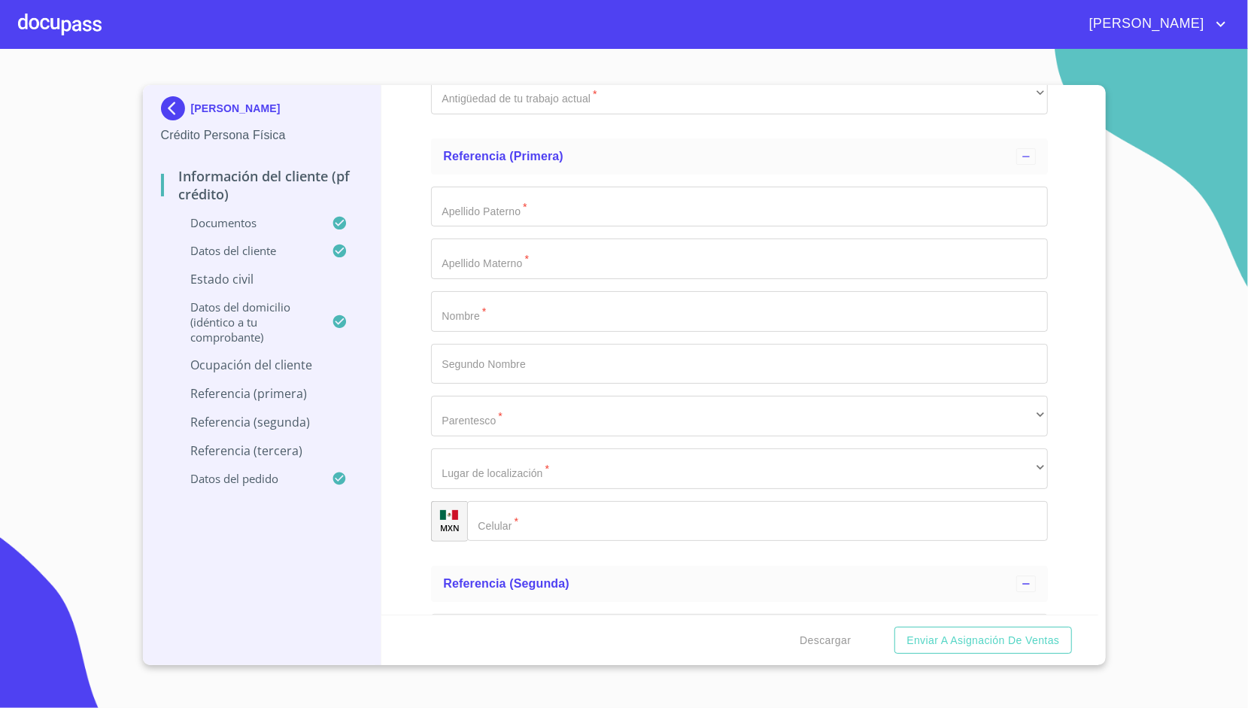
scroll to position [7054, 0]
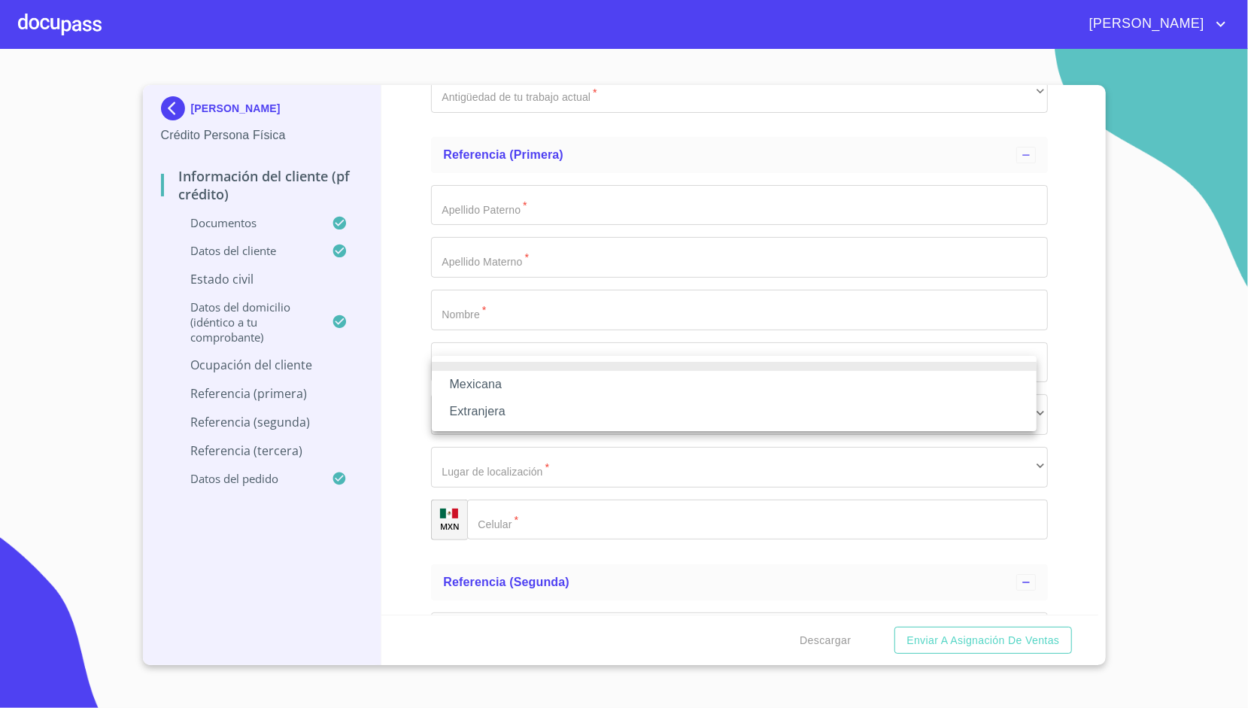
click at [489, 387] on li "Mexicana" at bounding box center [734, 384] width 605 height 27
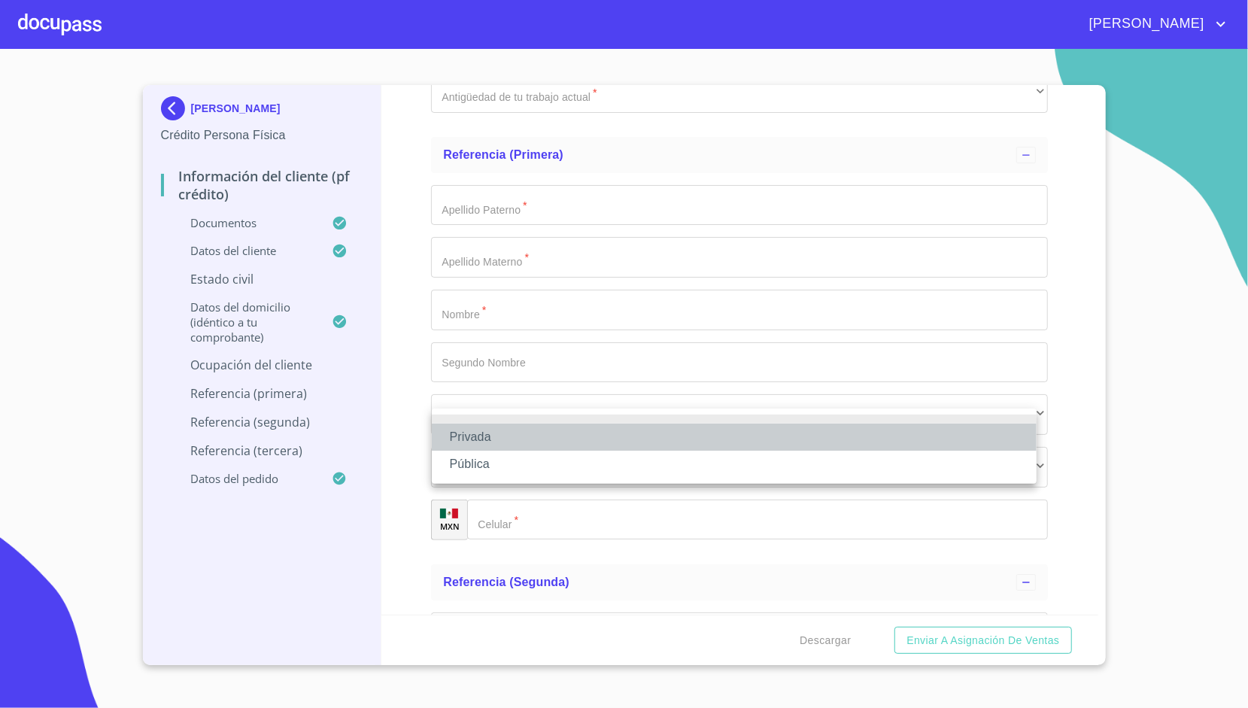
click at [490, 436] on li "Privada" at bounding box center [734, 436] width 605 height 27
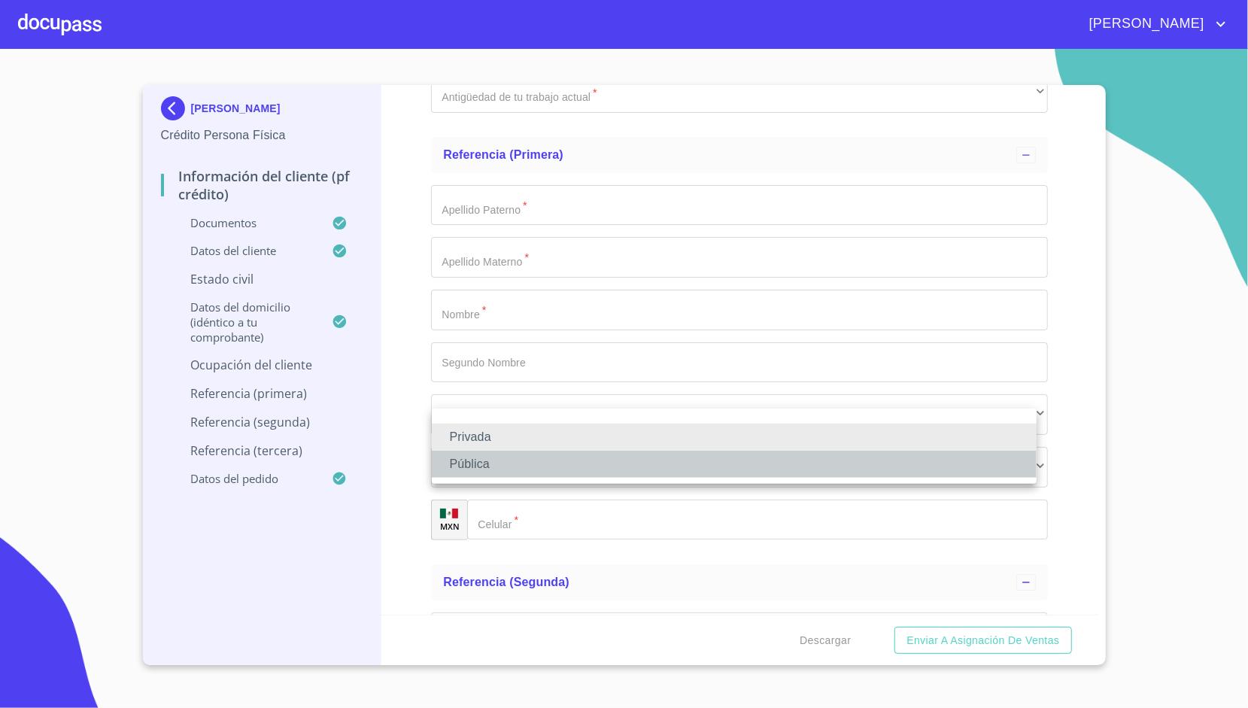
click at [490, 469] on li "Pública" at bounding box center [734, 463] width 605 height 27
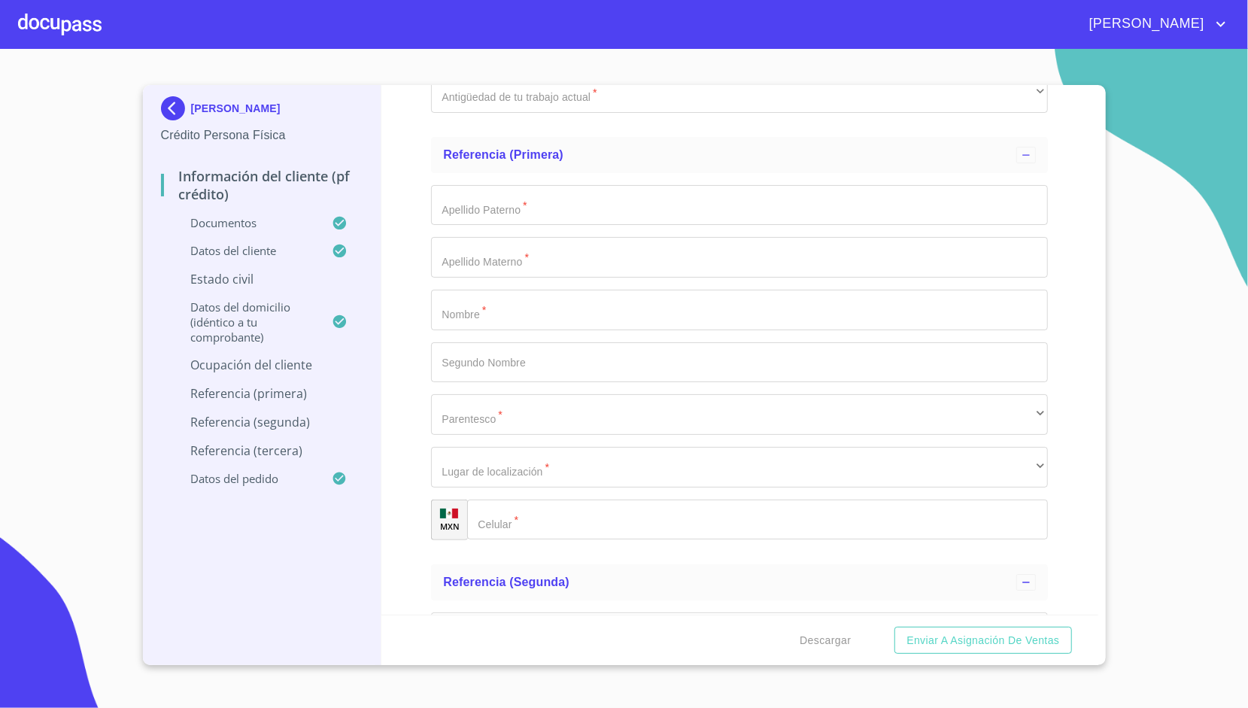
click at [409, 444] on div "Información del cliente (PF crédito) Documentos Documento de identificación.   …" at bounding box center [739, 349] width 717 height 529
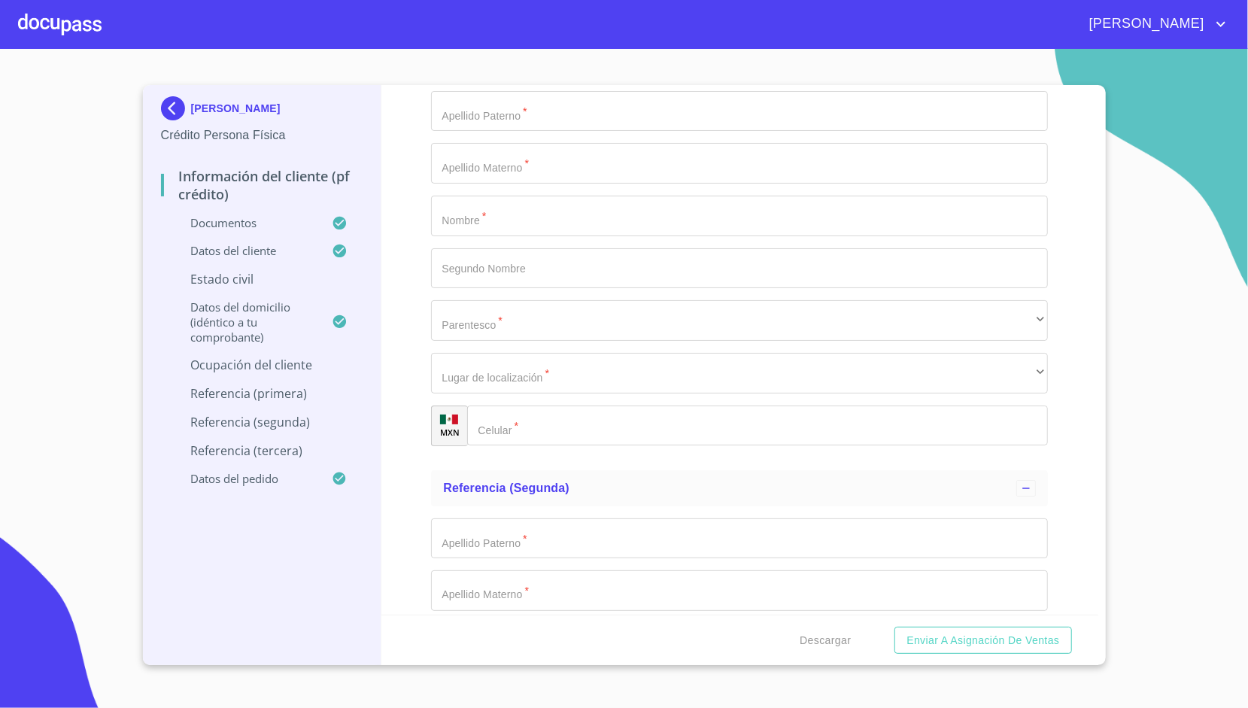
scroll to position [7154, 0]
type input "EDUCACIÓN PUBLICA"
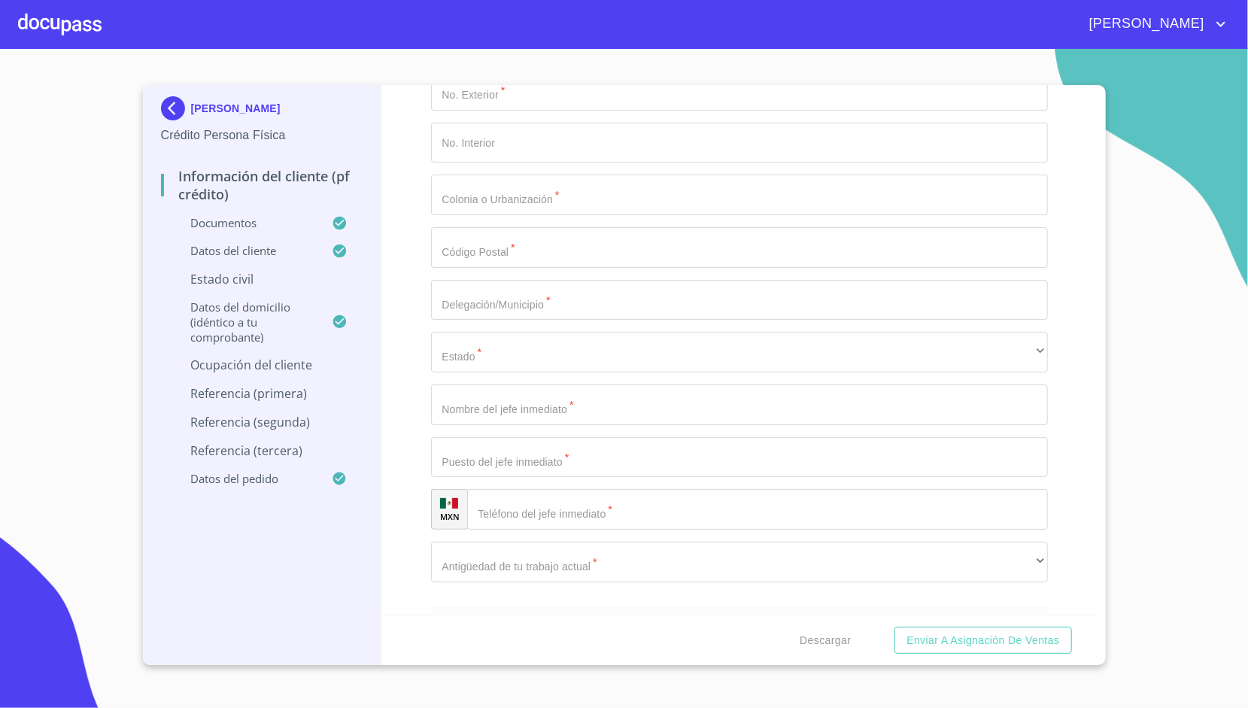
scroll to position [6578, 0]
click at [226, 282] on p "Estado Civil" at bounding box center [262, 279] width 202 height 17
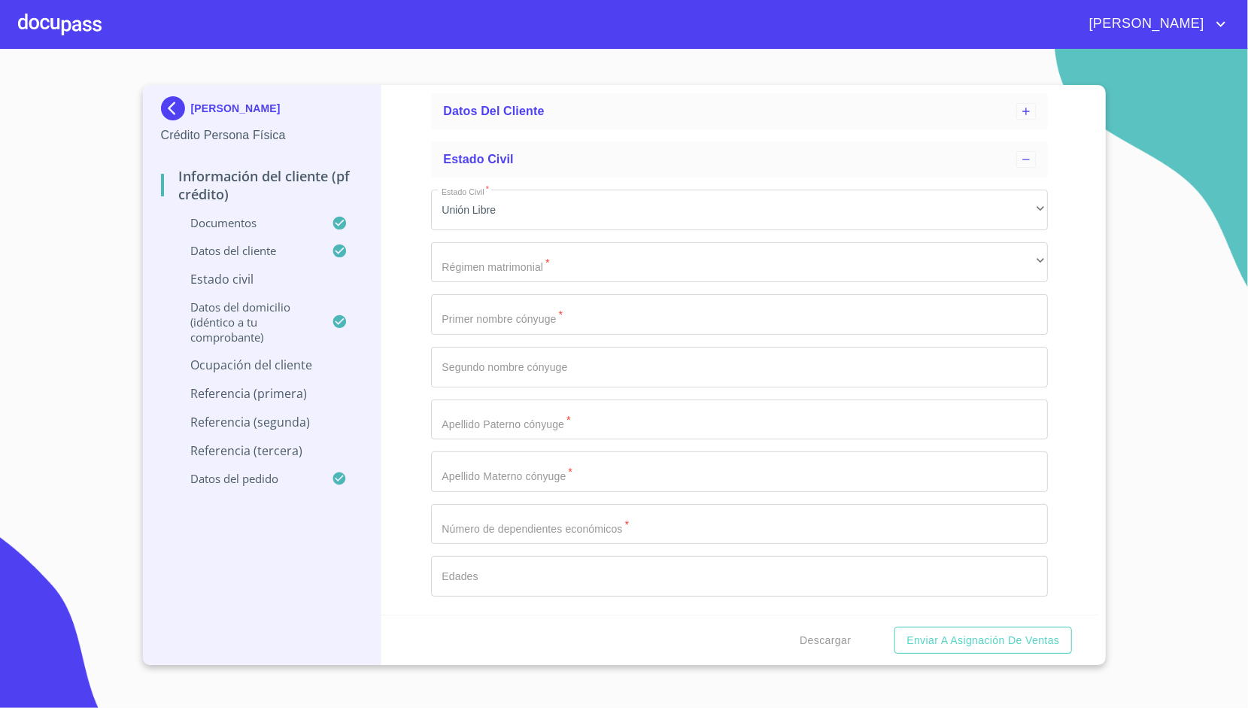
scroll to position [116, 0]
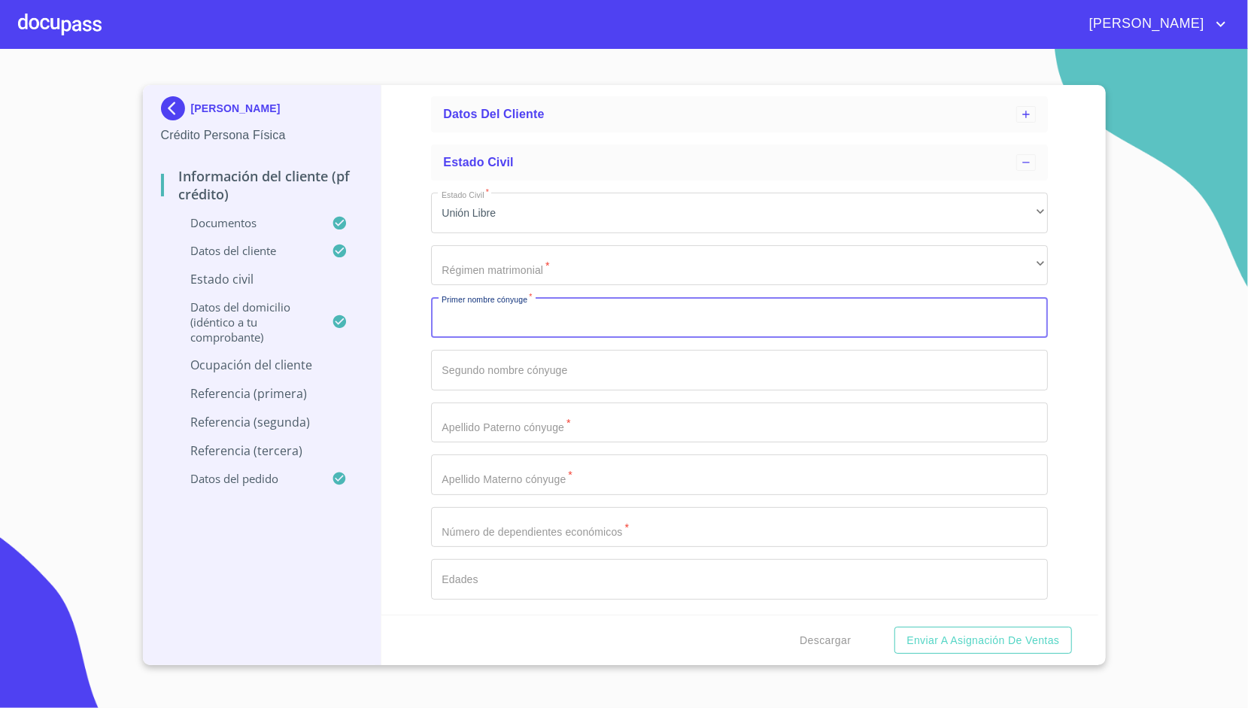
click at [514, 322] on input "Estado Civil   *" at bounding box center [739, 317] width 617 height 41
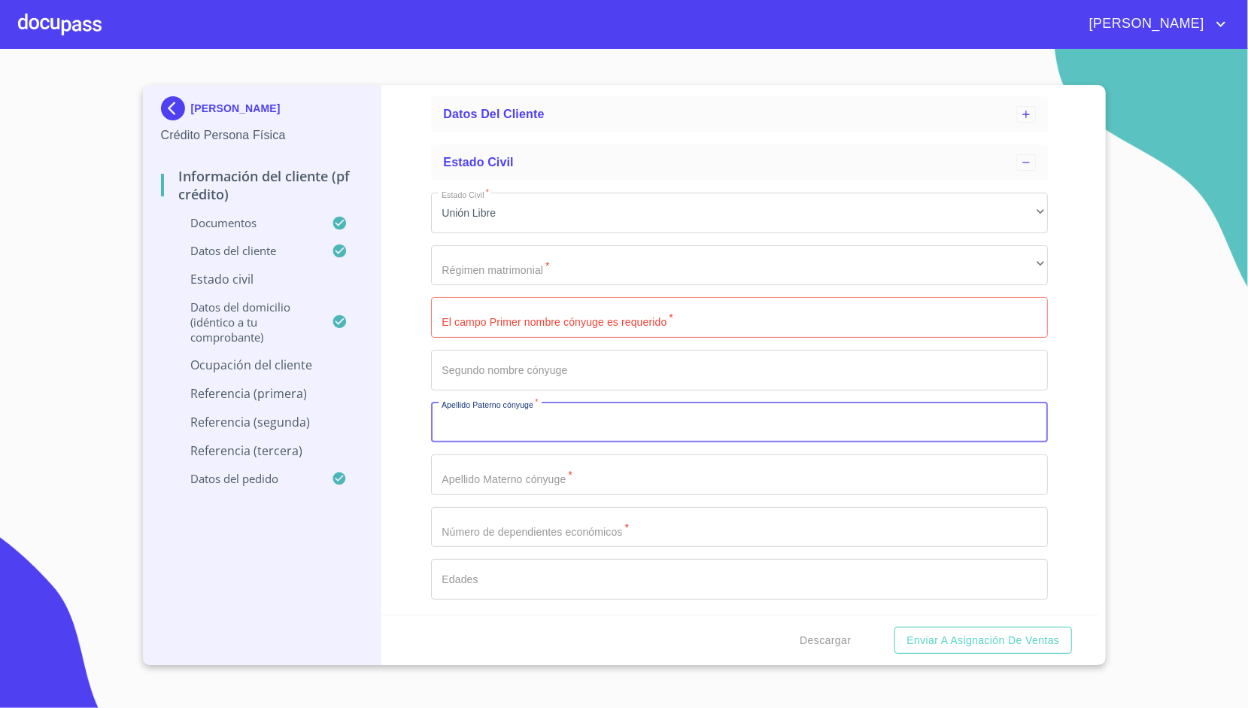
click at [507, 433] on input "Estado Civil   *" at bounding box center [739, 422] width 617 height 41
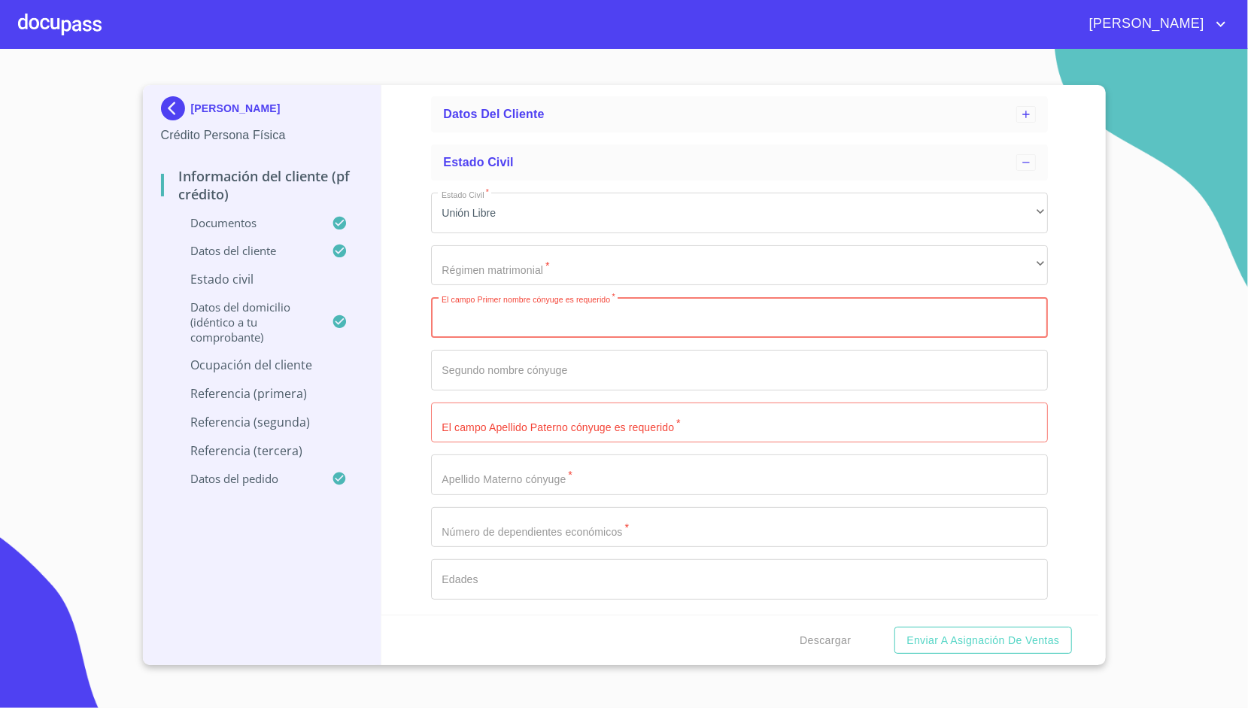
click at [498, 307] on input "Estado Civil   *" at bounding box center [739, 317] width 617 height 41
type input "[PERSON_NAME]"
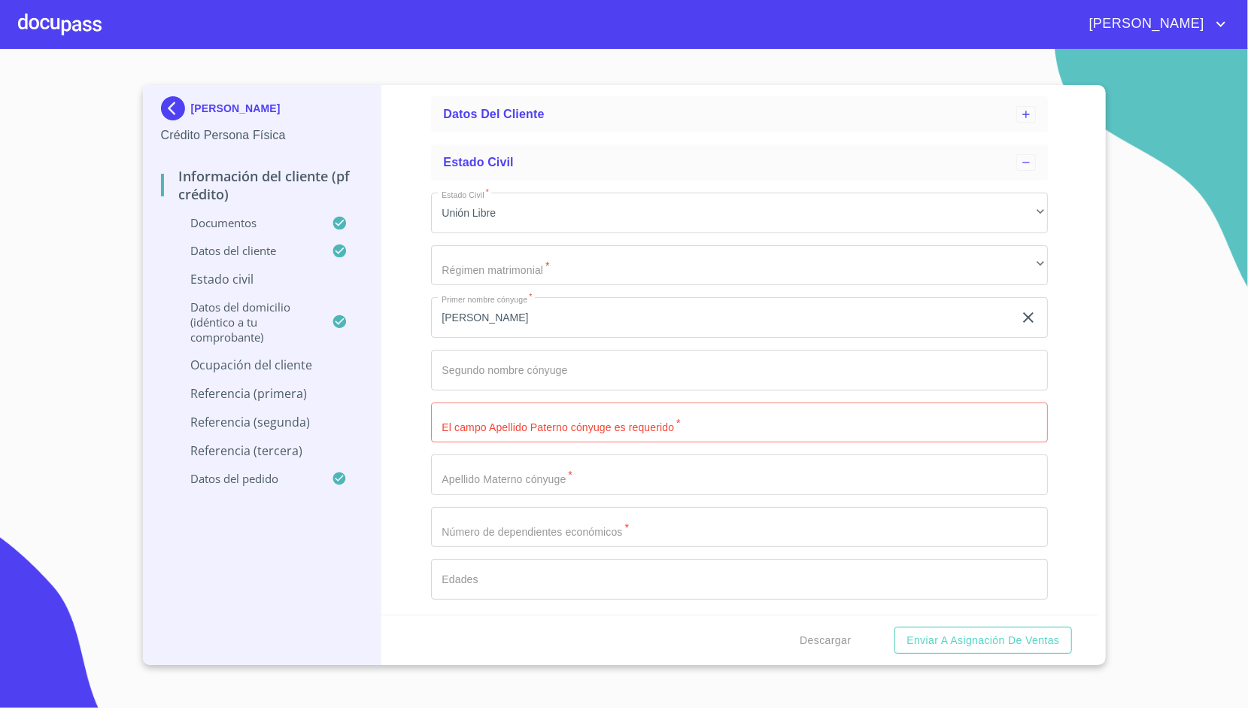
click at [508, 397] on div "Estado Civil   * Unión Libre ​ Régimen matrimonial   * ​ ​ Primer nombre cónyug…" at bounding box center [739, 395] width 617 height 431
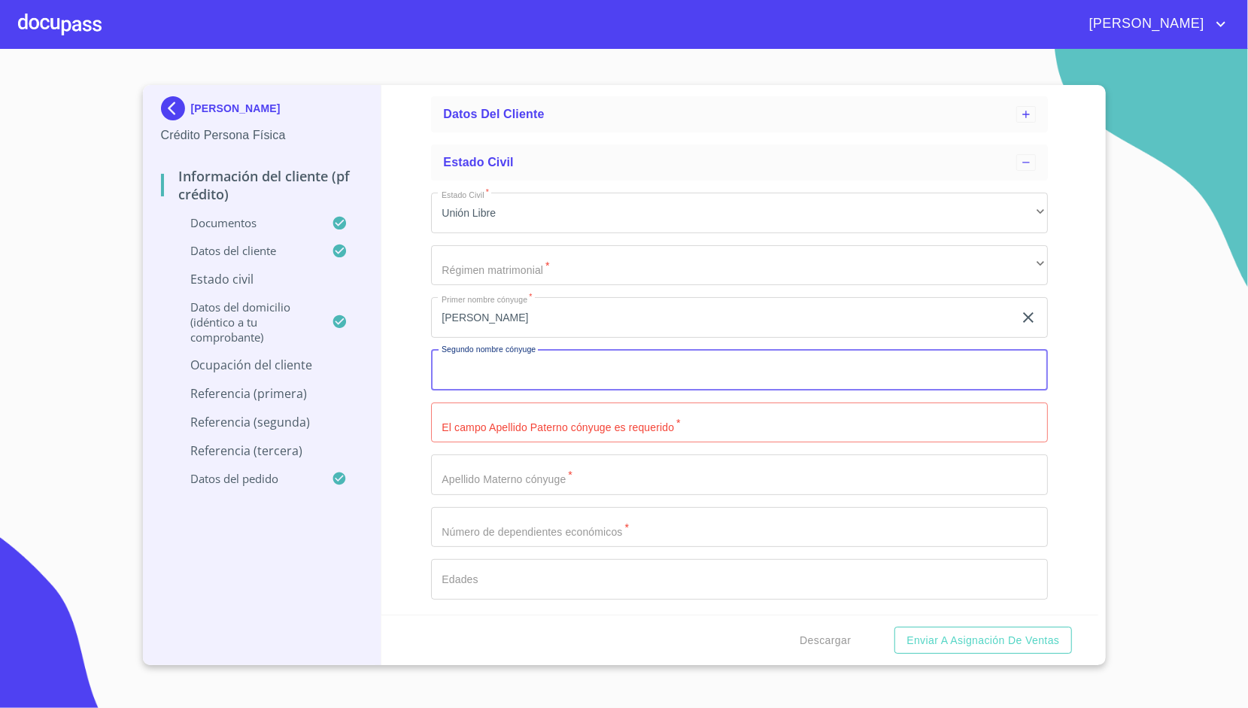
click at [495, 376] on input "Estado Civil   *" at bounding box center [739, 370] width 617 height 41
type input "[PERSON_NAME]"
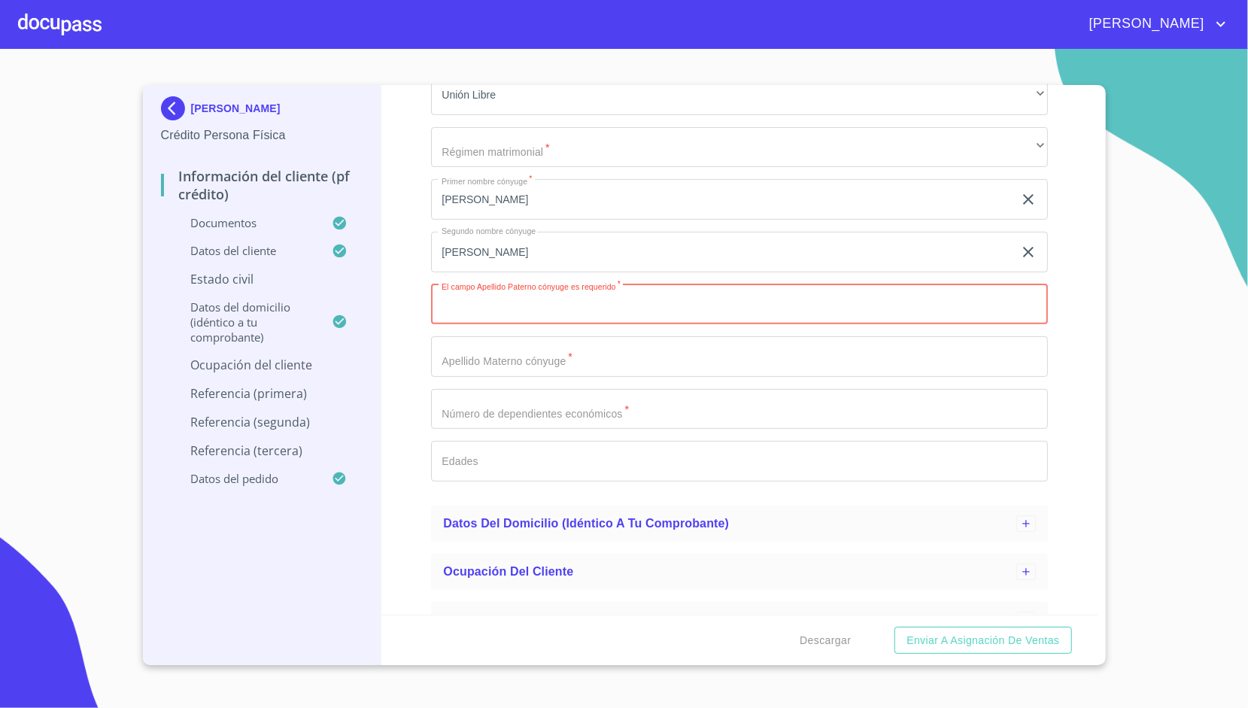
scroll to position [233, 0]
type input "[PERSON_NAME]"
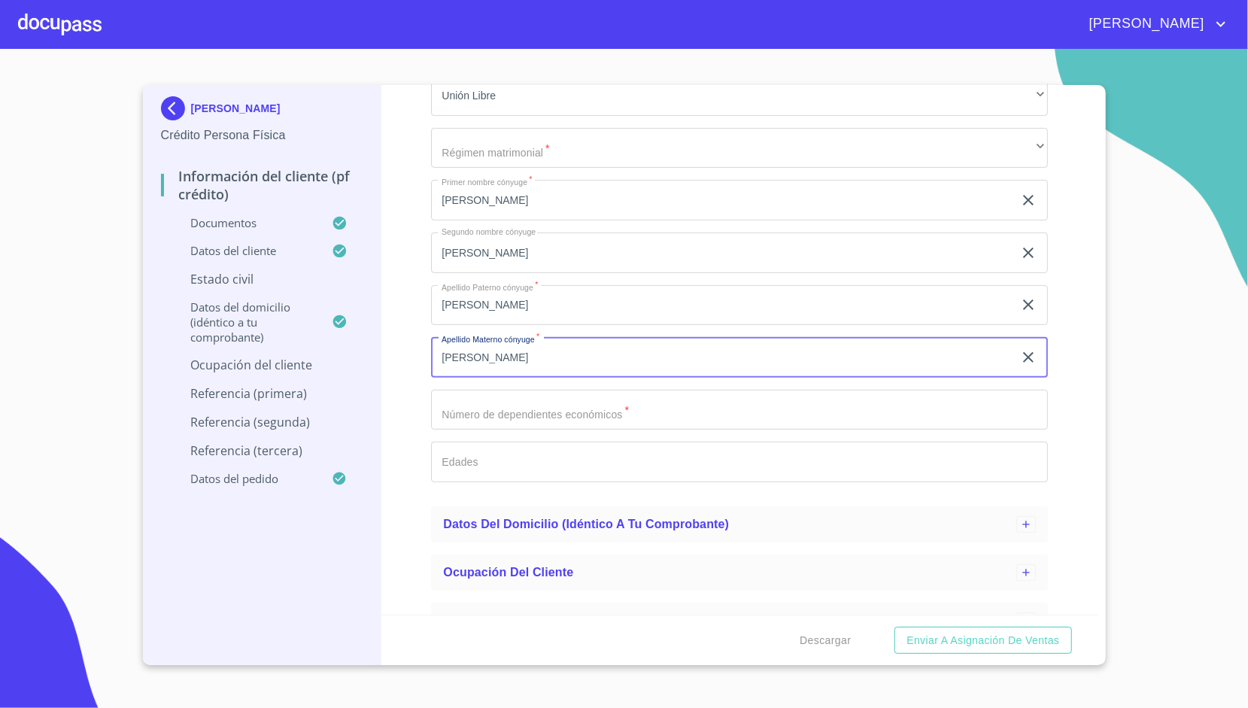
type input "[PERSON_NAME]"
click at [409, 320] on div "Información del cliente (PF crédito) Documentos Datos del cliente Estado Civil …" at bounding box center [739, 349] width 717 height 529
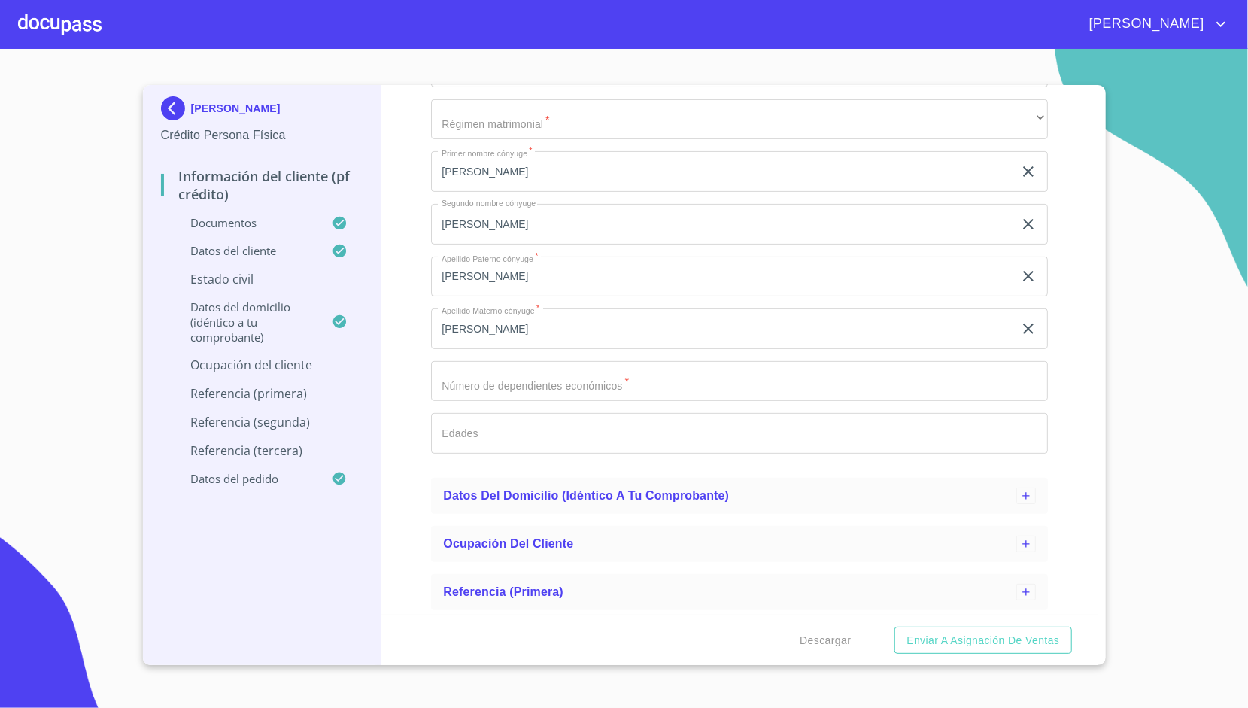
scroll to position [259, 0]
click at [422, 301] on div "Información del cliente (PF crédito) Documentos Datos del cliente Estado Civil …" at bounding box center [739, 349] width 717 height 529
